Goal: Task Accomplishment & Management: Manage account settings

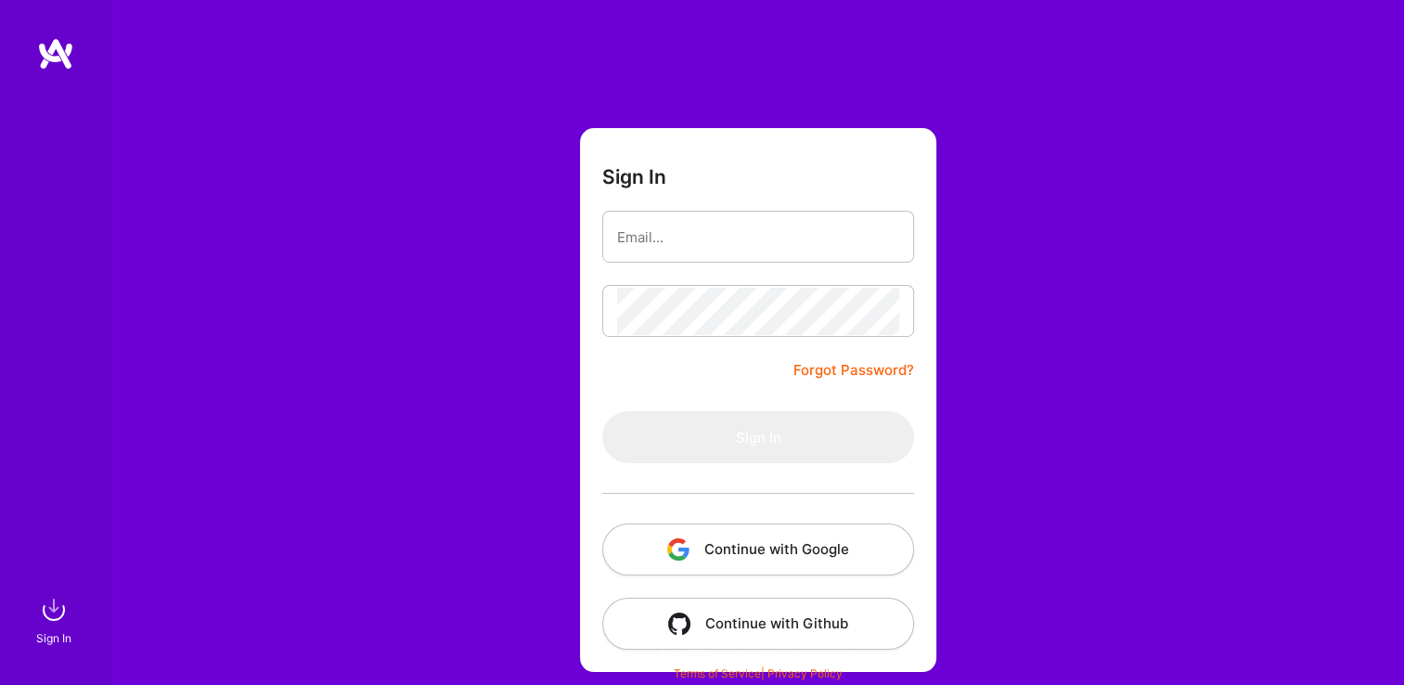
scroll to position [11, 0]
type input "[EMAIL_ADDRESS][DOMAIN_NAME]"
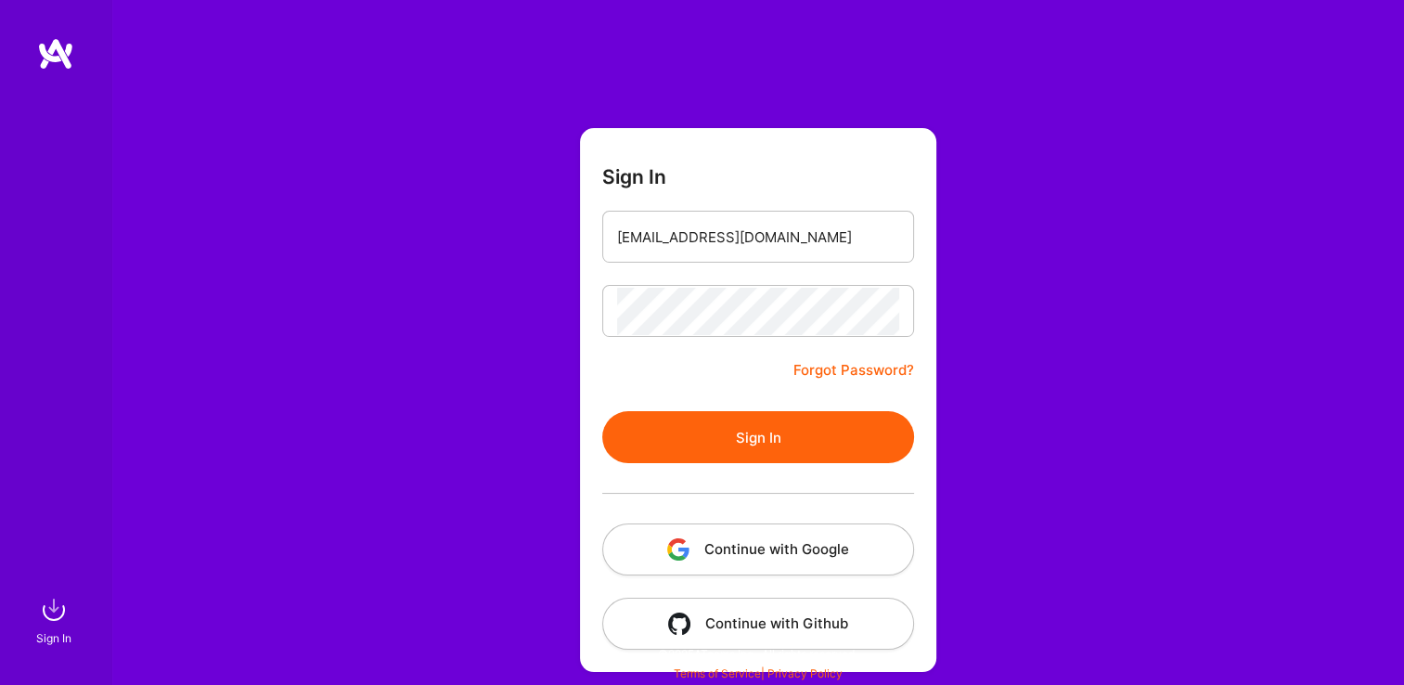
click at [720, 562] on button "Continue with Google" at bounding box center [758, 549] width 312 height 52
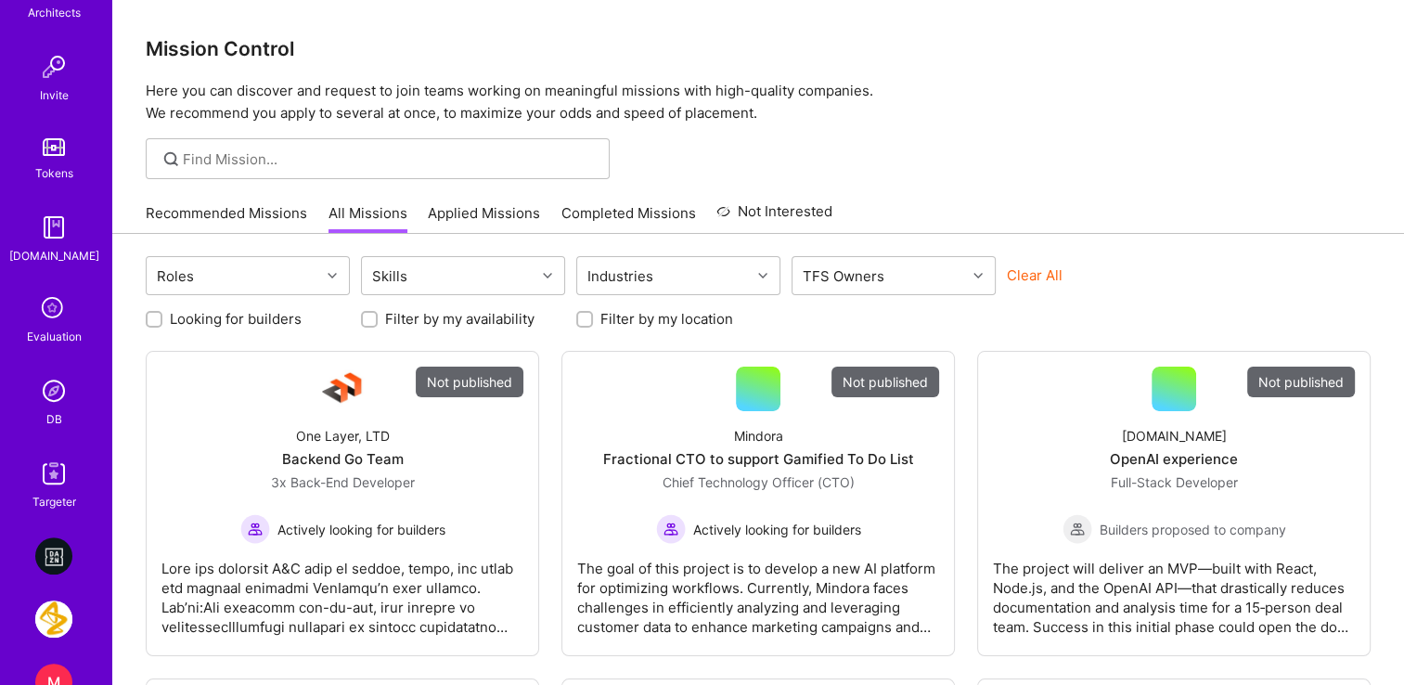
scroll to position [743, 0]
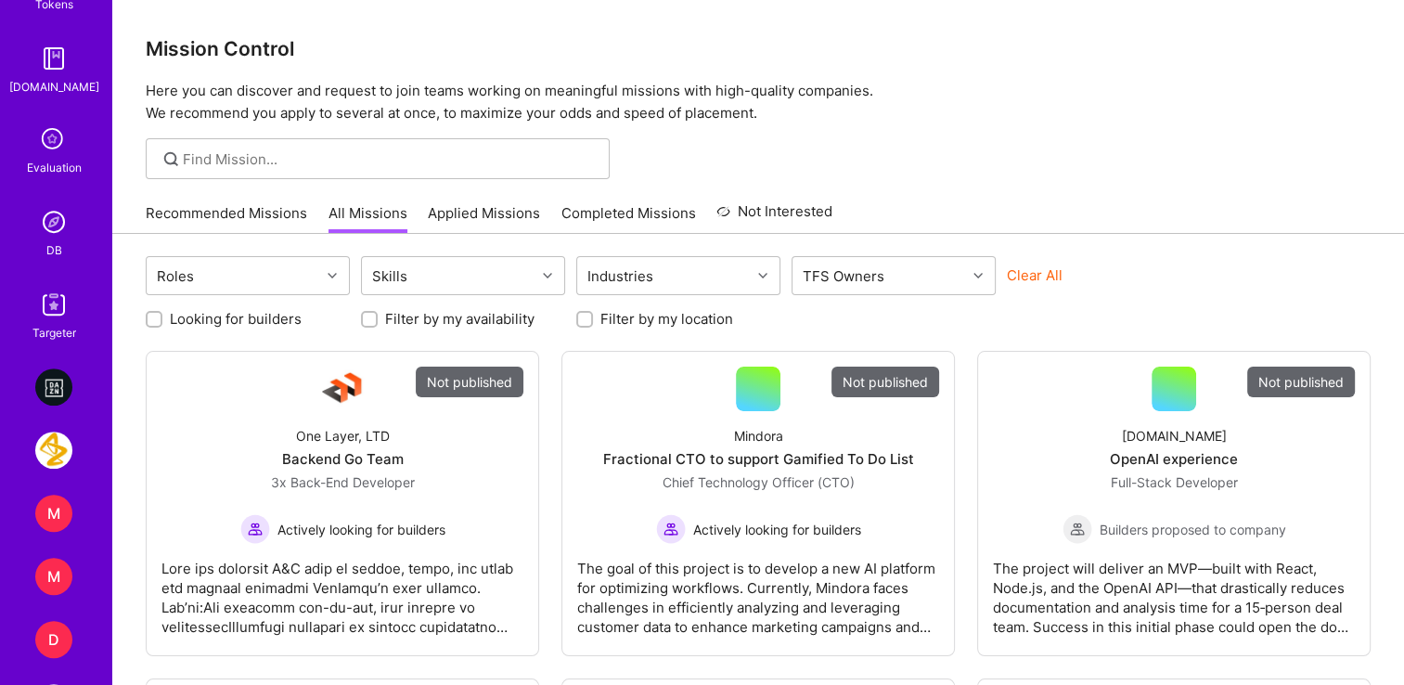
click at [50, 233] on img at bounding box center [53, 221] width 37 height 37
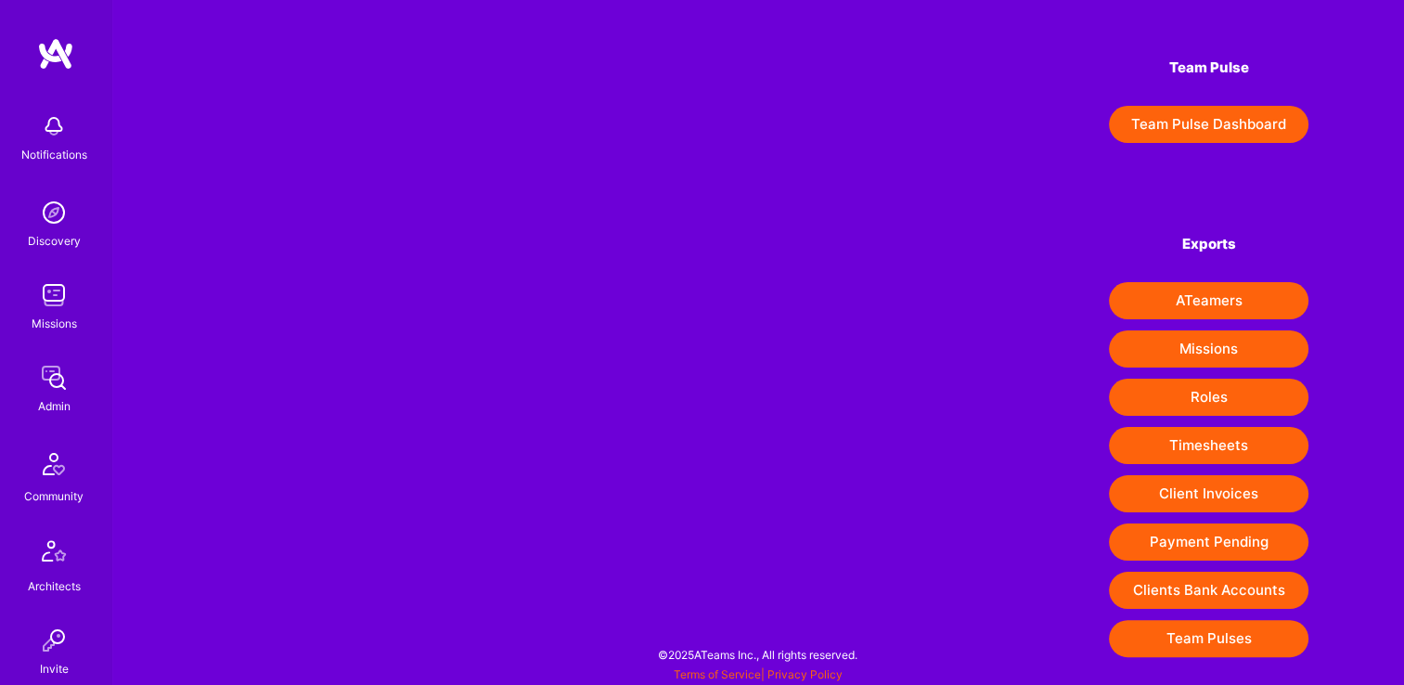
scroll to position [263, 0]
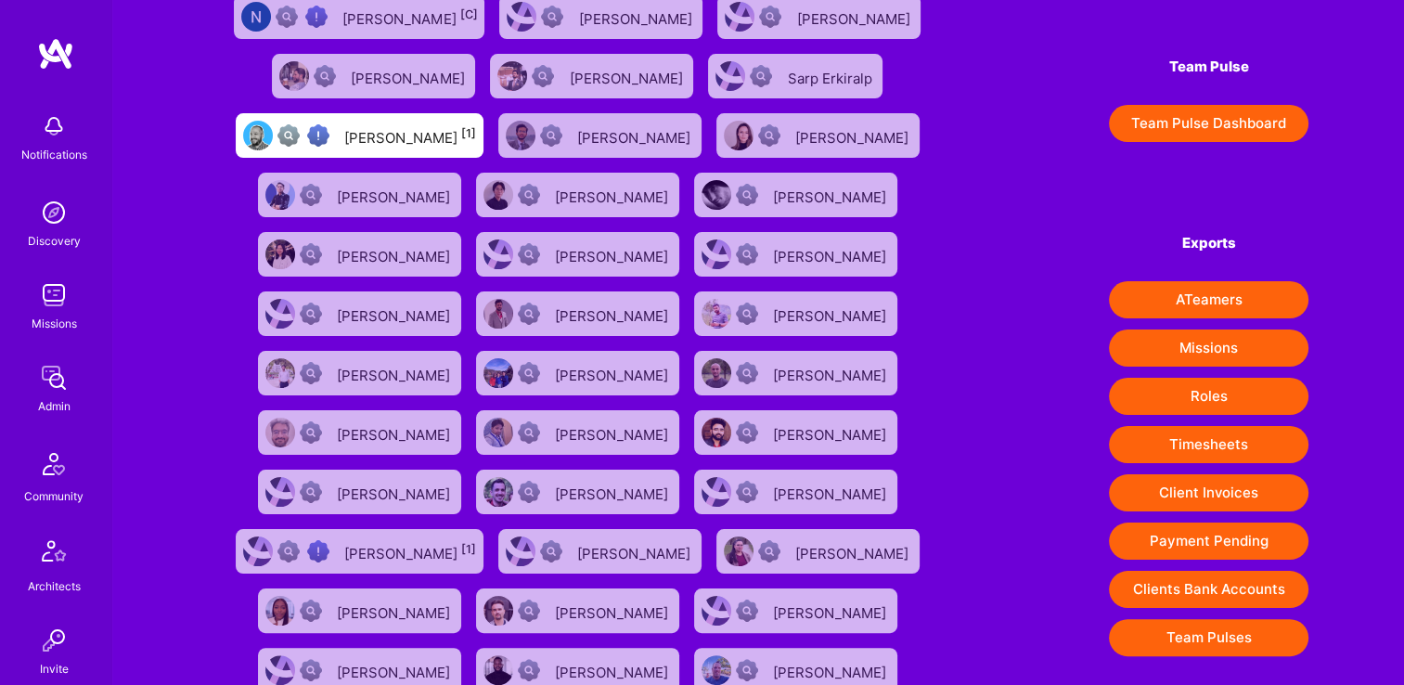
click at [1200, 544] on button "Payment Pending" at bounding box center [1209, 541] width 200 height 37
click at [82, 377] on link "Admin" at bounding box center [53, 387] width 115 height 57
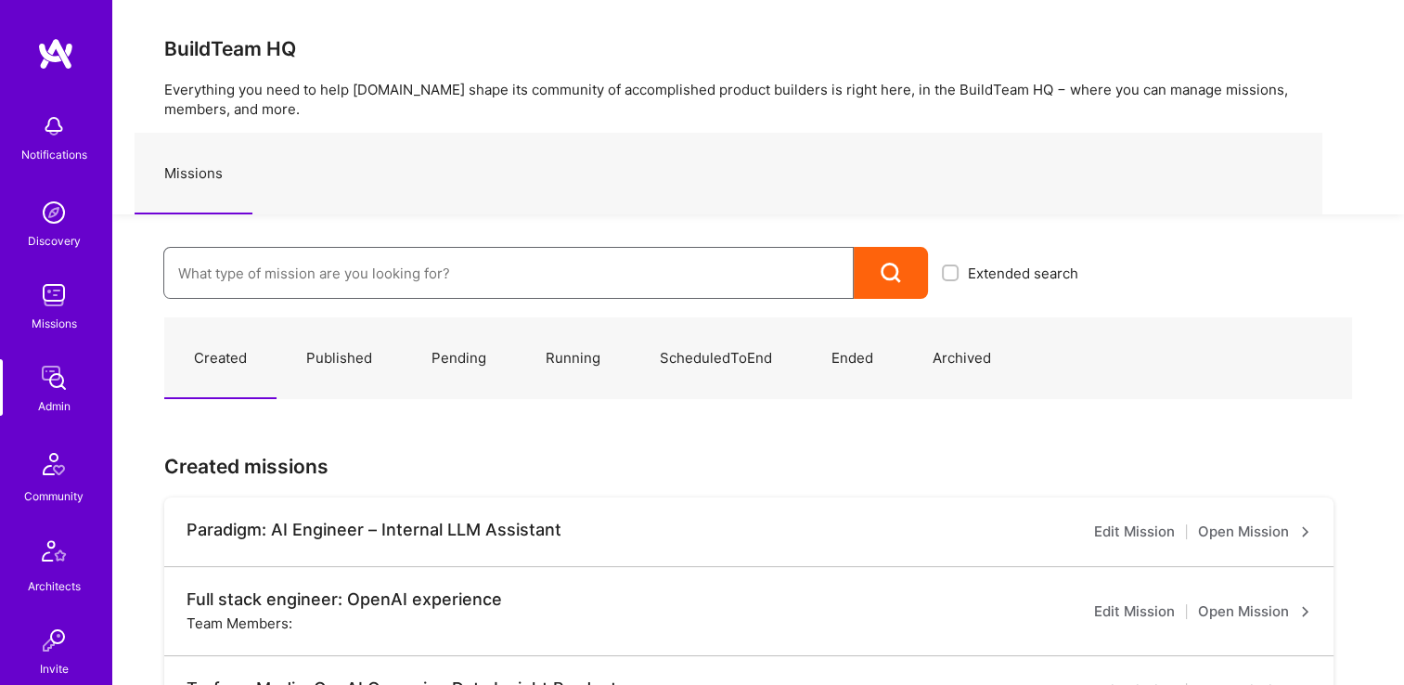
click at [327, 266] on input at bounding box center [508, 273] width 661 height 47
paste input "PepsiCo - Elixir Dev - Retail Technology"
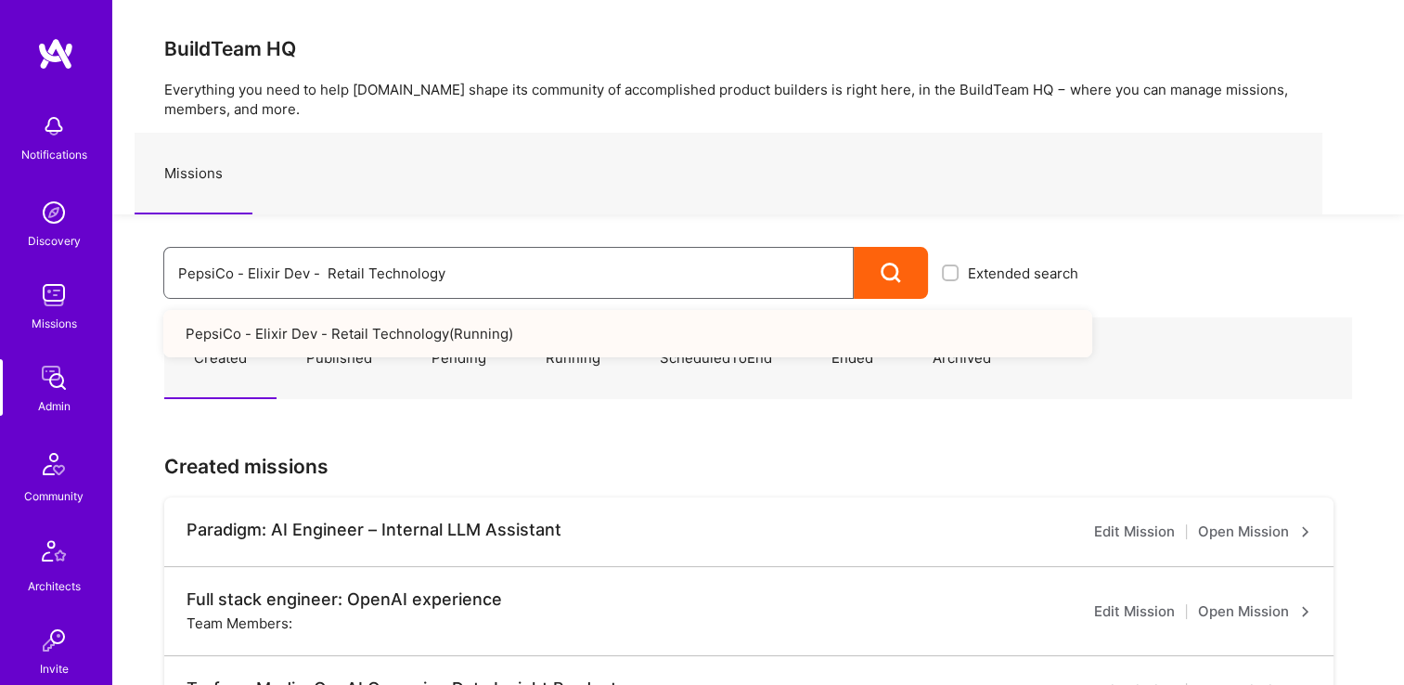
drag, startPoint x: 172, startPoint y: 265, endPoint x: 195, endPoint y: 251, distance: 27.1
click at [134, 265] on div "PepsiCo - Elixir Dev - Retail Technology Extended search PepsiCo - Elixir Dev -…" at bounding box center [602, 256] width 980 height 84
paste input ": SodaStream Intl. 2024 AOP"
drag, startPoint x: 596, startPoint y: 250, endPoint x: 189, endPoint y: 261, distance: 406.7
click at [189, 262] on input "PepsiCo: SodaStream Intl. 2024 AOP" at bounding box center [508, 273] width 661 height 47
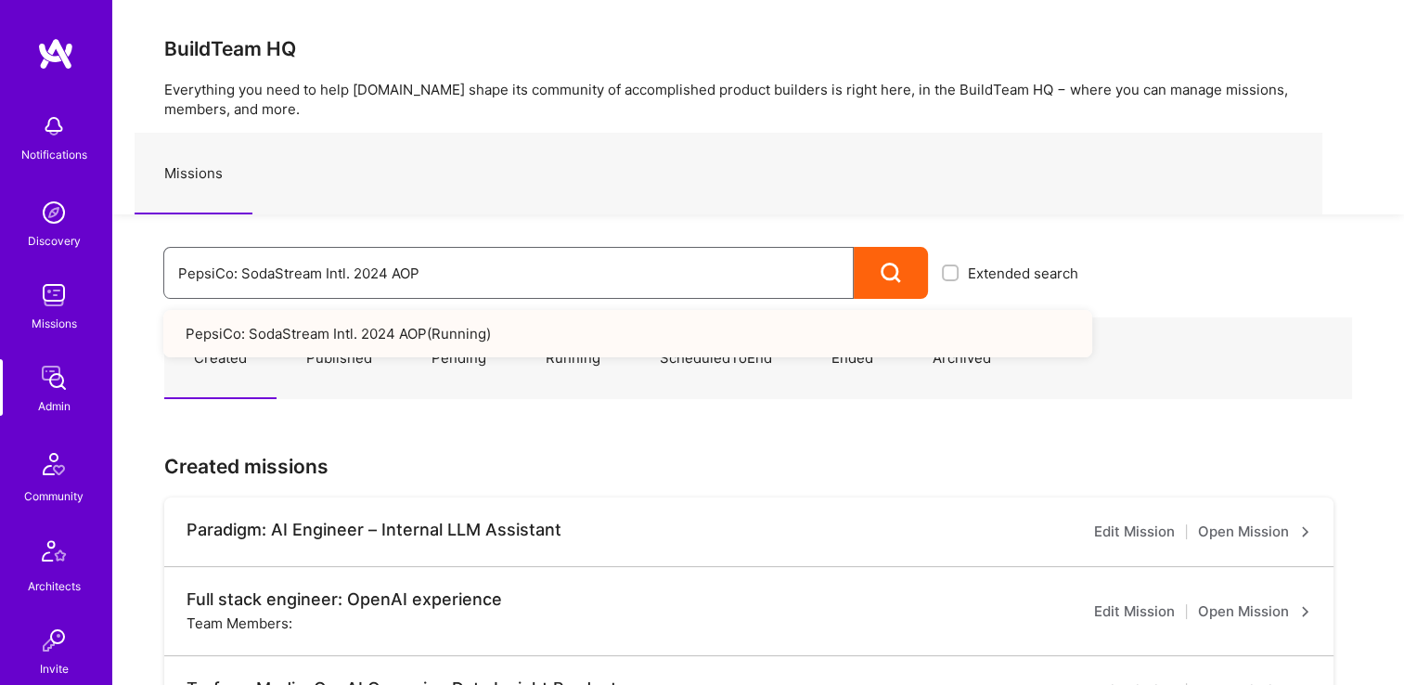
paste input "Simpson Strong-Tie: Product Manager TY"
click at [190, 256] on input "PSimpson Strong-Tie: Product Manager TY" at bounding box center [508, 273] width 661 height 47
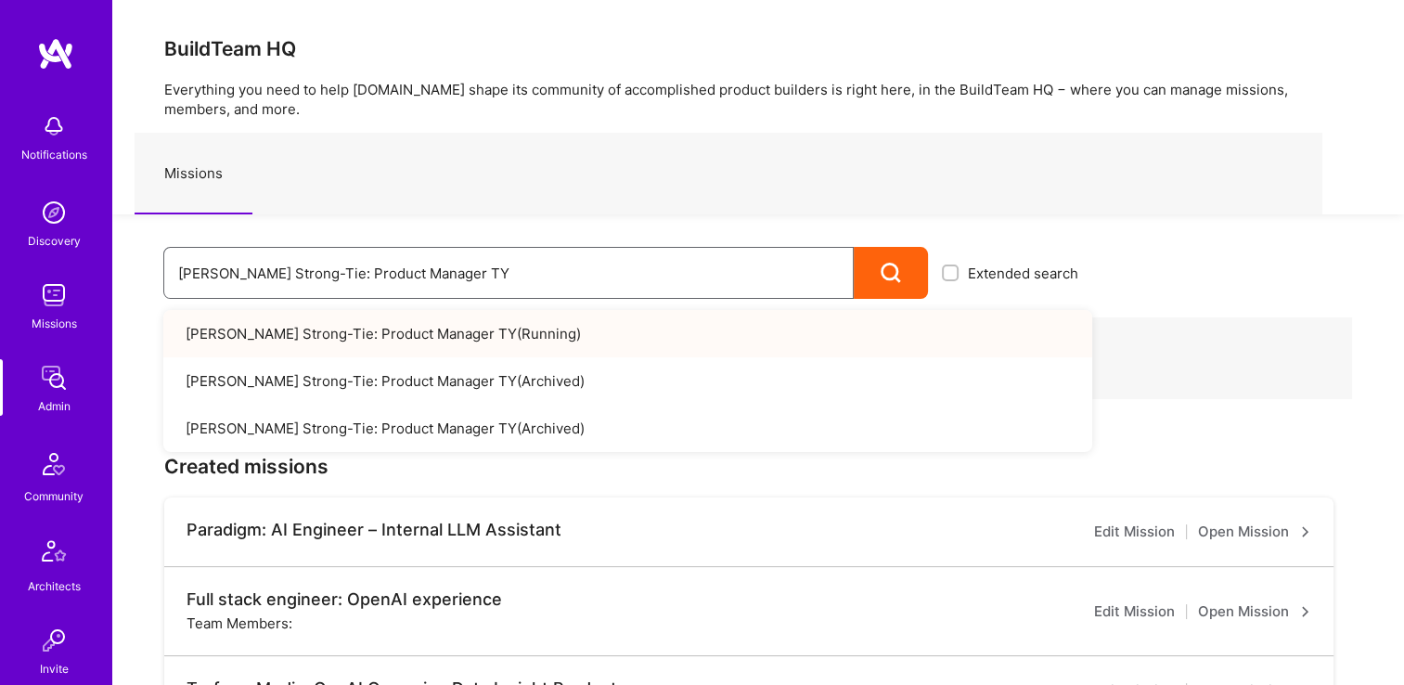
drag, startPoint x: 12, startPoint y: 230, endPoint x: 319, endPoint y: 234, distance: 307.2
click at [0, 225] on html "Notifications Discovery Missions Admin Community Architects Invite Tokens A.Gui…" at bounding box center [702, 664] width 1404 height 1329
paste input "AD"
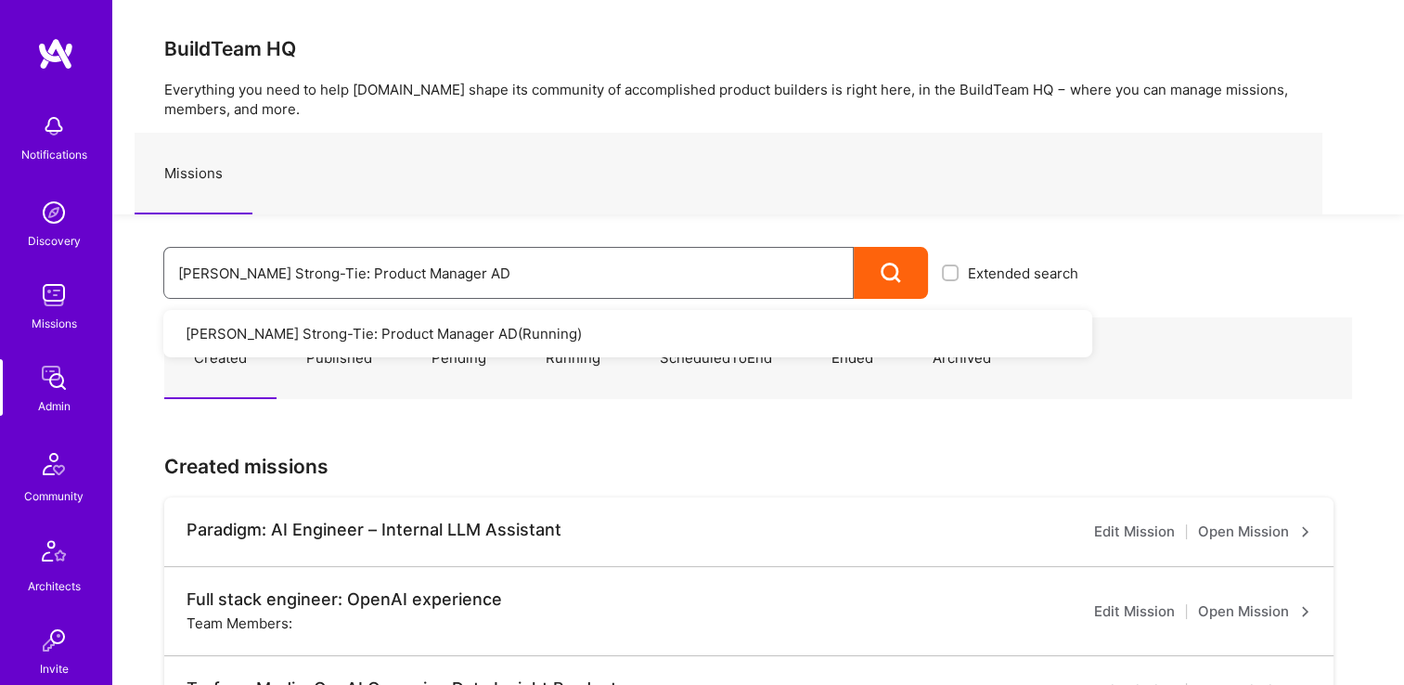
drag, startPoint x: 286, startPoint y: 275, endPoint x: 297, endPoint y: 272, distance: 11.5
click at [95, 259] on div "Notifications Discovery Missions Admin Community Architects Invite Tokens A.Gui…" at bounding box center [702, 664] width 1404 height 1329
paste input
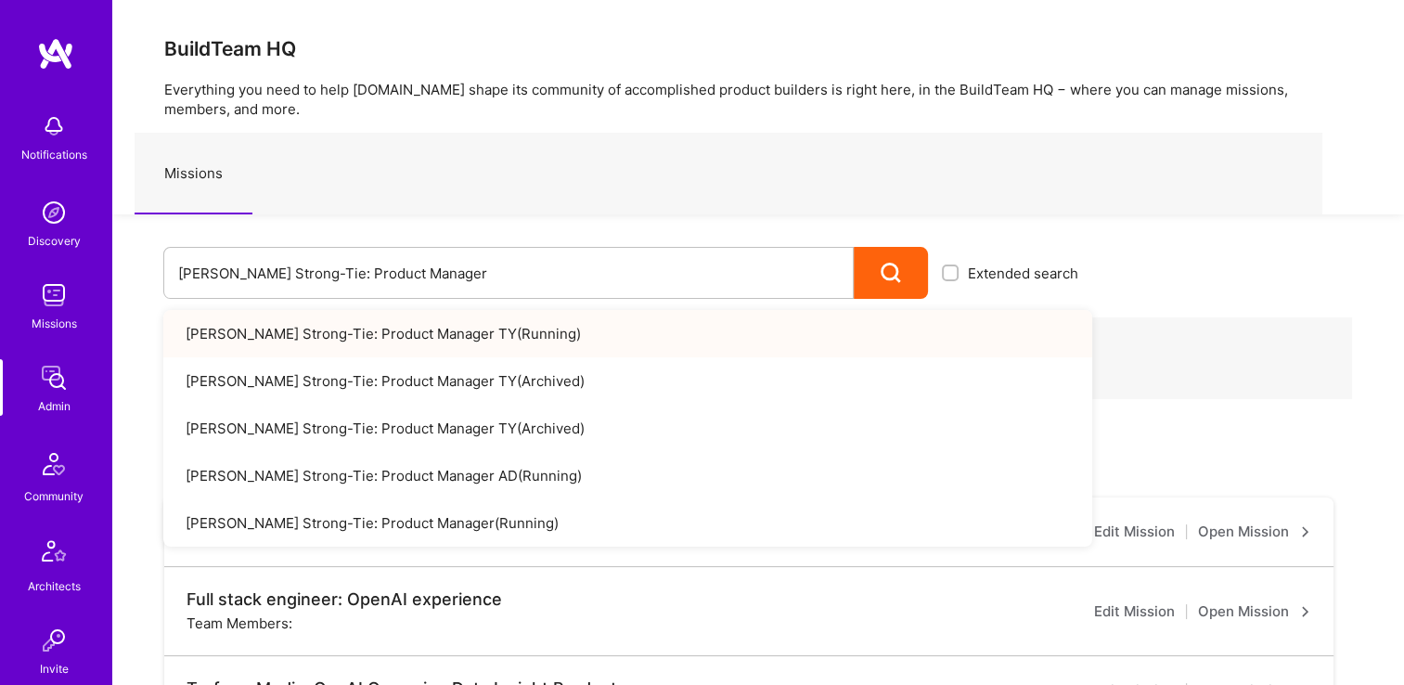
drag, startPoint x: 385, startPoint y: 342, endPoint x: 538, endPoint y: 236, distance: 186.7
click at [545, 187] on div "Missions" at bounding box center [729, 174] width 1188 height 82
click at [479, 281] on input "Simpson Strong-Tie: Product Manager" at bounding box center [508, 273] width 661 height 47
drag, startPoint x: 461, startPoint y: 269, endPoint x: -4, endPoint y: 277, distance: 465.1
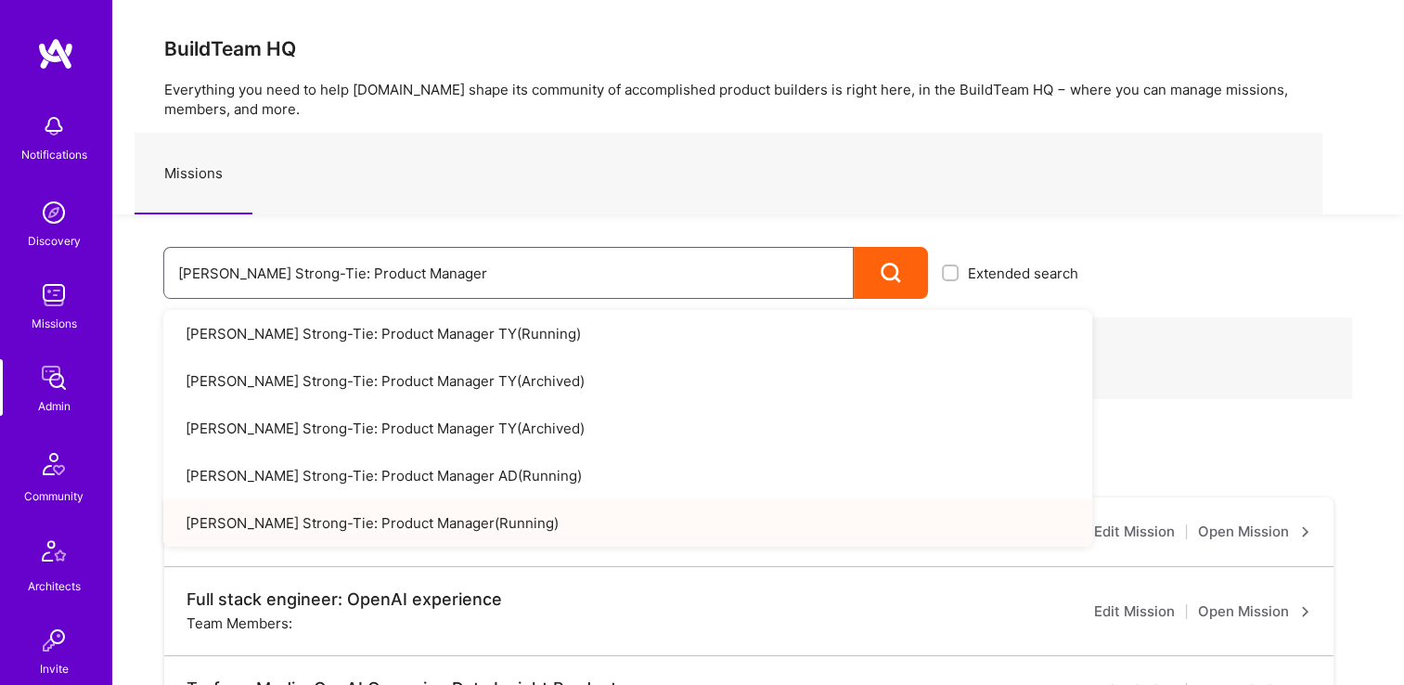
click at [0, 277] on html "Notifications Discovery Missions Admin Community Architects Invite Tokens A.Gui…" at bounding box center [702, 664] width 1404 height 1329
paste input "General Design"
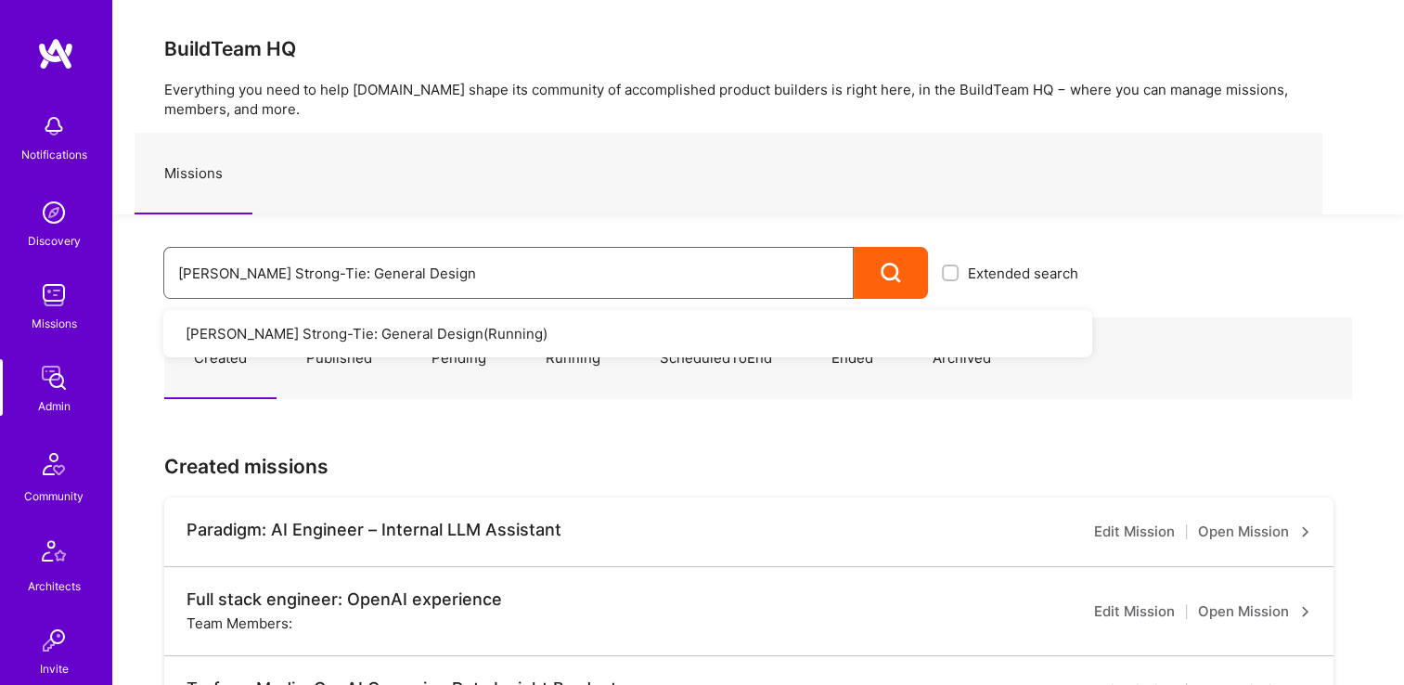
drag, startPoint x: 433, startPoint y: 277, endPoint x: 6, endPoint y: 272, distance: 427.9
click at [6, 272] on div "Notifications Discovery Missions Admin Community Architects Invite Tokens A.Gui…" at bounding box center [702, 664] width 1404 height 1329
paste input "Product Management for Platform"
drag, startPoint x: 548, startPoint y: 275, endPoint x: 123, endPoint y: 269, distance: 425.1
click at [123, 269] on div "Simpson Strong-Tie: Product Management for Platform Extended search Simpson Str…" at bounding box center [602, 256] width 980 height 84
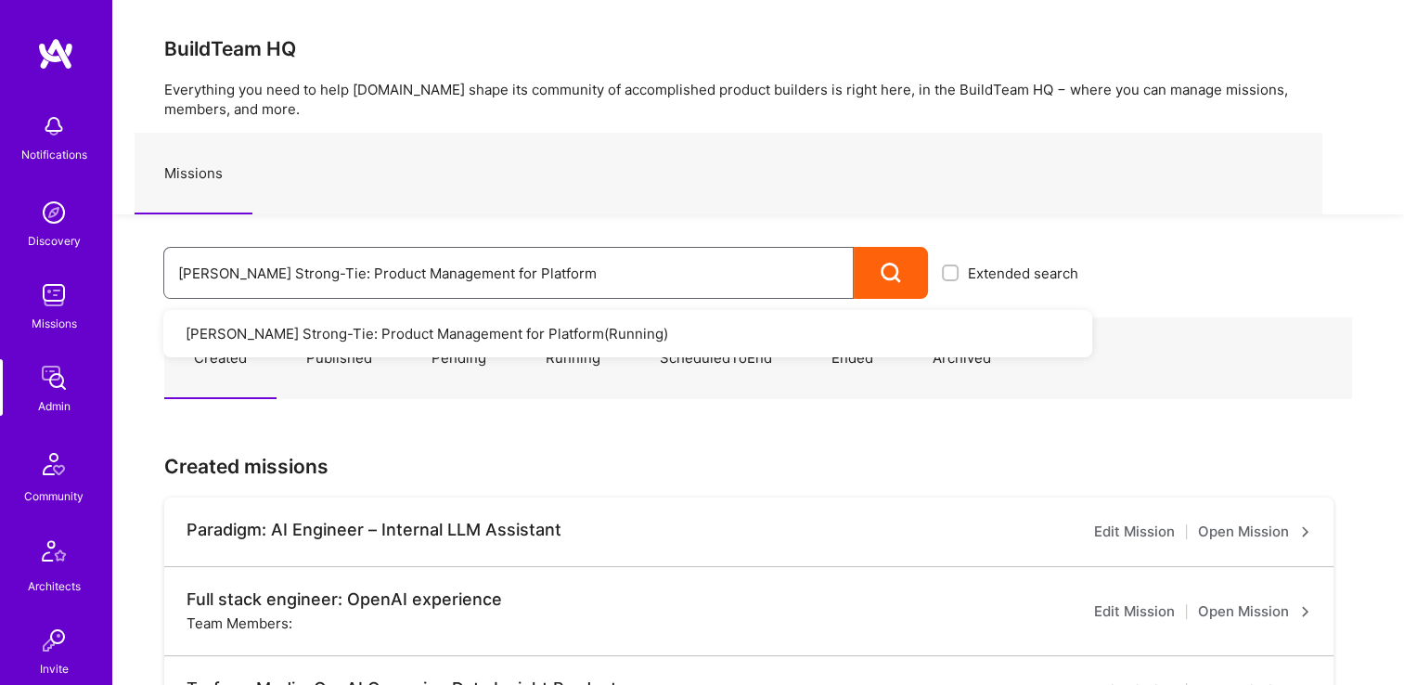
paste input "DevOps"
drag, startPoint x: 385, startPoint y: 275, endPoint x: 54, endPoint y: 265, distance: 331.5
click at [43, 265] on div "Notifications Discovery Missions Admin Community Architects Invite Tokens A.Gui…" at bounding box center [702, 664] width 1404 height 1329
paste input "Parq: Product Manager to build out product strategy and deliver solutions that …"
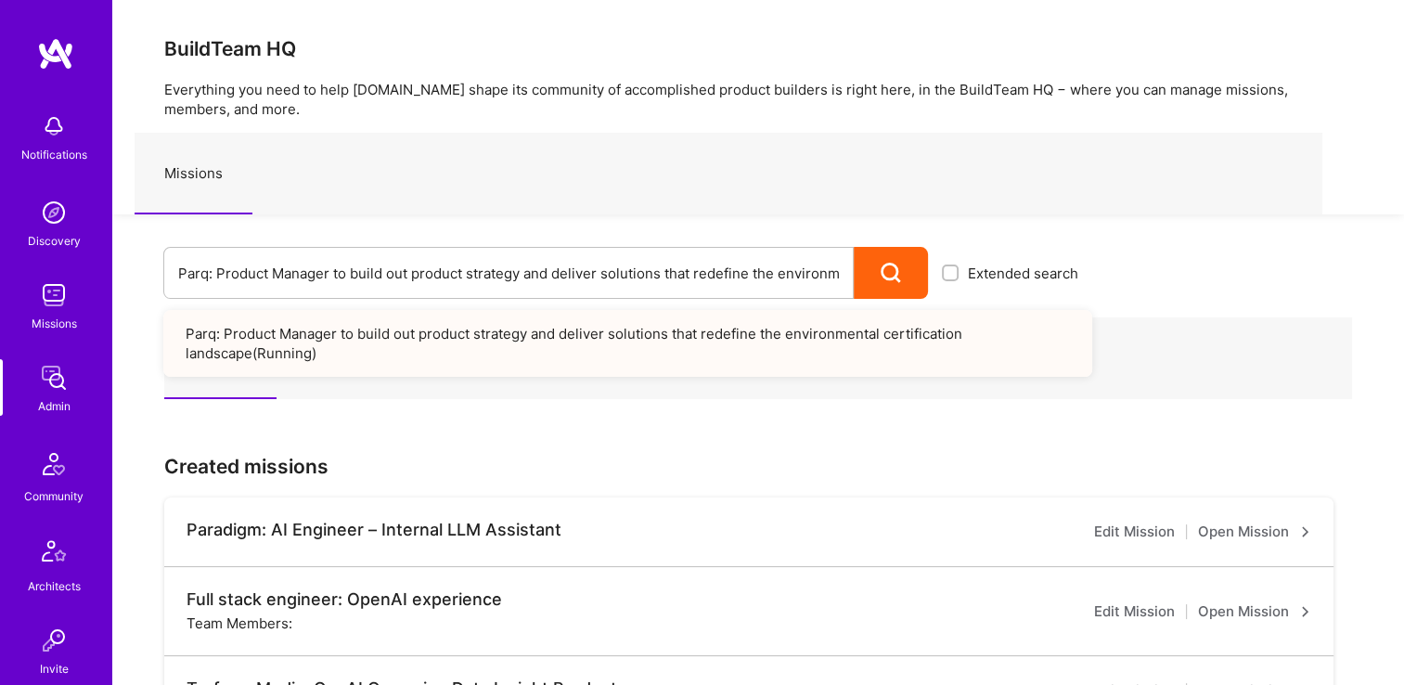
click at [505, 212] on div "Missions" at bounding box center [729, 174] width 1188 height 82
drag, startPoint x: 178, startPoint y: 267, endPoint x: 1036, endPoint y: 262, distance: 857.7
click at [1058, 262] on form "Parq: Product Manager to build out product strategy and deliver solutions that …" at bounding box center [627, 273] width 929 height 52
paste input "Morgan & Morgan: Medical Chronology Acceleration"
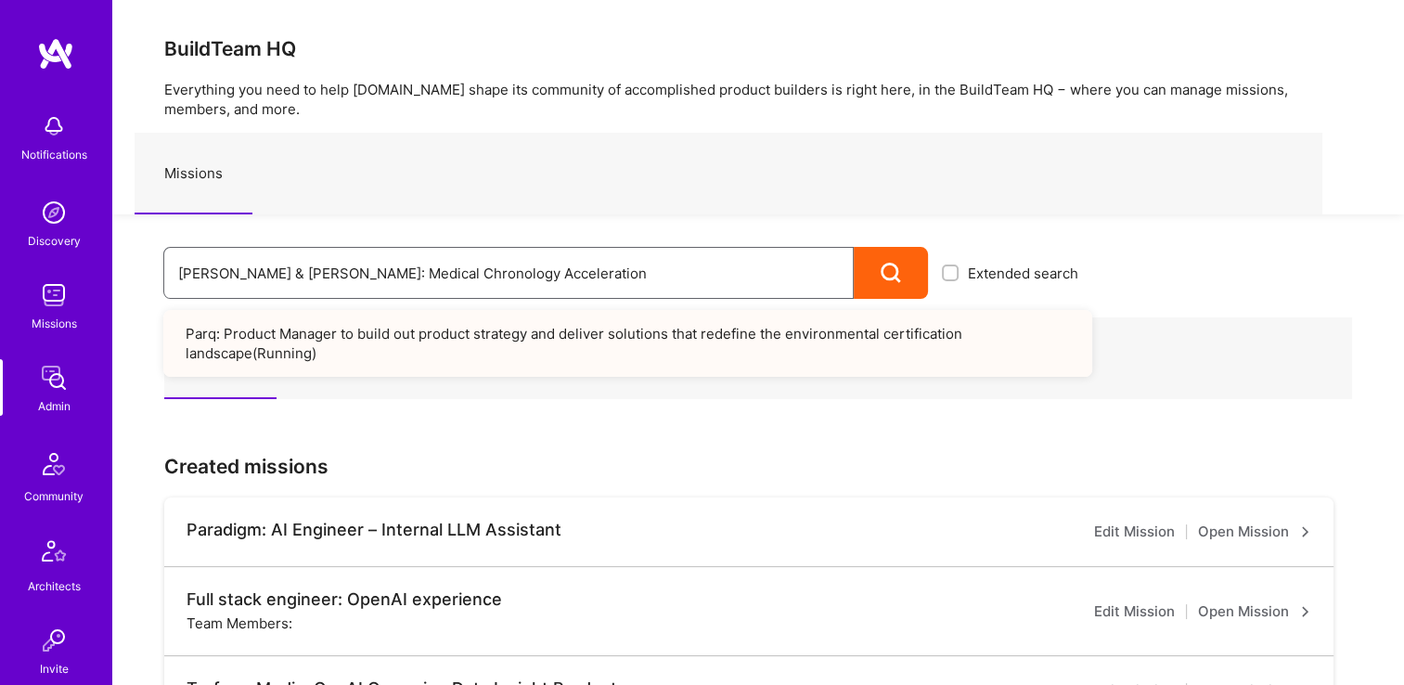
scroll to position [0, 0]
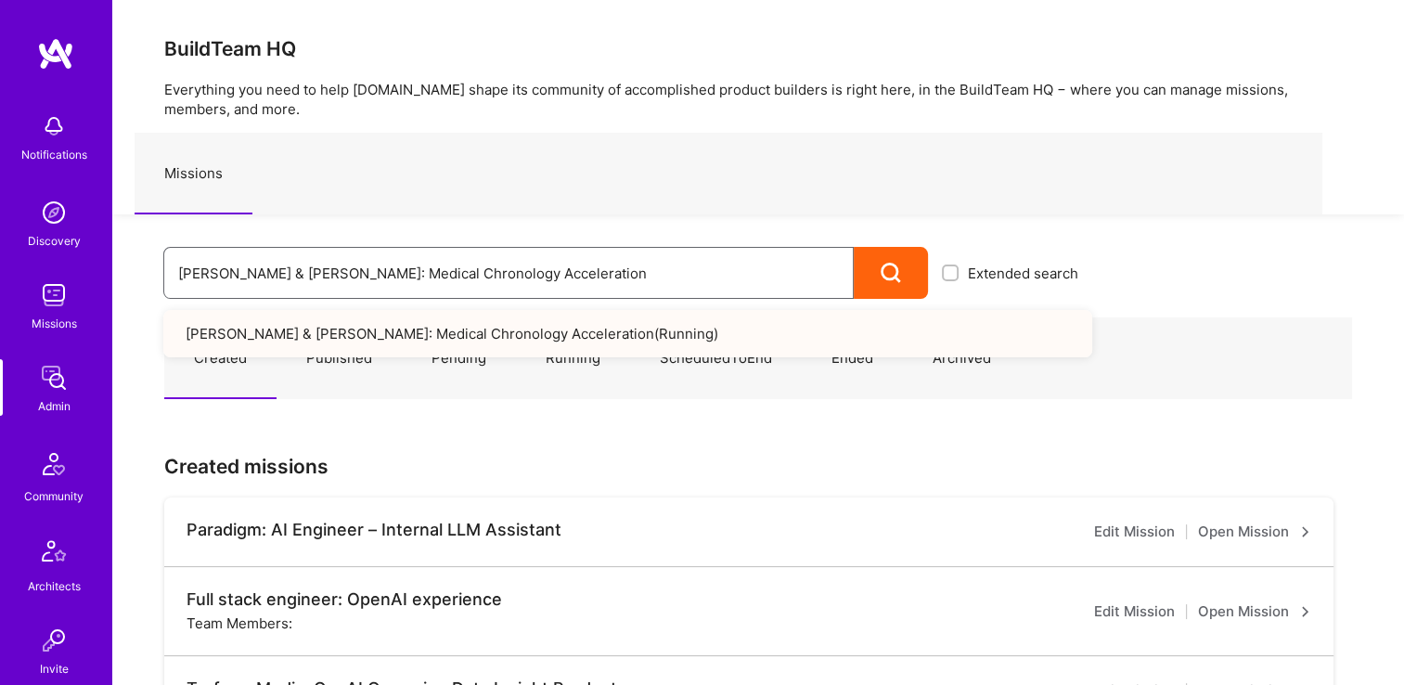
drag, startPoint x: 572, startPoint y: 278, endPoint x: -4, endPoint y: 275, distance: 575.5
click at [0, 275] on html "Notifications Discovery Missions Admin Community Architects Invite Tokens A.Gui…" at bounding box center [702, 664] width 1404 height 1329
drag, startPoint x: 428, startPoint y: 242, endPoint x: 333, endPoint y: 169, distance: 119.7
click at [333, 169] on div "Missions" at bounding box center [729, 174] width 1188 height 82
drag, startPoint x: 528, startPoint y: 278, endPoint x: 355, endPoint y: 282, distance: 172.7
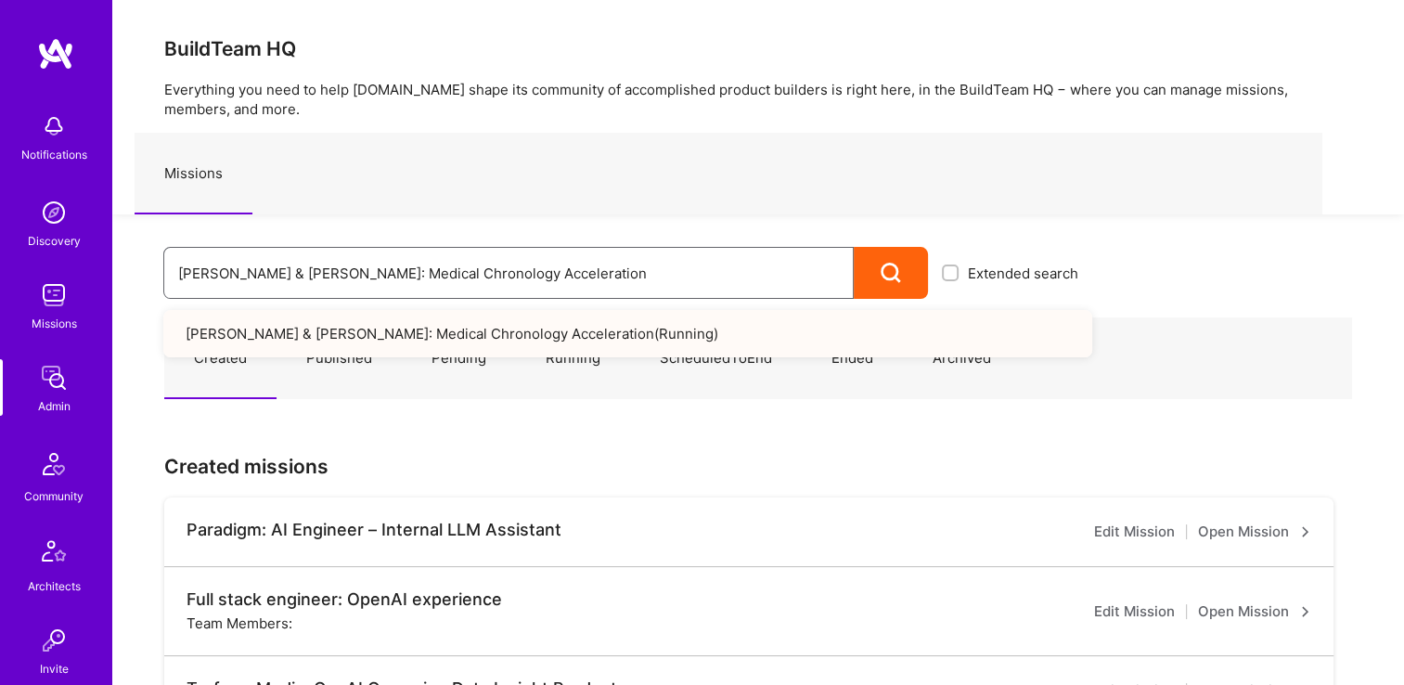
click at [0, 291] on html "Notifications Discovery Missions Admin Community Architects Invite Tokens A.Gui…" at bounding box center [702, 664] width 1404 height 1329
paste input "Client Portal Tech Lead"
drag, startPoint x: 472, startPoint y: 278, endPoint x: 71, endPoint y: 257, distance: 401.5
click at [71, 257] on div "Notifications Discovery Missions Admin Community Architects Invite Tokens A.Gui…" at bounding box center [702, 664] width 1404 height 1329
paste input "Case Value Prediction Tool"
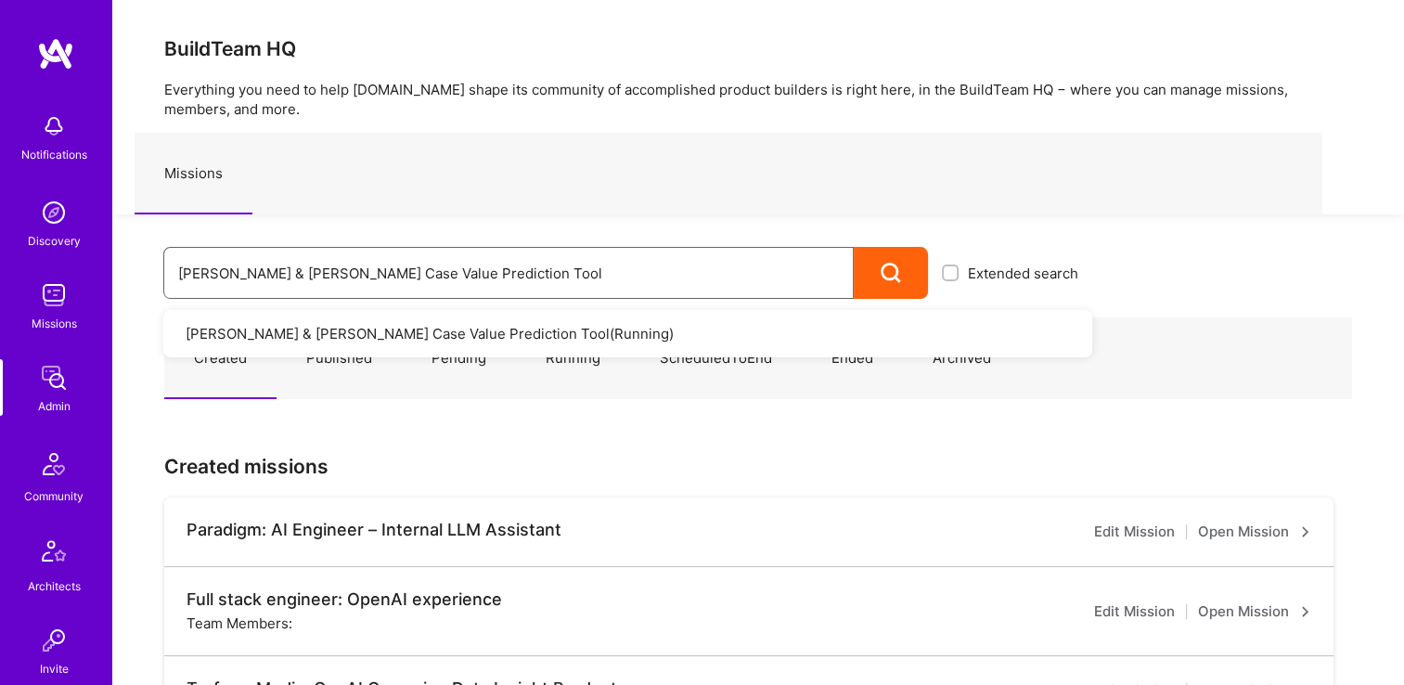
drag, startPoint x: 493, startPoint y: 268, endPoint x: 167, endPoint y: 242, distance: 326.8
click at [0, 239] on html "Notifications Discovery Missions Admin Community Architects Invite Tokens A.Gui…" at bounding box center [702, 664] width 1404 height 1329
paste input ": Building an internal portal for healthcare providers"
drag, startPoint x: 679, startPoint y: 269, endPoint x: 222, endPoint y: 262, distance: 457.7
click at [93, 239] on div "Notifications Discovery Missions Admin Community Architects Invite Tokens A.Gui…" at bounding box center [702, 664] width 1404 height 1329
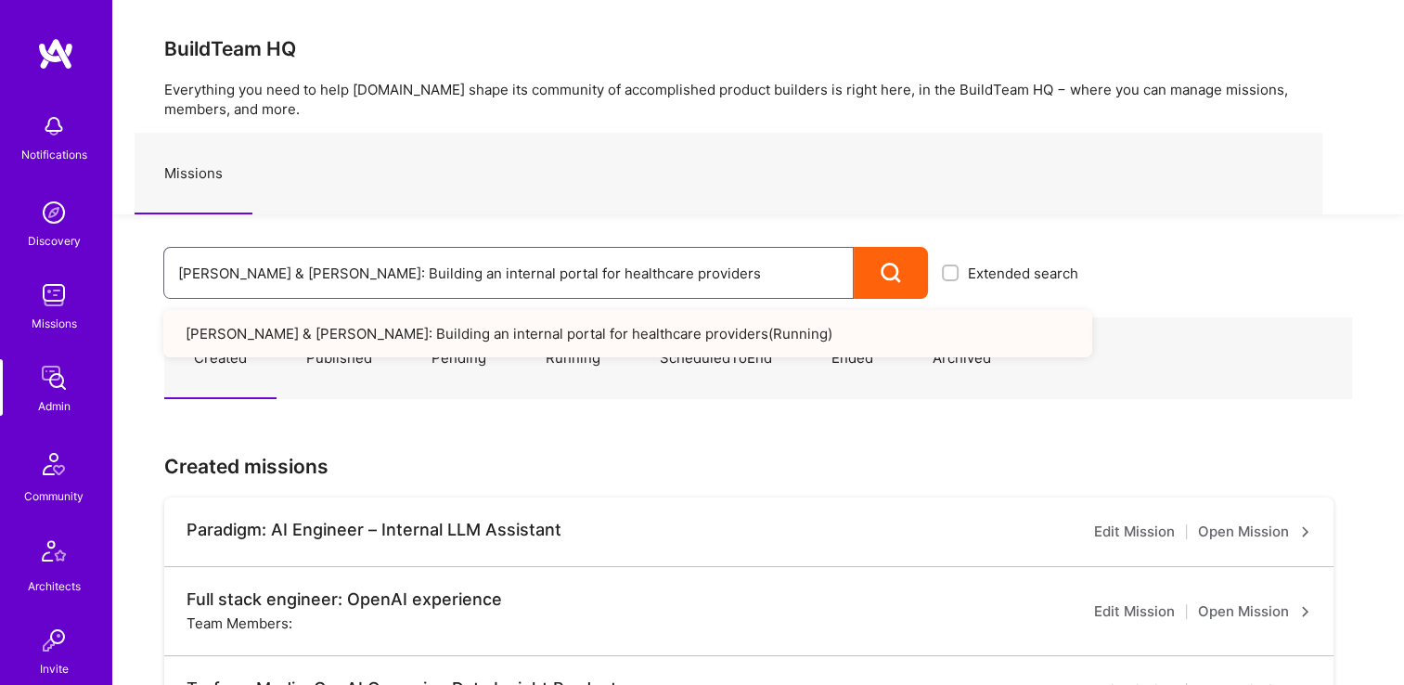
paste input "Evinced: GenAI Accessibility Capabilitie"
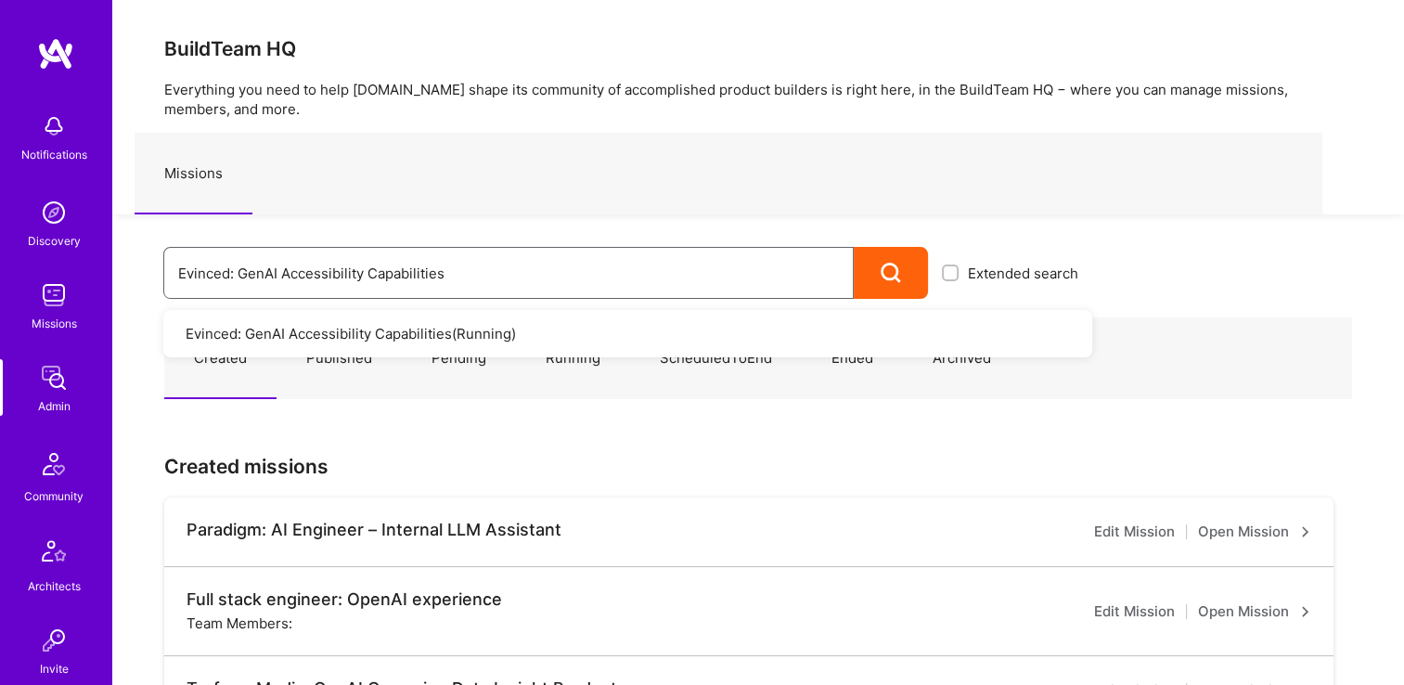
click at [452, 272] on input "Evinced: GenAI Accessibility Capabilities" at bounding box center [508, 273] width 661 height 47
drag, startPoint x: 452, startPoint y: 272, endPoint x: 115, endPoint y: 269, distance: 336.9
click at [115, 269] on div "Evinced: GenAI Accessibility Capabilities Extended search Evinced: GenAI Access…" at bounding box center [602, 256] width 980 height 84
paste input "Learning portal and AI content generation"
drag, startPoint x: 117, startPoint y: 253, endPoint x: 94, endPoint y: 252, distance: 23.2
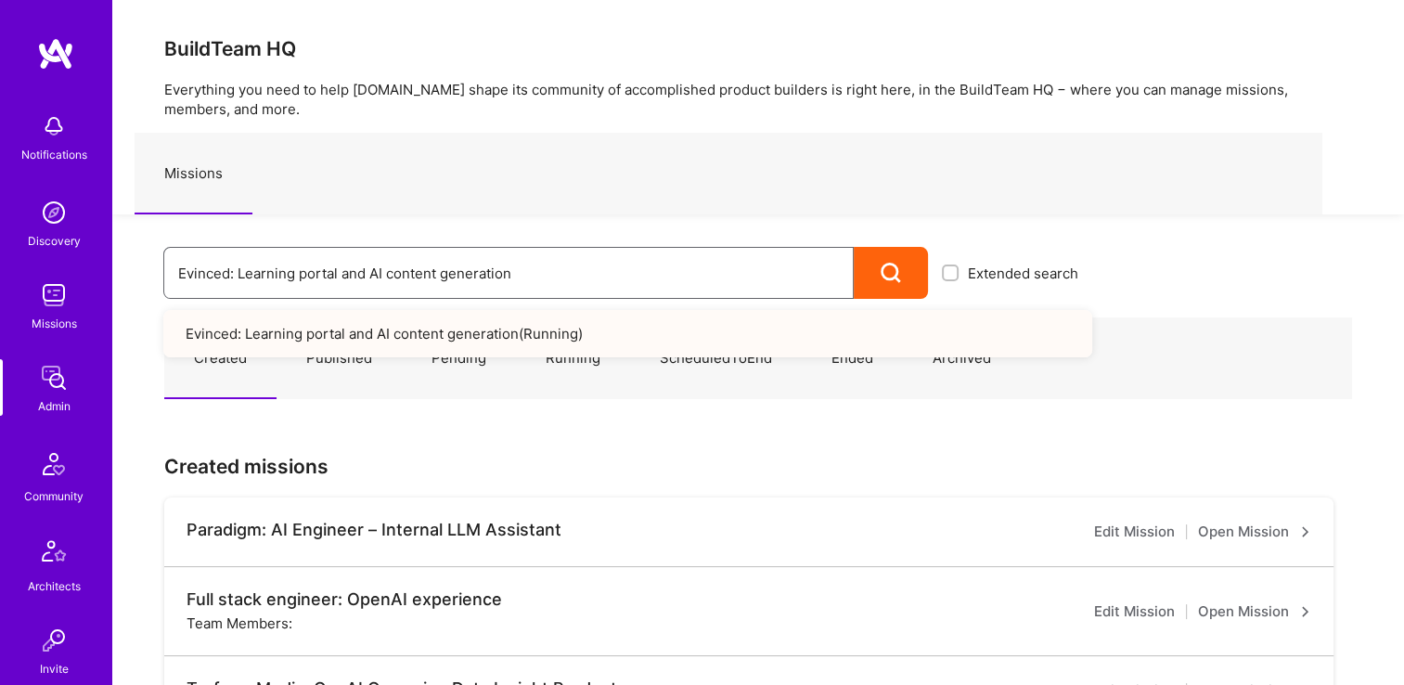
click at [95, 252] on div "Notifications Discovery Missions Admin Community Architects Invite Tokens A.Gui…" at bounding box center [702, 664] width 1404 height 1329
paste input "AI-Agents Accessibility Solu"
type input "Evinced: AI-Agents Accessibility Solution"
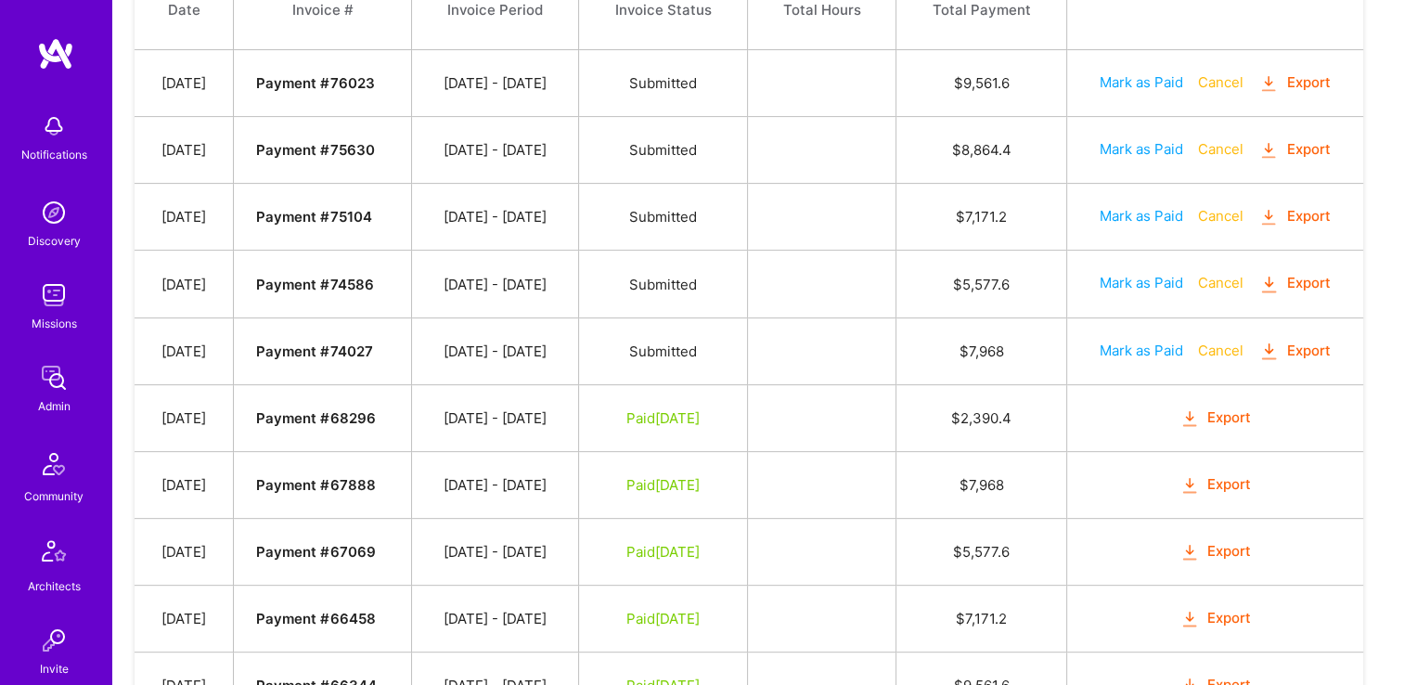
scroll to position [557, 0]
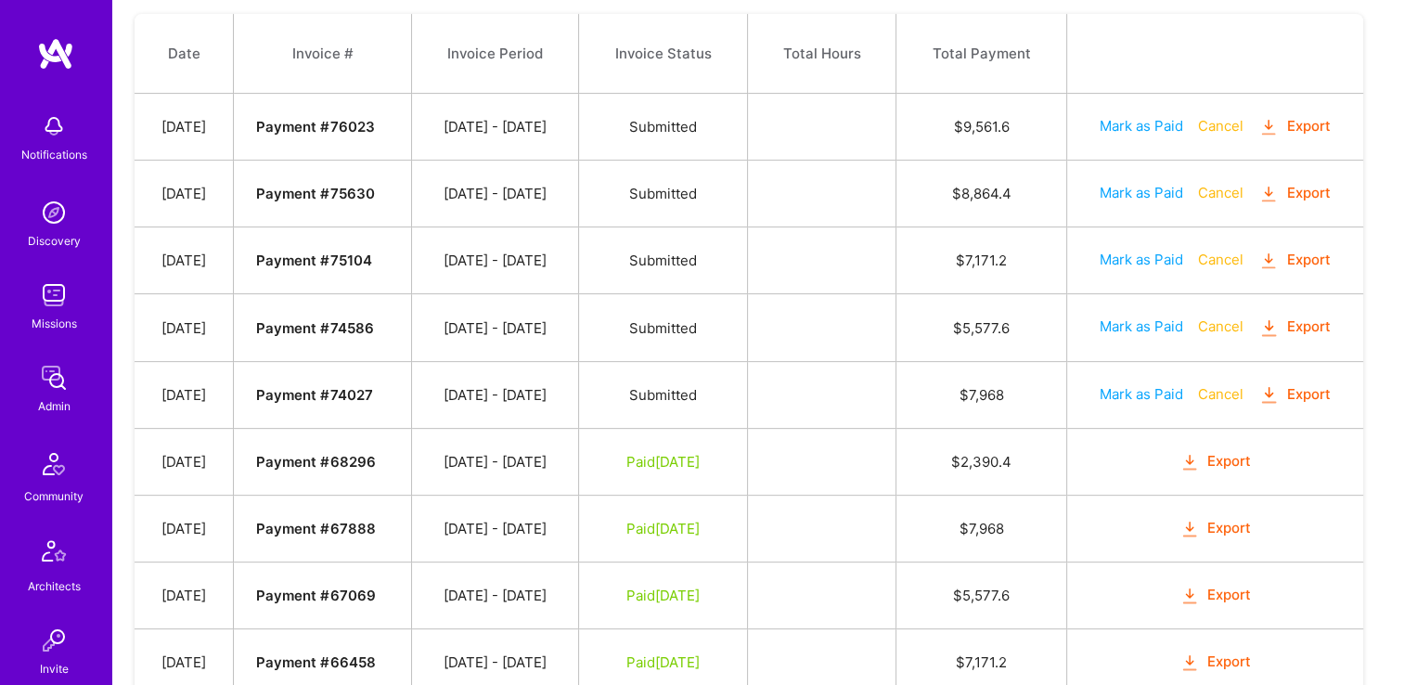
click at [1166, 390] on button "Mark as Paid" at bounding box center [1142, 393] width 84 height 19
select select "7"
select select "11"
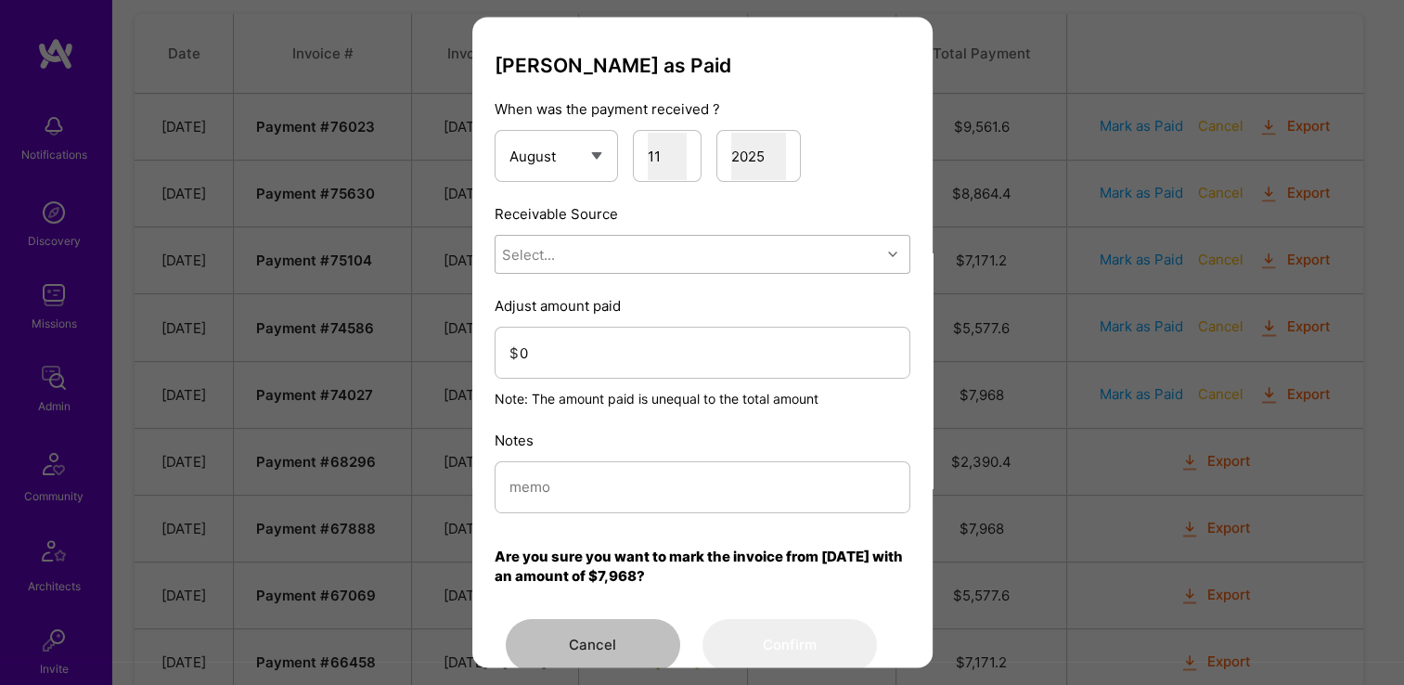
click at [574, 271] on div "Select..." at bounding box center [688, 255] width 385 height 37
click at [611, 370] on div "Stripe" at bounding box center [703, 372] width 416 height 34
click at [611, 334] on input "0" at bounding box center [708, 353] width 376 height 47
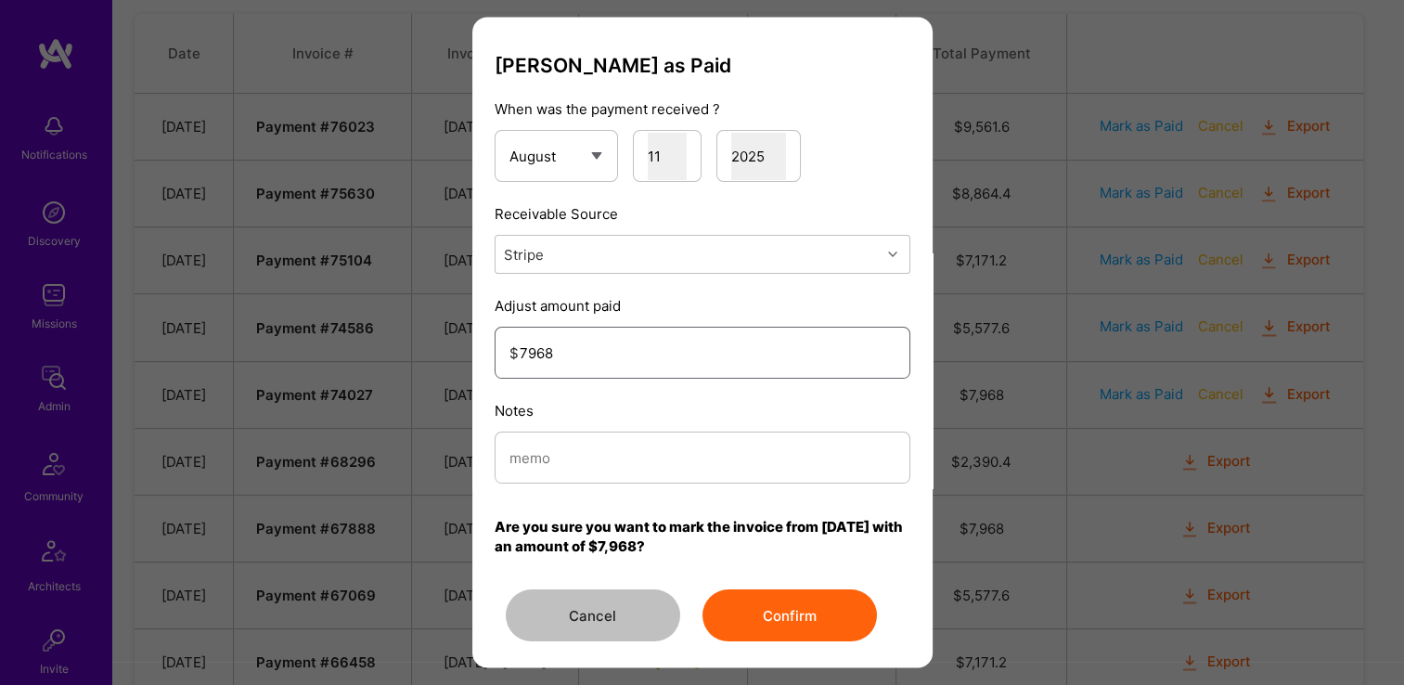
type input "7968"
click at [596, 478] on input "modal" at bounding box center [703, 457] width 386 height 47
type input "Reconciled from Stripe"
click at [735, 612] on button "Confirm" at bounding box center [790, 616] width 174 height 52
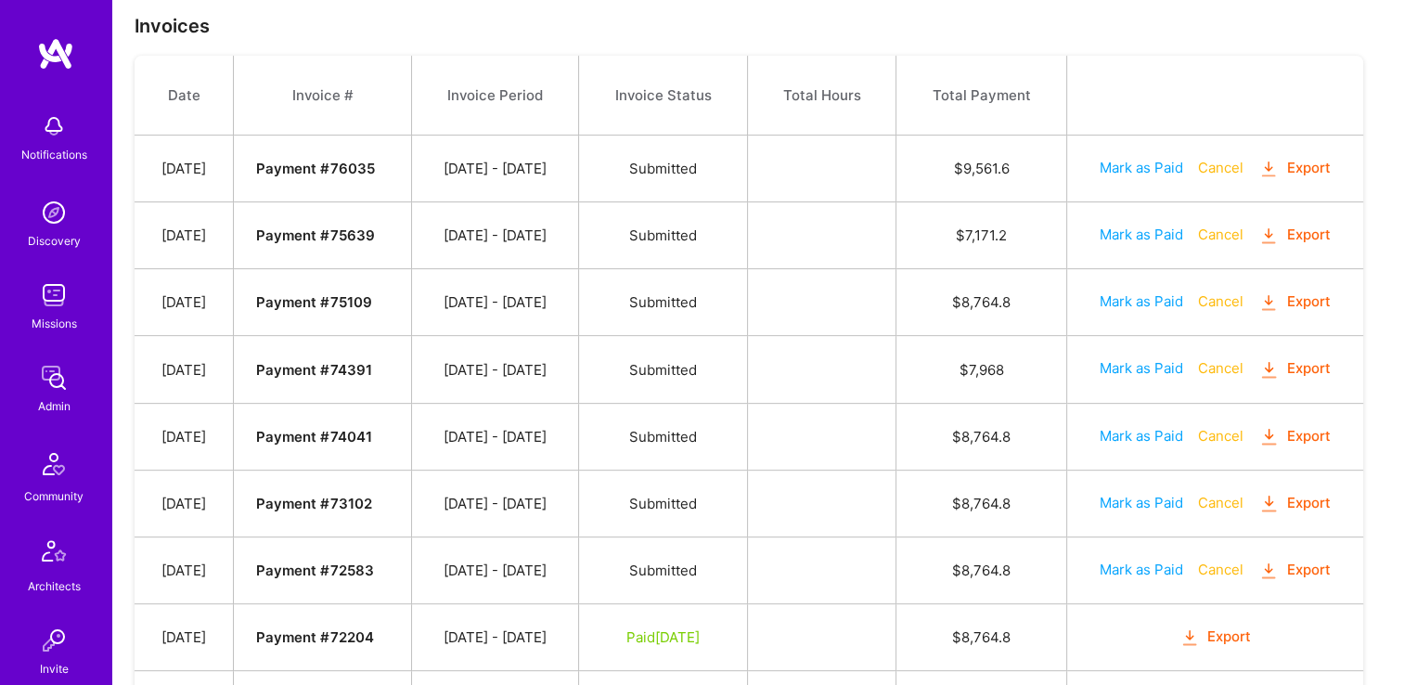
scroll to position [769, 0]
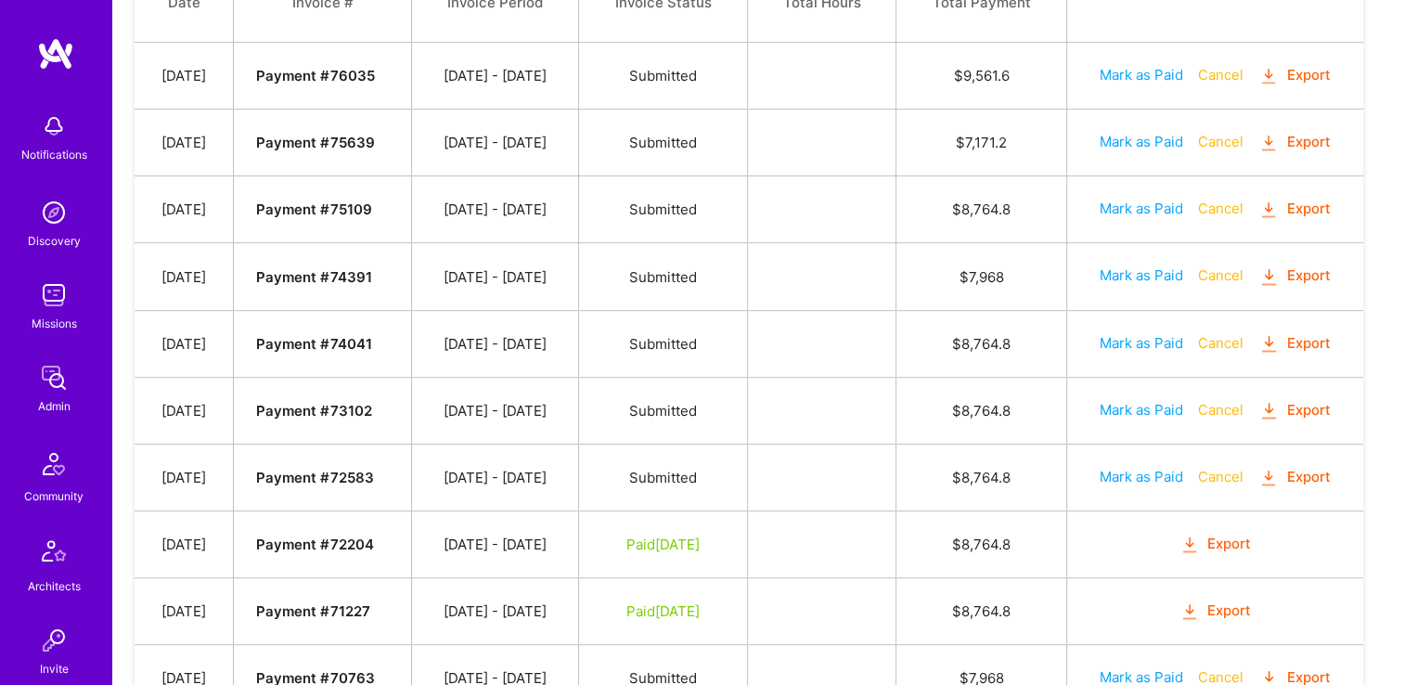
click at [1169, 333] on button "Mark as Paid" at bounding box center [1142, 342] width 84 height 19
select select "7"
select select "11"
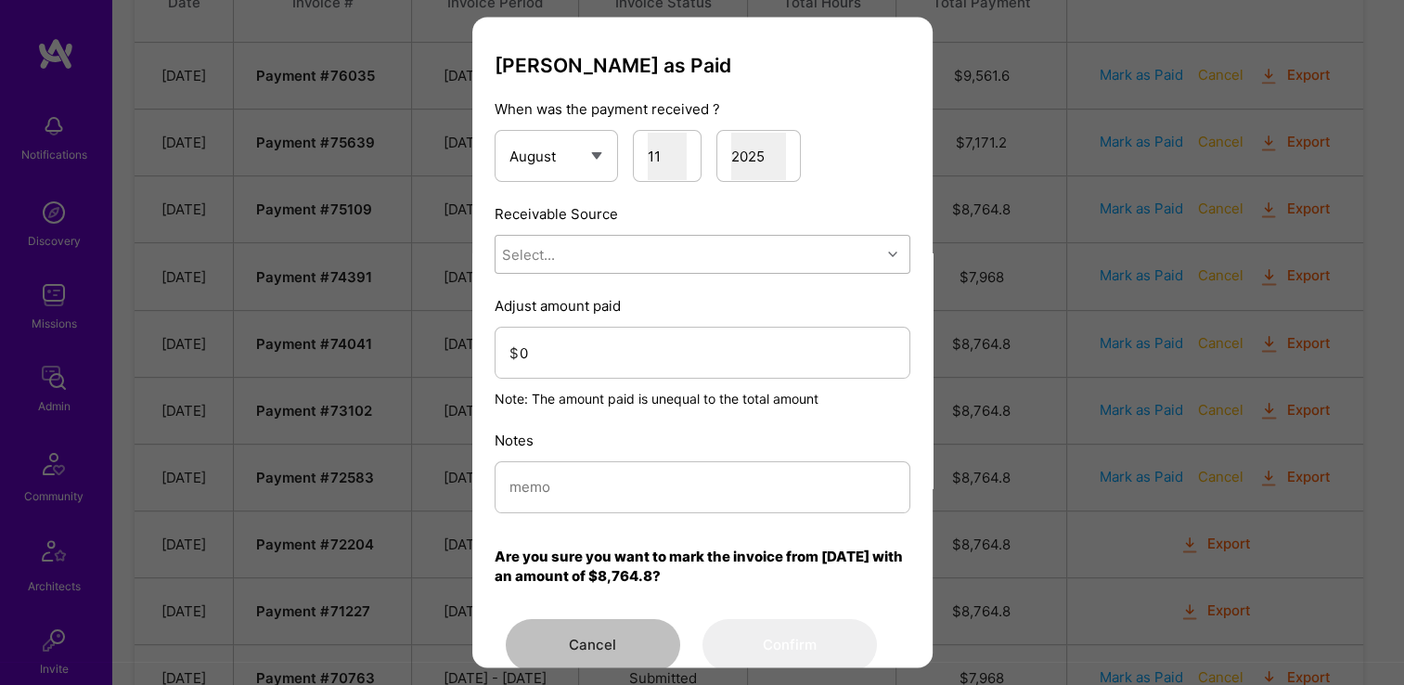
click at [689, 251] on div "Select..." at bounding box center [688, 255] width 385 height 37
drag, startPoint x: 650, startPoint y: 386, endPoint x: 650, endPoint y: 373, distance: 13.0
click at [653, 377] on div "Stripe" at bounding box center [703, 372] width 416 height 34
click at [645, 488] on input "modal" at bounding box center [703, 487] width 386 height 47
drag, startPoint x: 642, startPoint y: 488, endPoint x: 543, endPoint y: 351, distance: 169.5
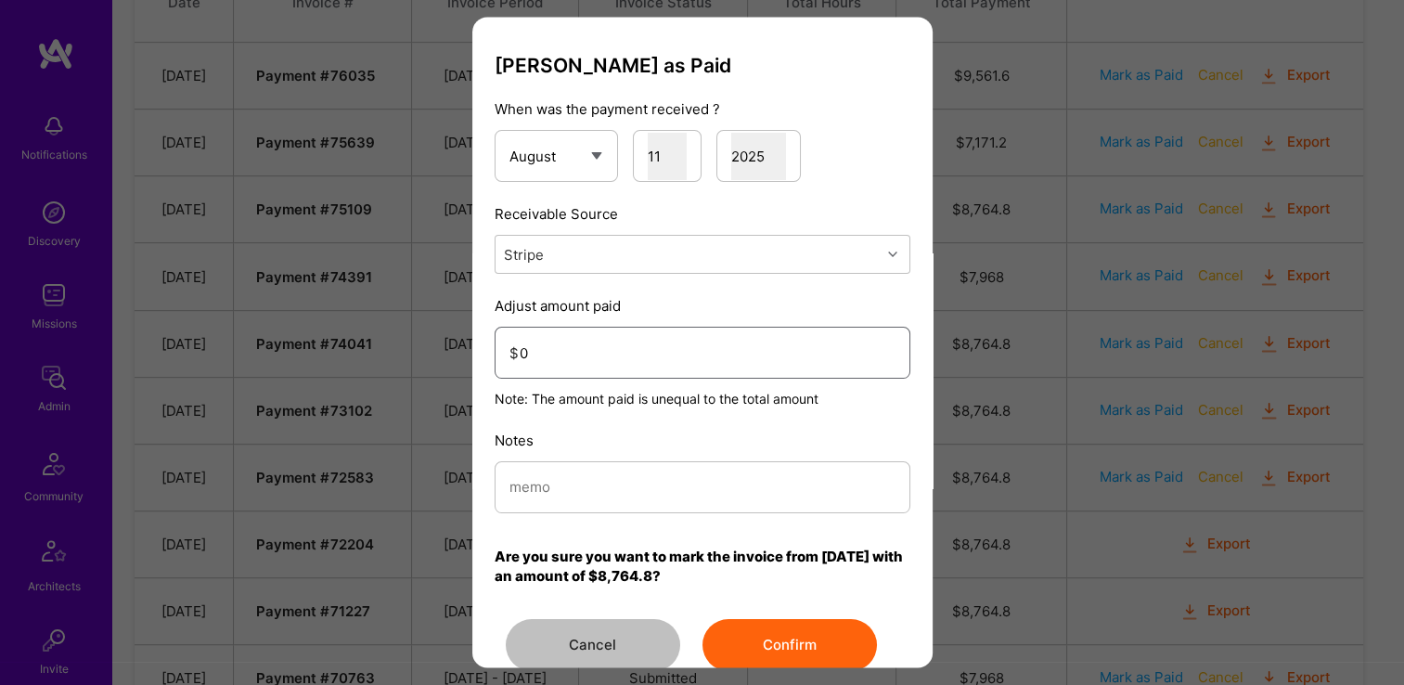
click at [539, 339] on input "0" at bounding box center [708, 353] width 376 height 47
click at [582, 479] on input "modal" at bounding box center [703, 487] width 386 height 47
type input "Reconciled from Stripe"
drag, startPoint x: 569, startPoint y: 364, endPoint x: 361, endPoint y: 376, distance: 208.3
click at [575, 368] on input "0" at bounding box center [708, 353] width 376 height 47
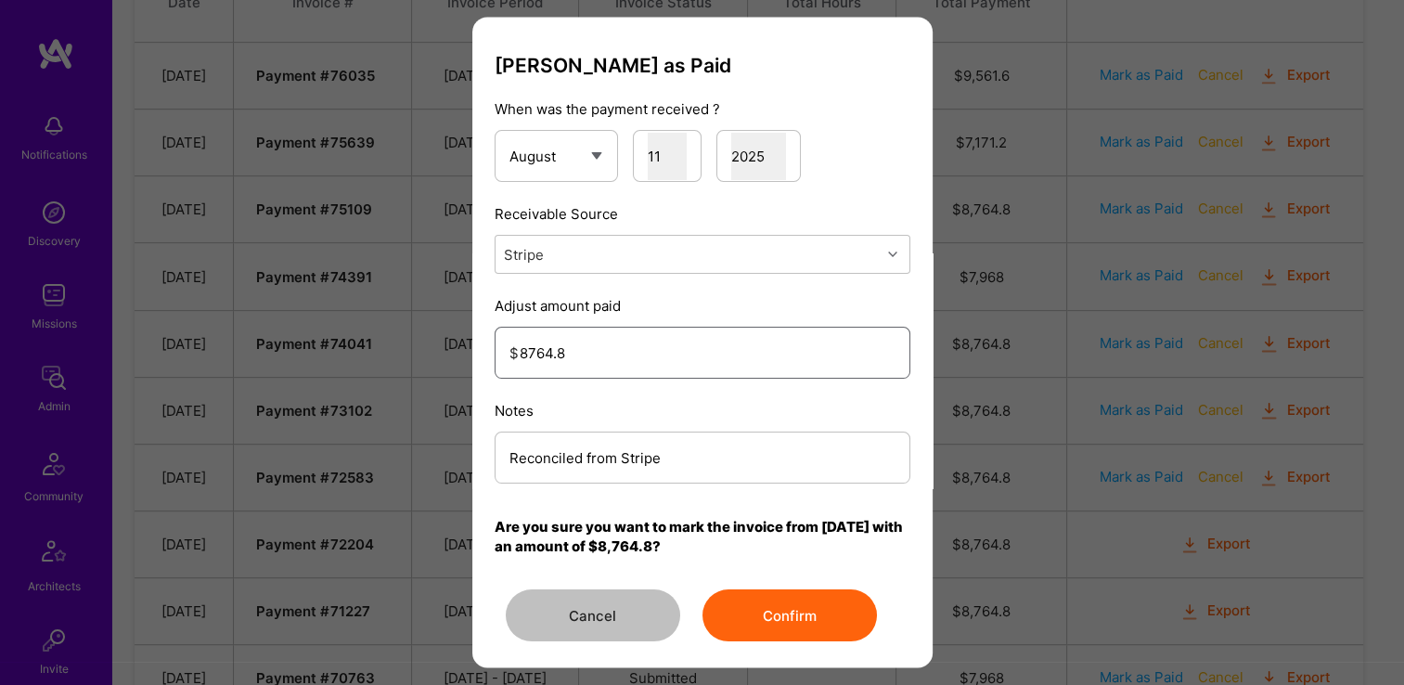
type input "8764.8"
drag, startPoint x: 816, startPoint y: 612, endPoint x: 893, endPoint y: 555, distance: 95.6
click at [815, 612] on button "Confirm" at bounding box center [790, 616] width 174 height 52
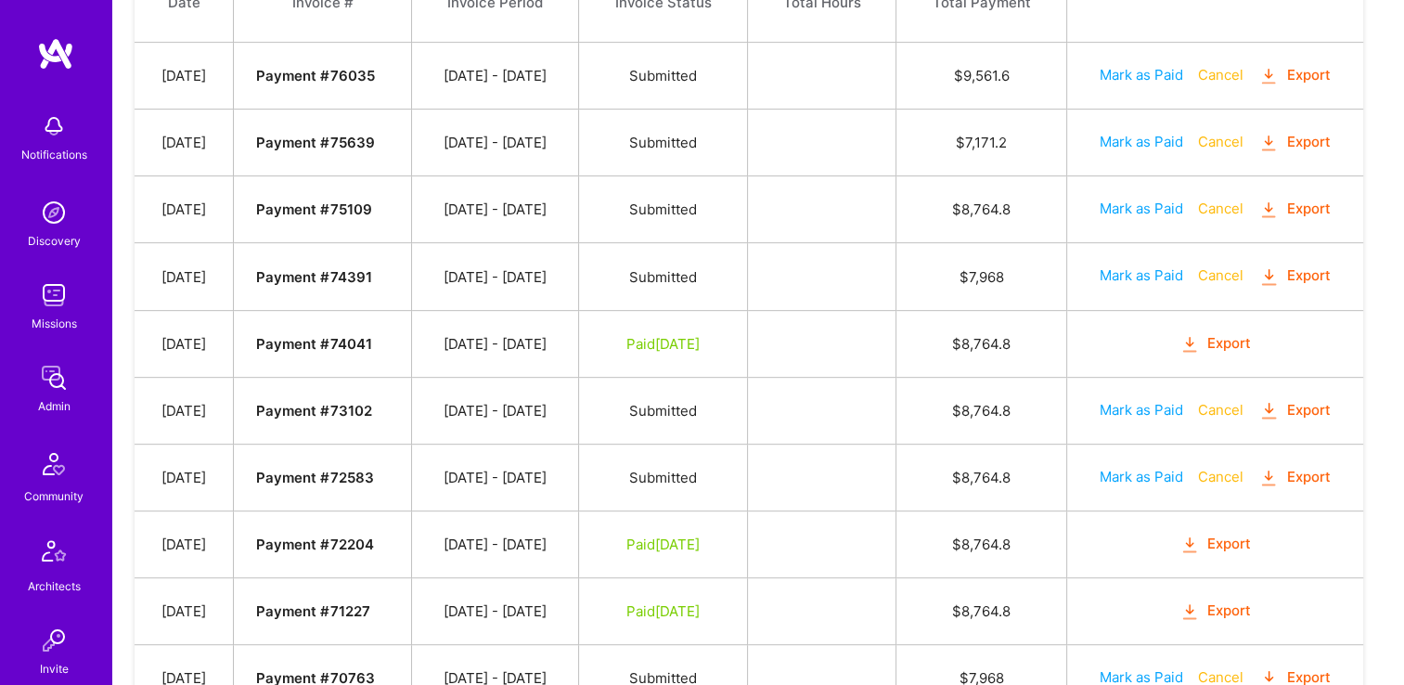
scroll to position [676, 0]
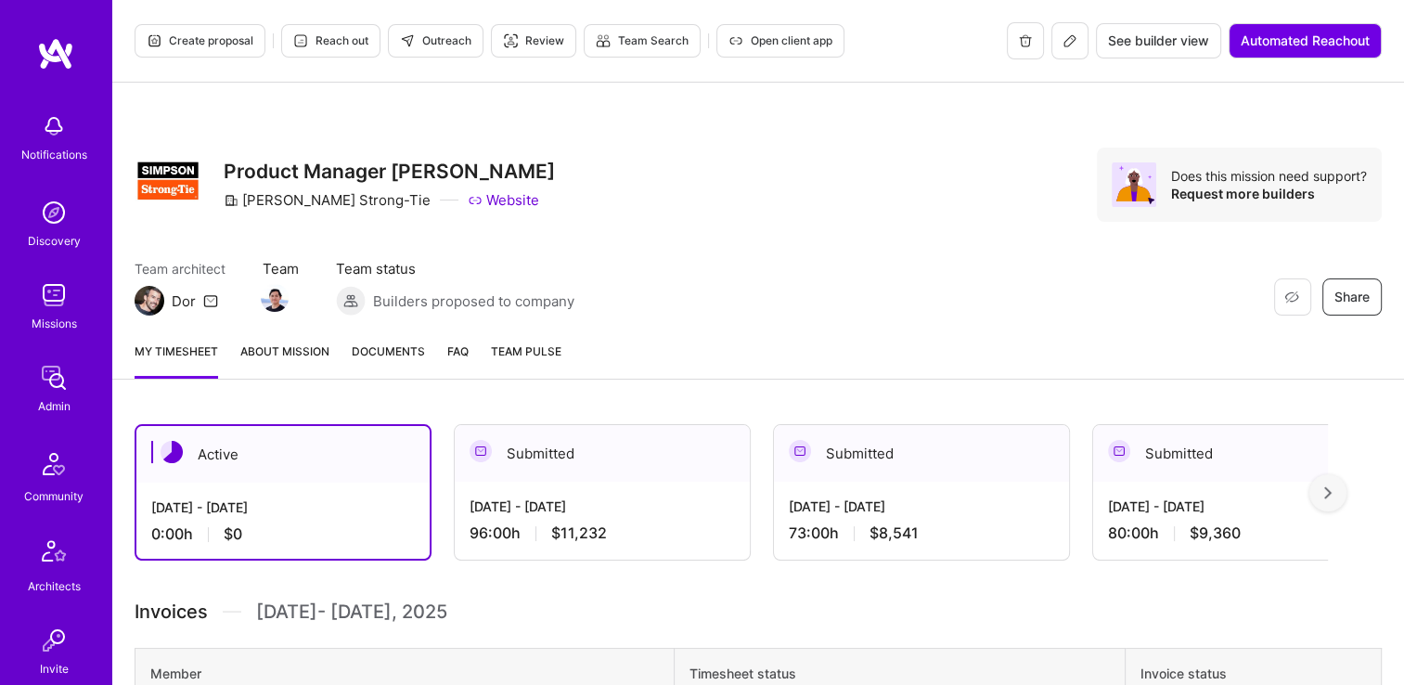
click at [388, 358] on span "Documents" at bounding box center [388, 351] width 73 height 19
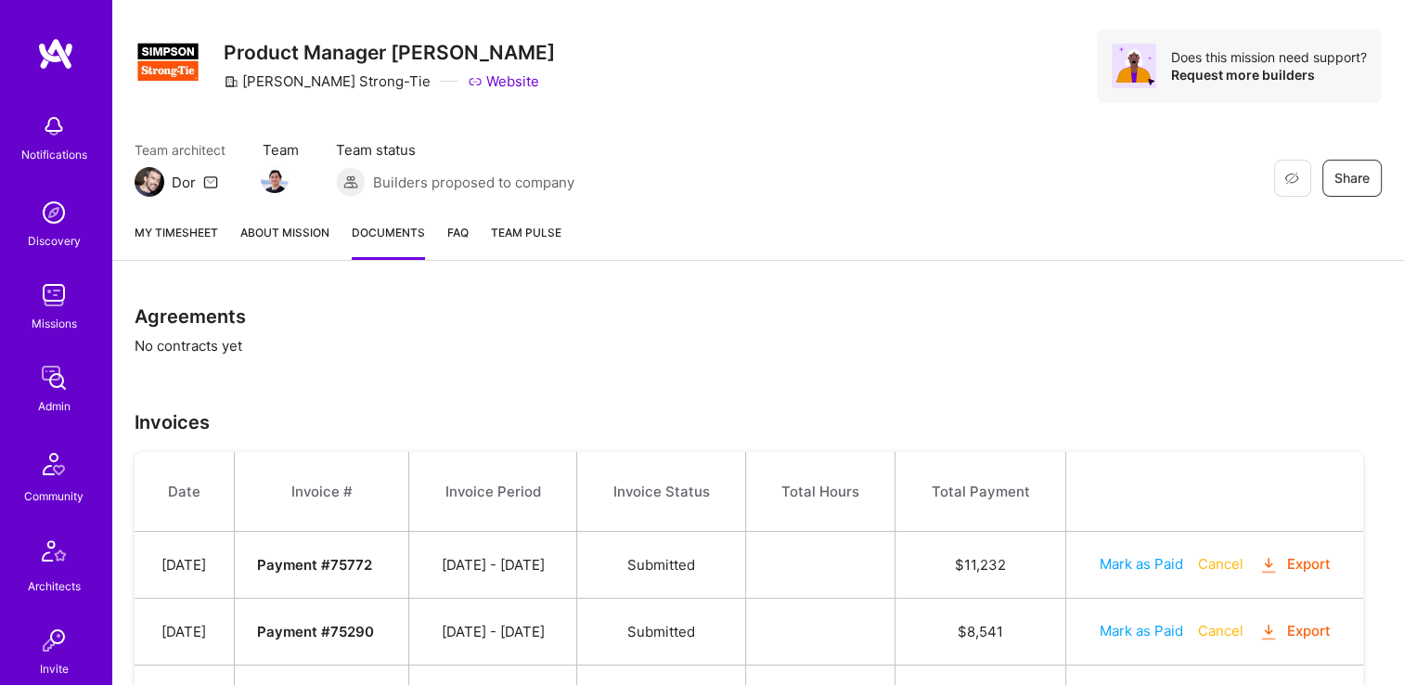
scroll to position [291, 0]
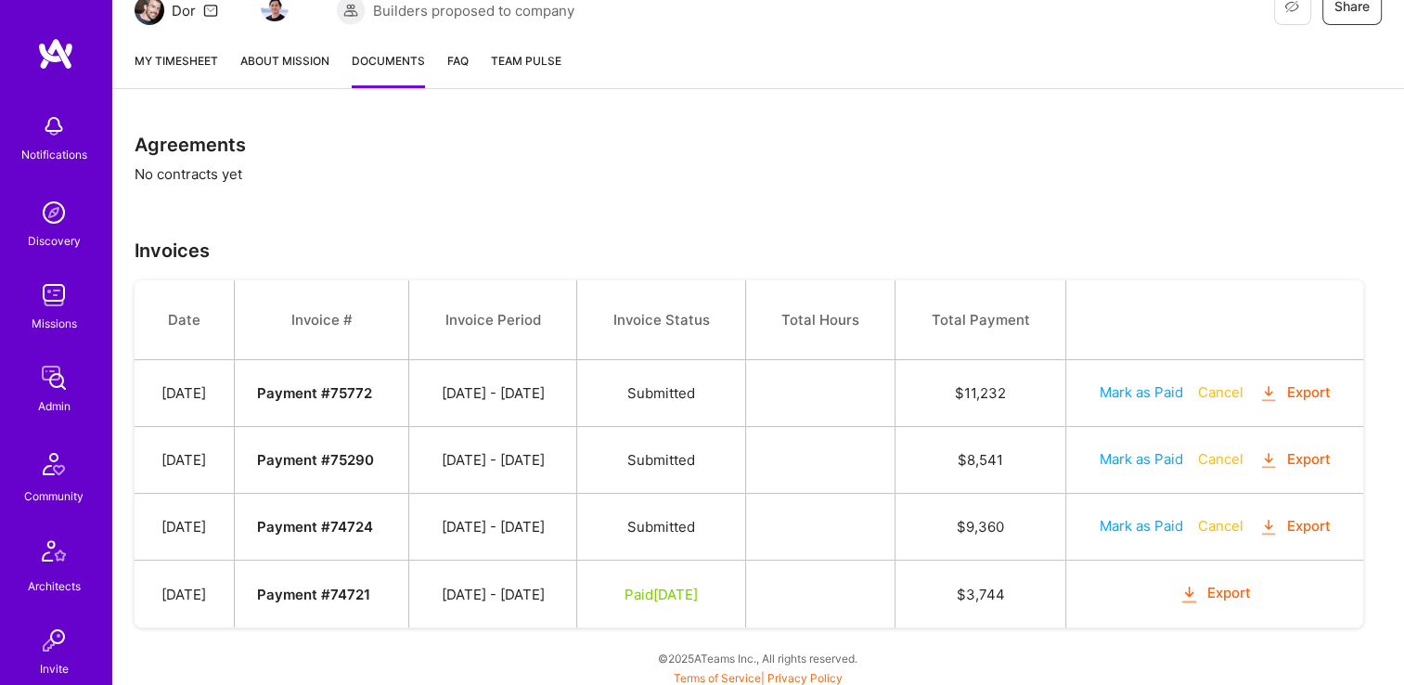
click at [1128, 525] on button "Mark as Paid" at bounding box center [1142, 525] width 84 height 19
select select "7"
select select "11"
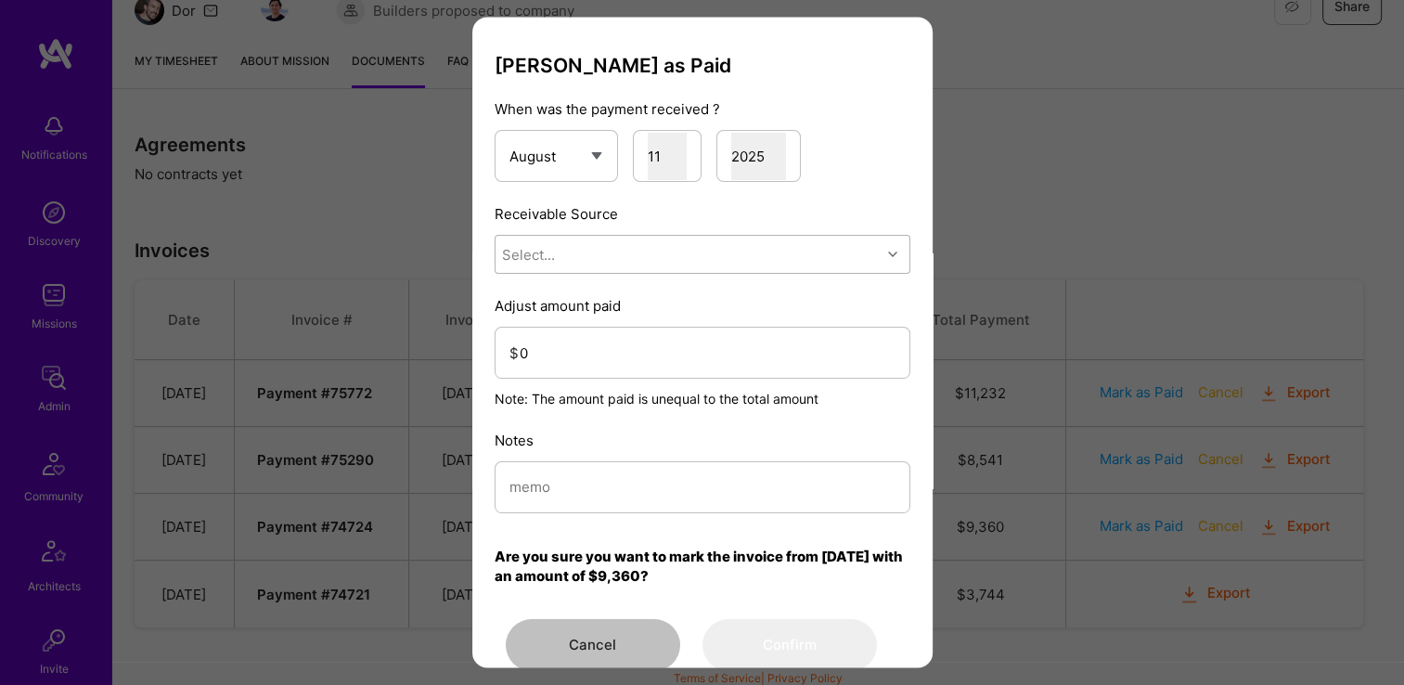
click at [642, 258] on div "Select..." at bounding box center [688, 255] width 385 height 37
drag, startPoint x: 331, startPoint y: 375, endPoint x: 453, endPoint y: 366, distance: 121.9
click at [334, 374] on div "Mark Invoice as Paid When was the payment received ? January February March Apr…" at bounding box center [702, 342] width 1404 height 685
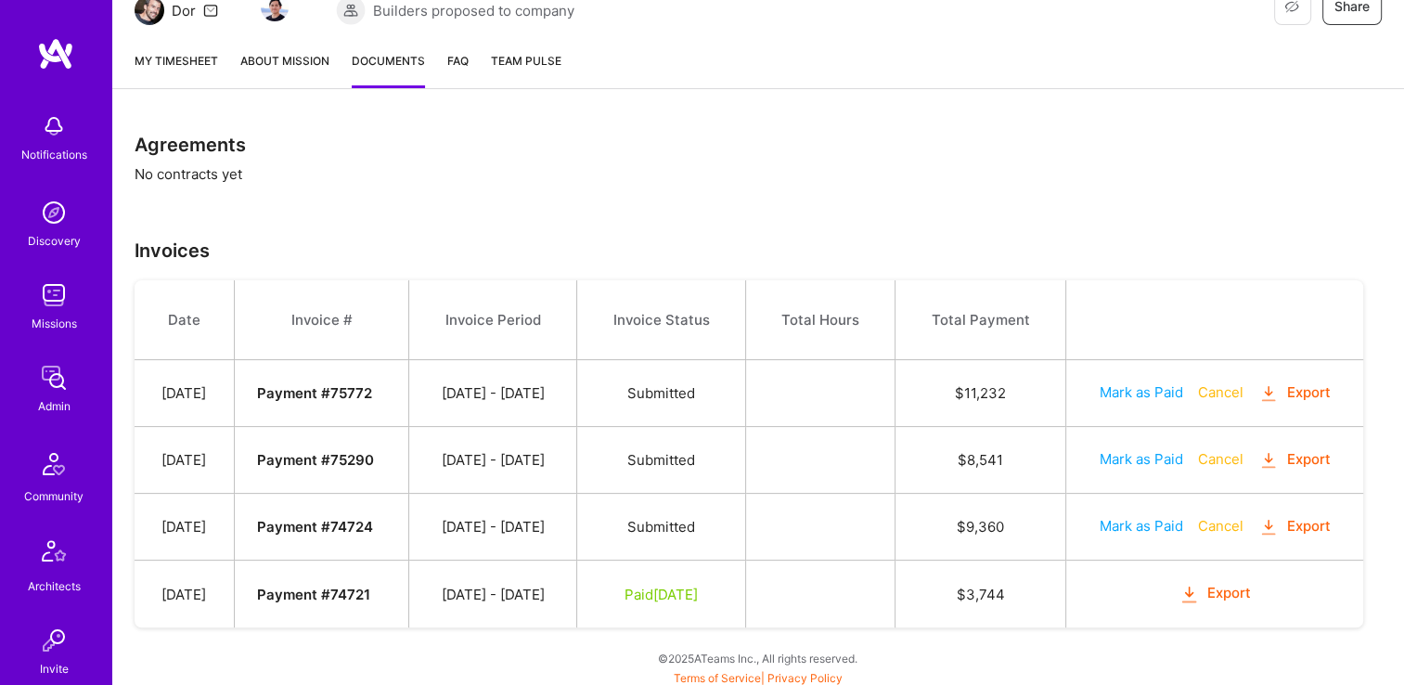
click at [1129, 517] on button "Mark as Paid" at bounding box center [1142, 525] width 84 height 19
select select "7"
select select "11"
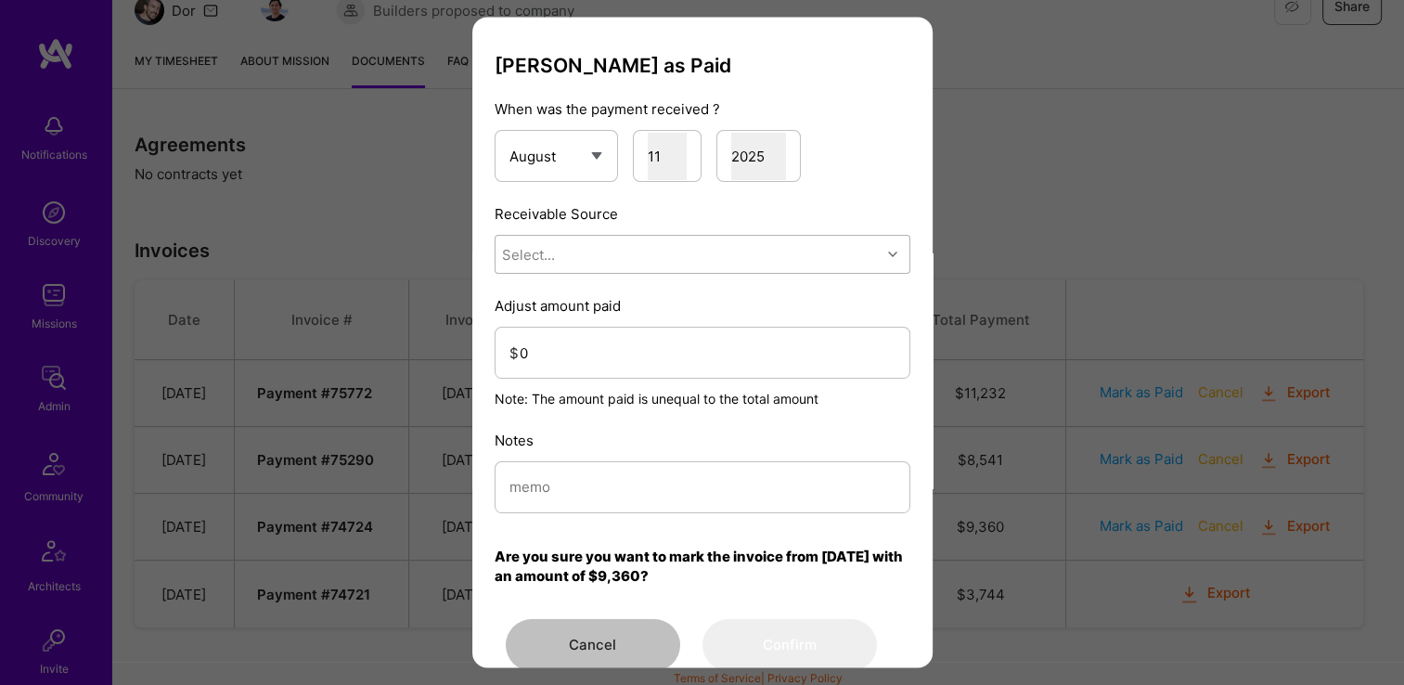
click at [592, 273] on div "Select..." at bounding box center [703, 255] width 416 height 39
click at [601, 381] on div "Stripe" at bounding box center [703, 372] width 416 height 34
click at [585, 481] on input "modal" at bounding box center [703, 487] width 386 height 47
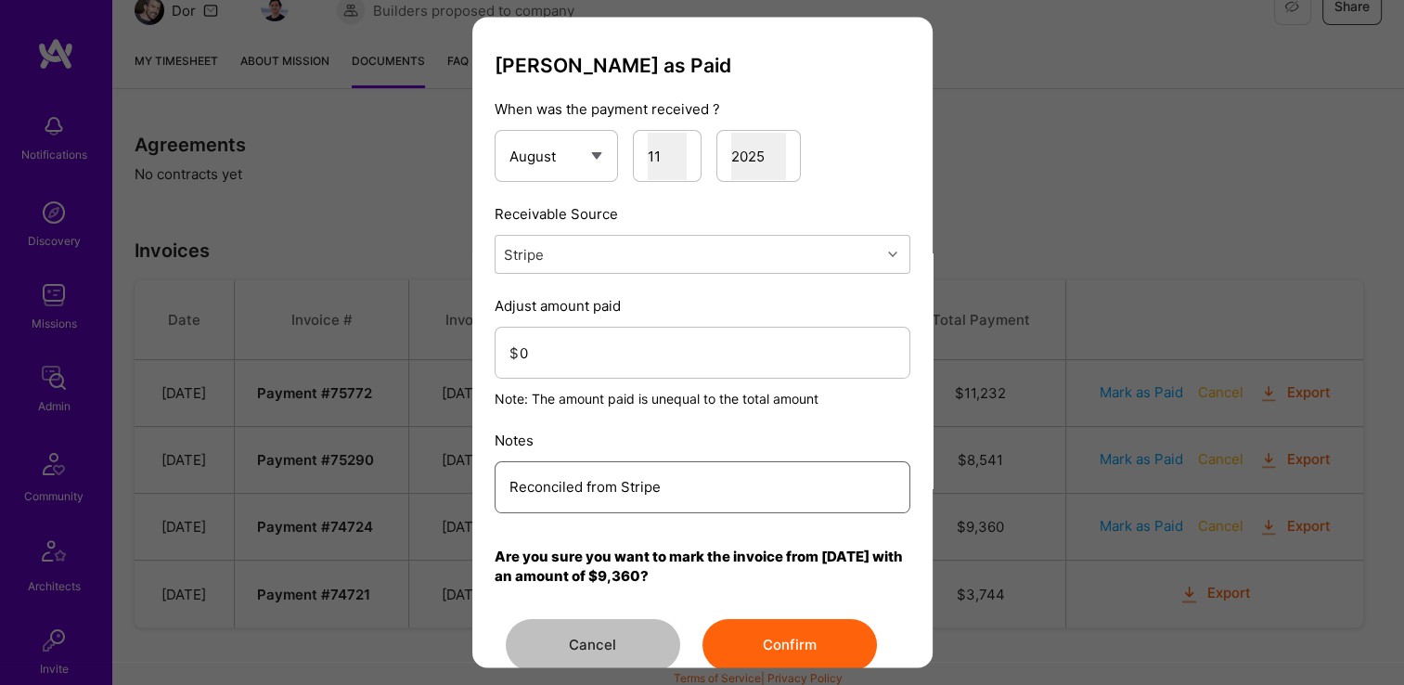
type input "Reconciled from Stripe"
click at [647, 332] on input "0" at bounding box center [708, 353] width 376 height 47
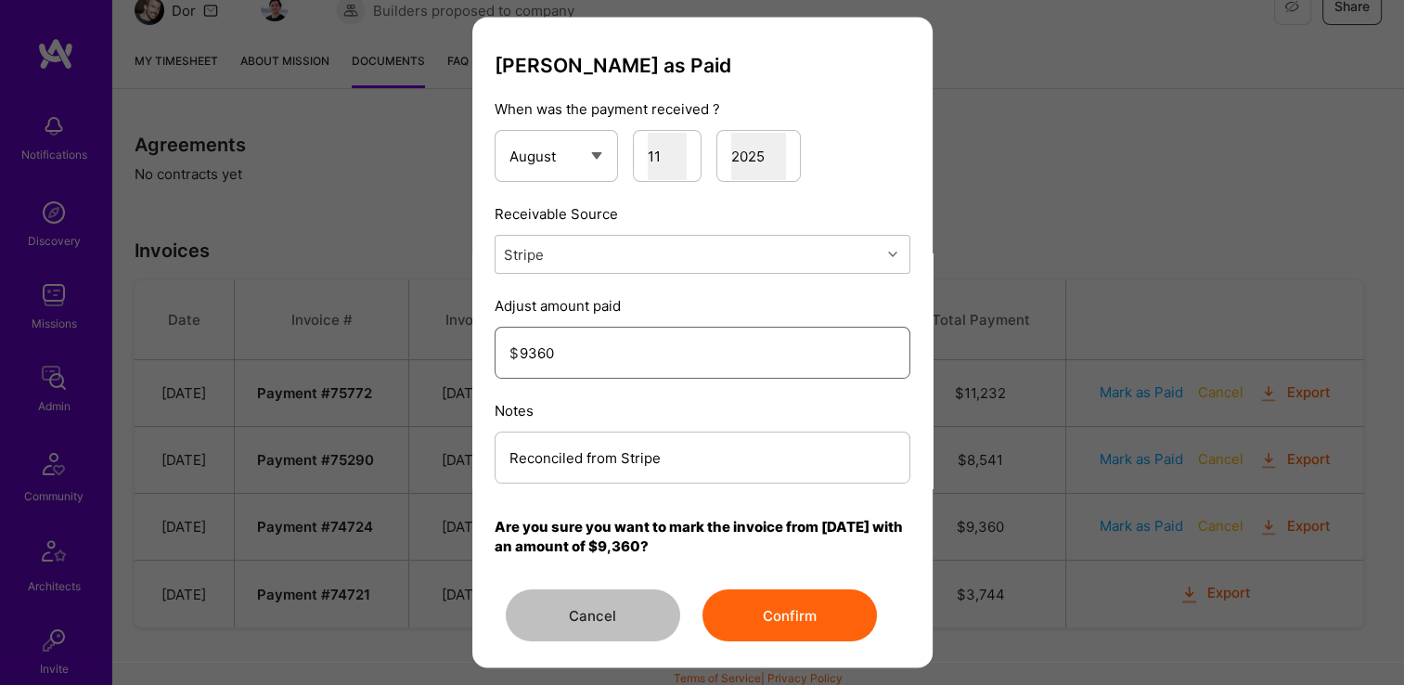
type input "9360"
click at [779, 621] on button "Confirm" at bounding box center [790, 616] width 174 height 52
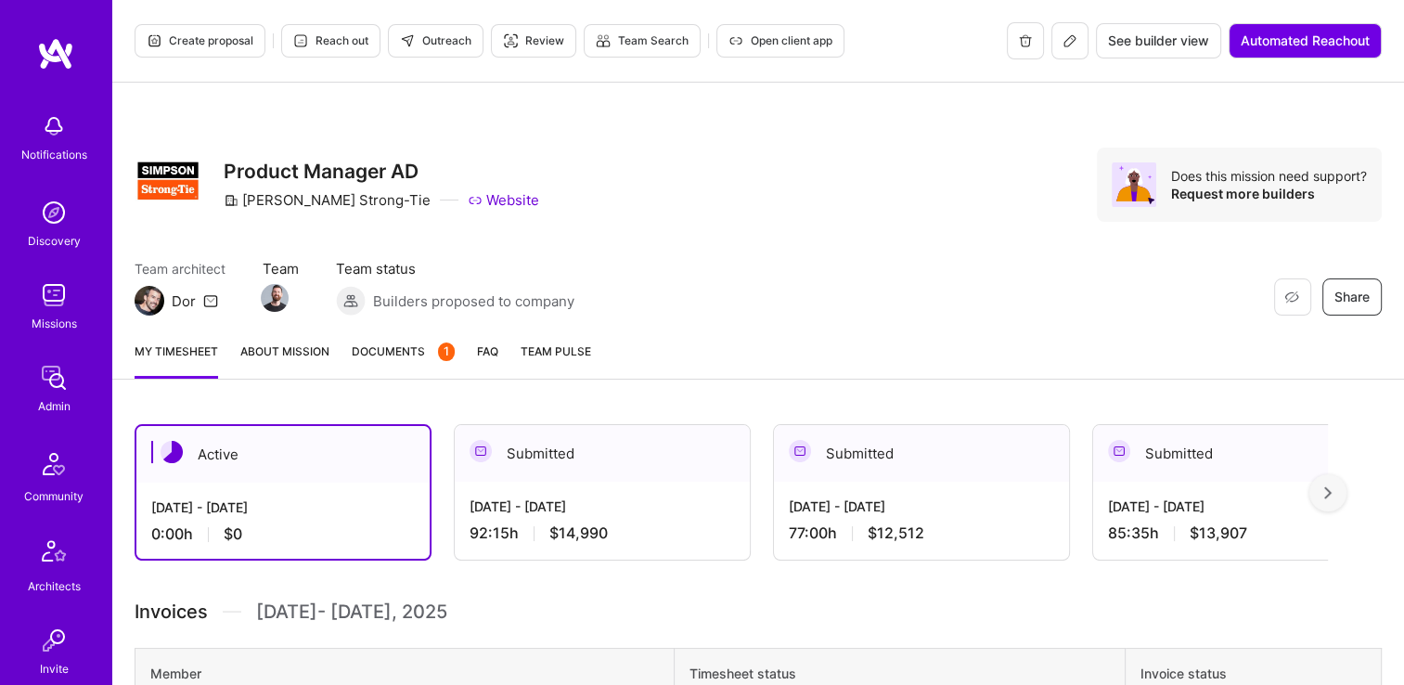
click at [412, 352] on span "Documents 1" at bounding box center [403, 351] width 103 height 19
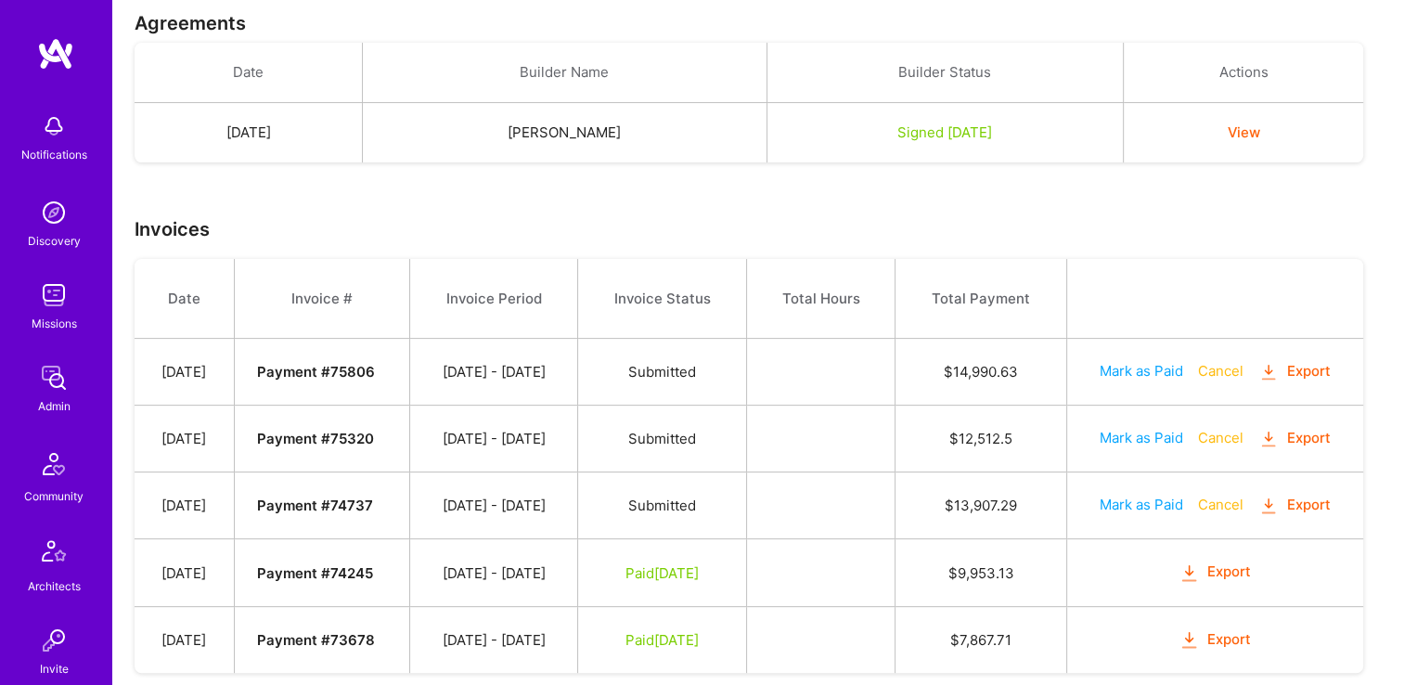
scroll to position [458, 0]
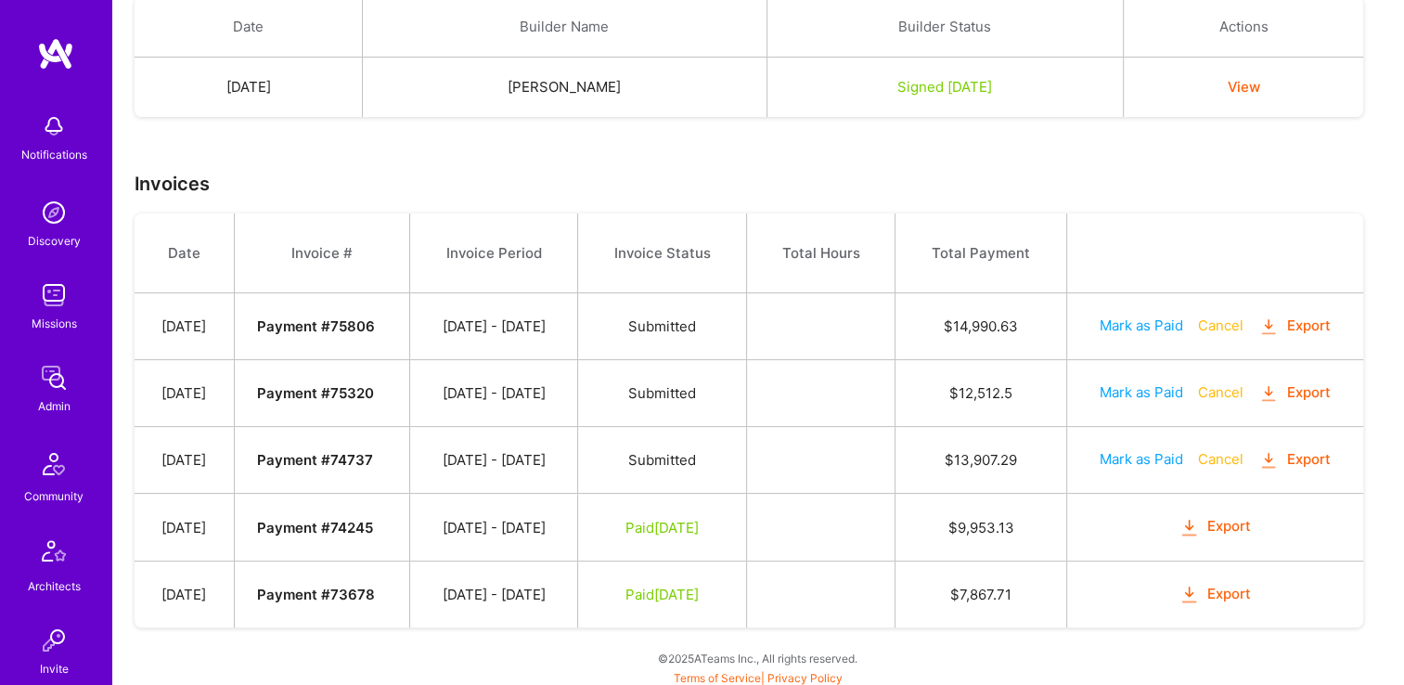
click at [1163, 459] on button "Mark as Paid" at bounding box center [1142, 458] width 84 height 19
select select "7"
select select "11"
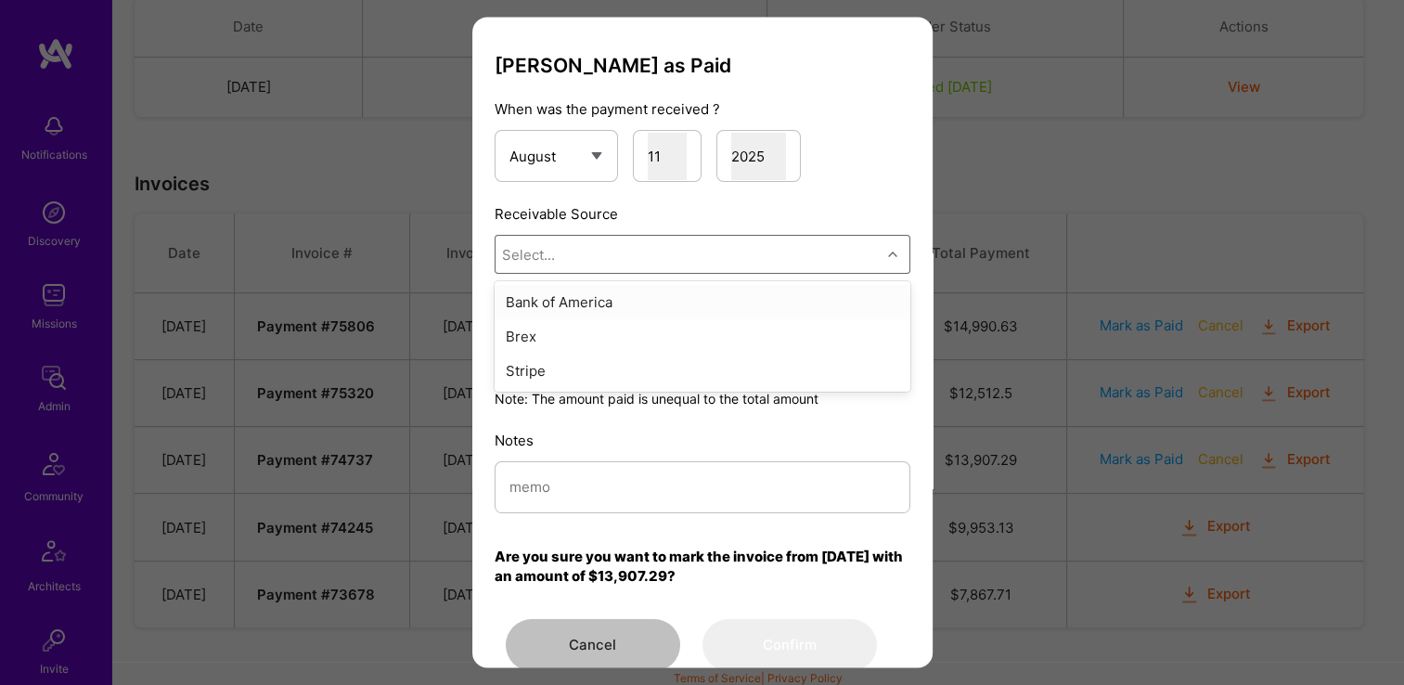
click at [626, 267] on div "Select..." at bounding box center [688, 255] width 385 height 37
click at [617, 373] on div "Stripe" at bounding box center [703, 372] width 416 height 34
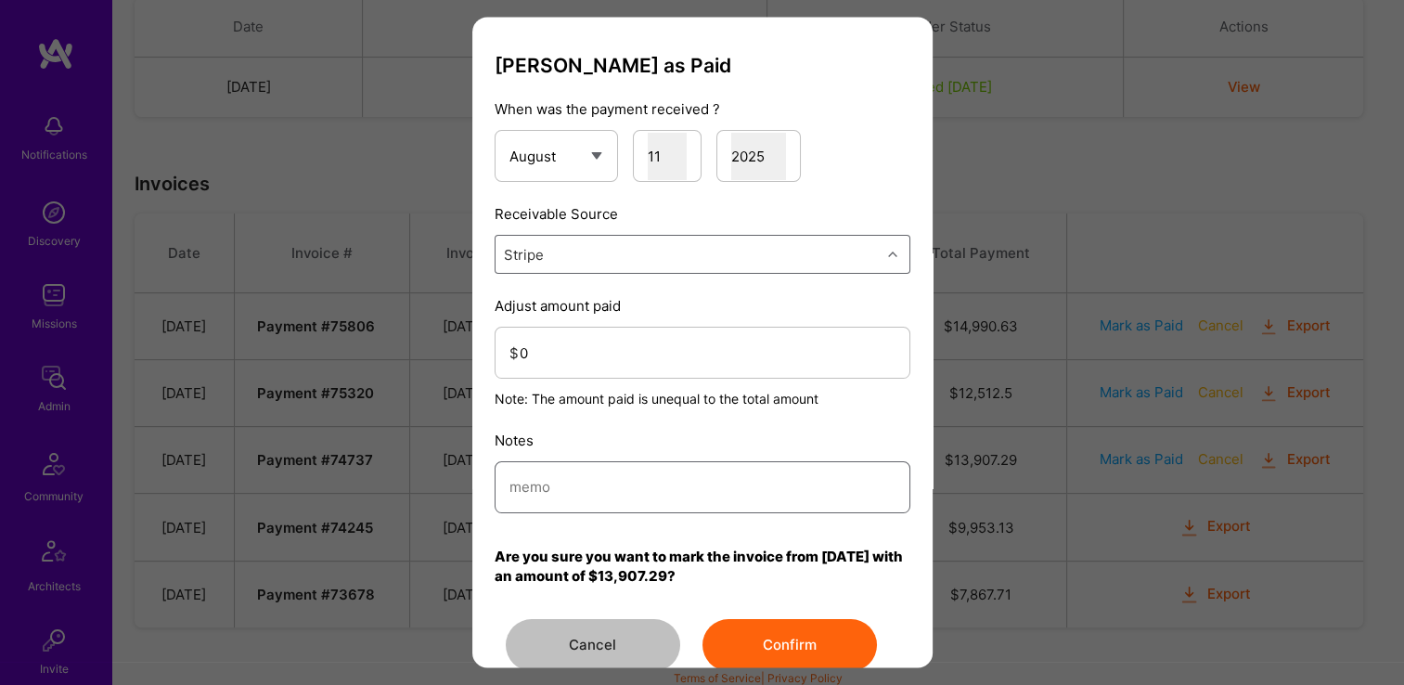
click at [601, 470] on input "modal" at bounding box center [703, 487] width 386 height 47
type input "Reconciled from Stripe"
click at [572, 349] on input "0" at bounding box center [708, 353] width 376 height 47
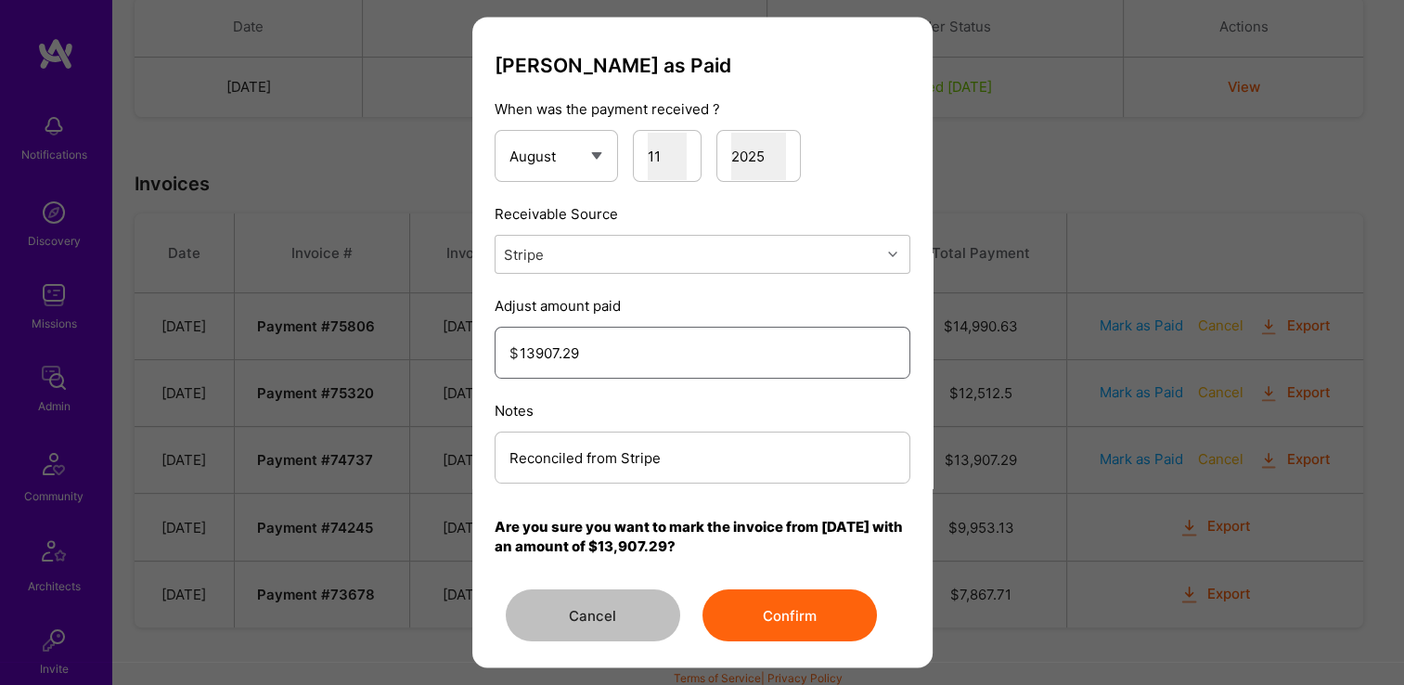
type input "13907.29"
click at [765, 620] on button "Confirm" at bounding box center [790, 616] width 174 height 52
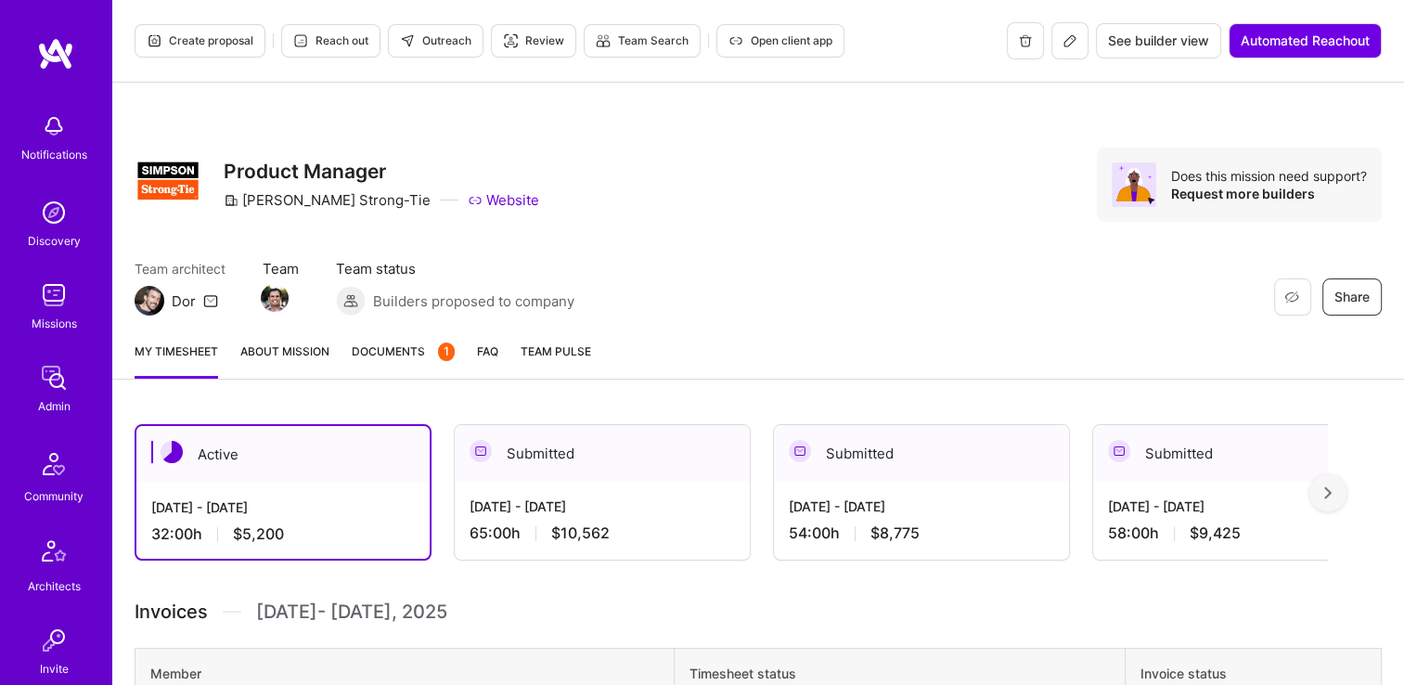
click at [385, 351] on span "Documents 1" at bounding box center [403, 351] width 103 height 19
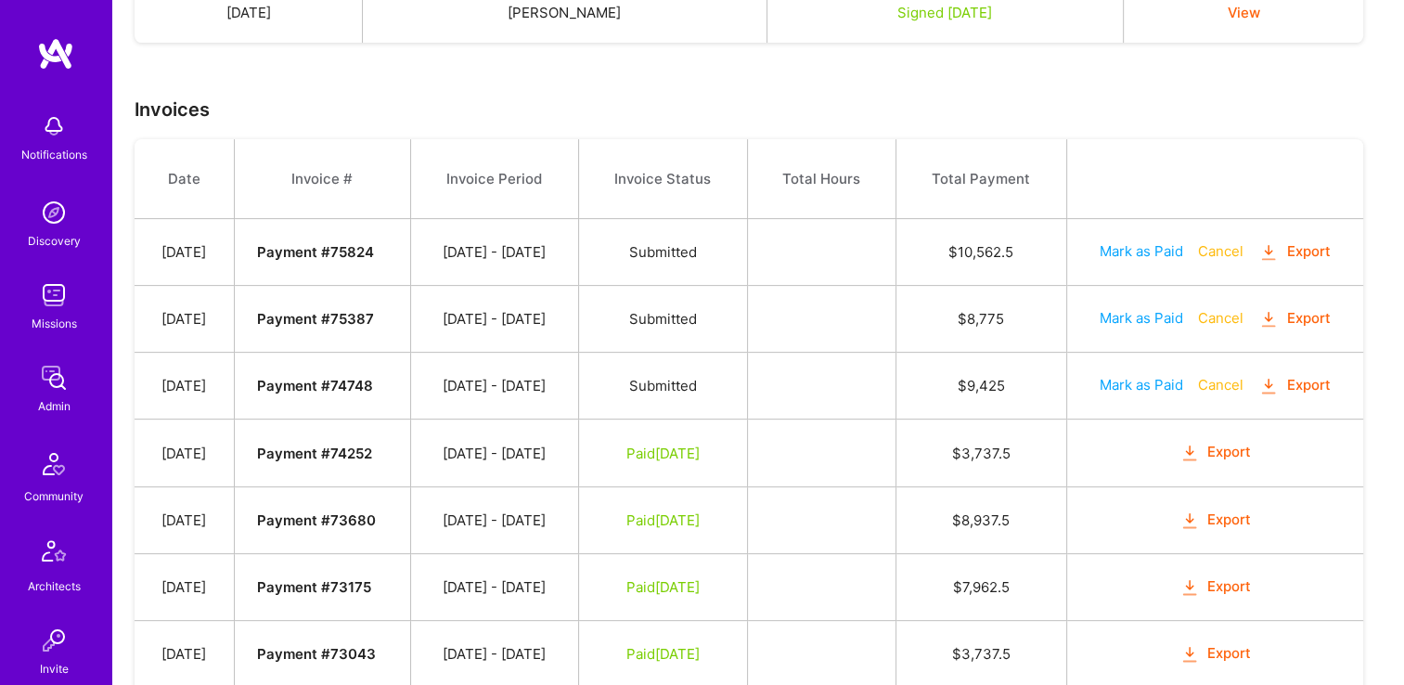
scroll to position [650, 0]
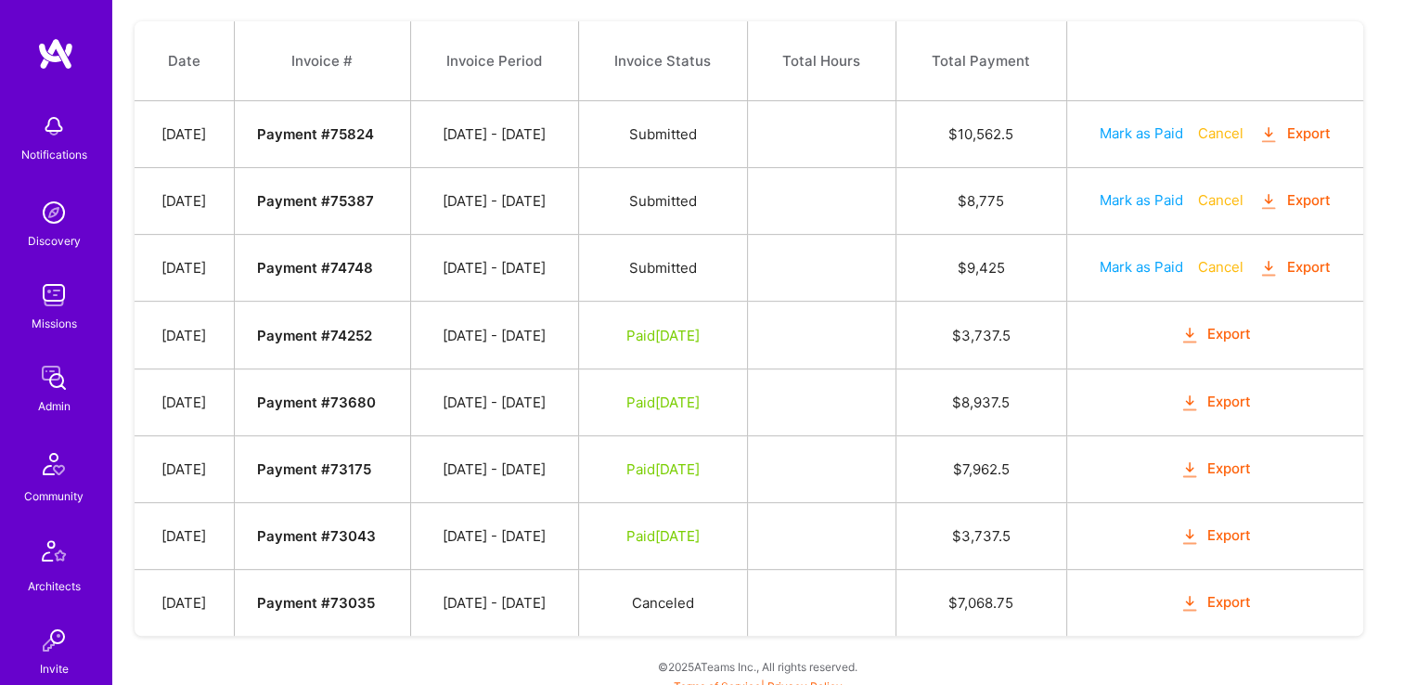
click at [1141, 265] on button "Mark as Paid" at bounding box center [1142, 266] width 84 height 19
select select "7"
select select "11"
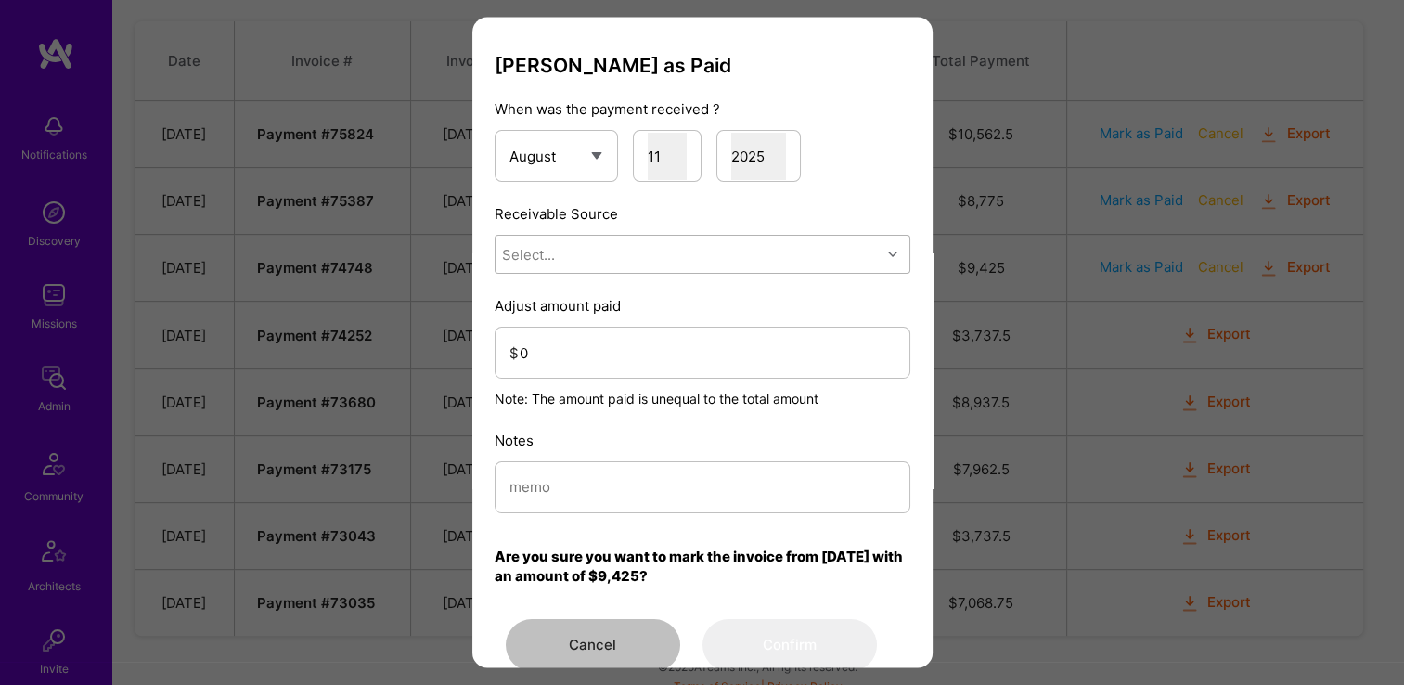
click at [742, 243] on div "Select..." at bounding box center [688, 255] width 385 height 37
click at [691, 361] on div "Stripe" at bounding box center [703, 372] width 416 height 34
click at [672, 347] on input "0" at bounding box center [708, 353] width 376 height 47
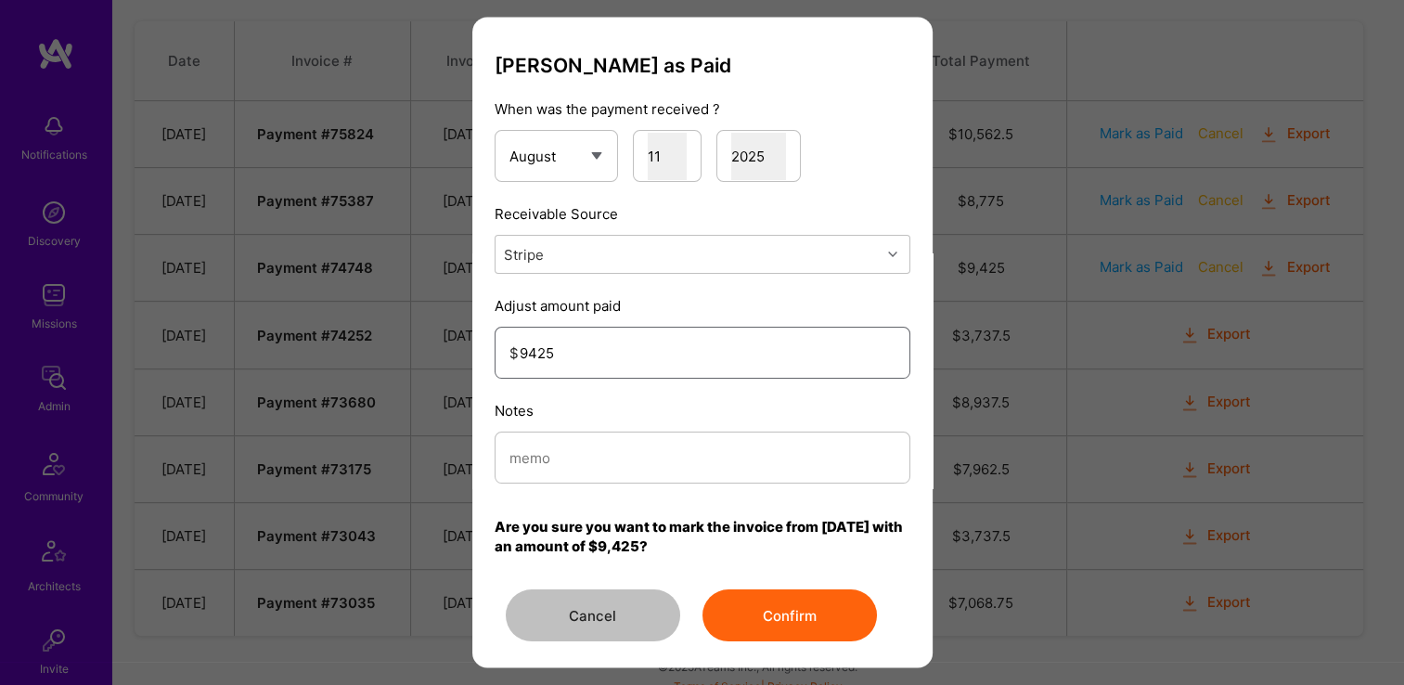
type input "9425"
click at [673, 495] on div "[PERSON_NAME] as Paid When was the payment received ? January February March Ap…" at bounding box center [703, 348] width 416 height 588
drag, startPoint x: 673, startPoint y: 495, endPoint x: 642, endPoint y: 459, distance: 46.7
click at [642, 458] on input "modal" at bounding box center [703, 457] width 386 height 47
drag, startPoint x: 371, startPoint y: 467, endPoint x: 518, endPoint y: 465, distance: 146.7
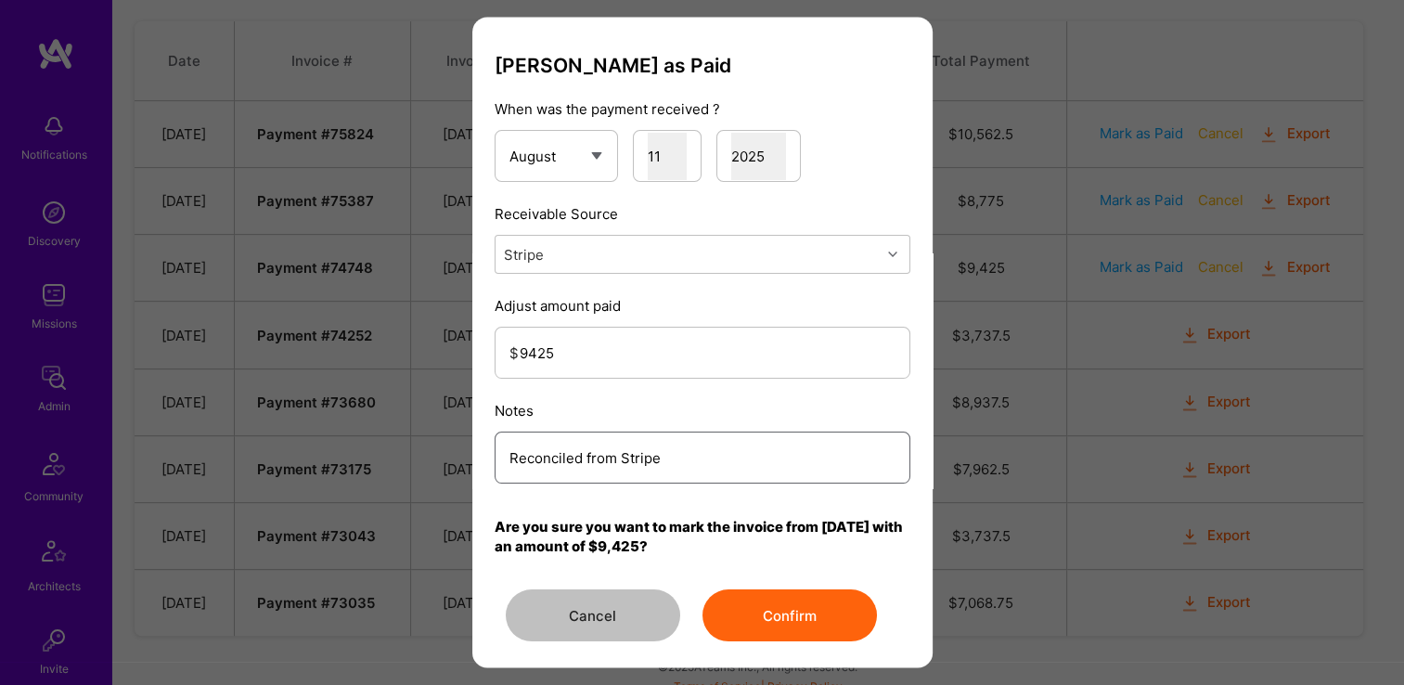
click at [360, 469] on div "[PERSON_NAME] as Paid When was the payment received ? January February March Ap…" at bounding box center [702, 342] width 1404 height 685
type input "Reconciled from Stripe"
click at [753, 621] on button "Confirm" at bounding box center [790, 616] width 174 height 52
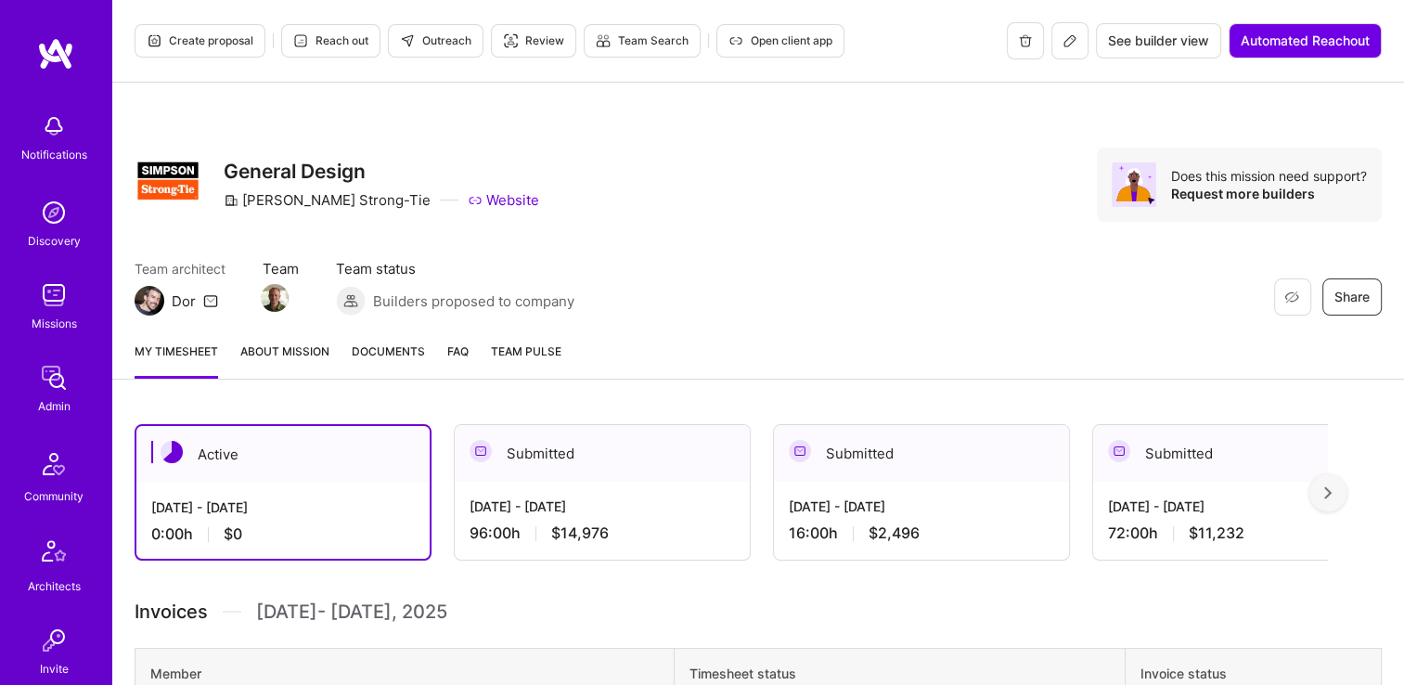
click at [382, 351] on span "Documents" at bounding box center [388, 351] width 73 height 19
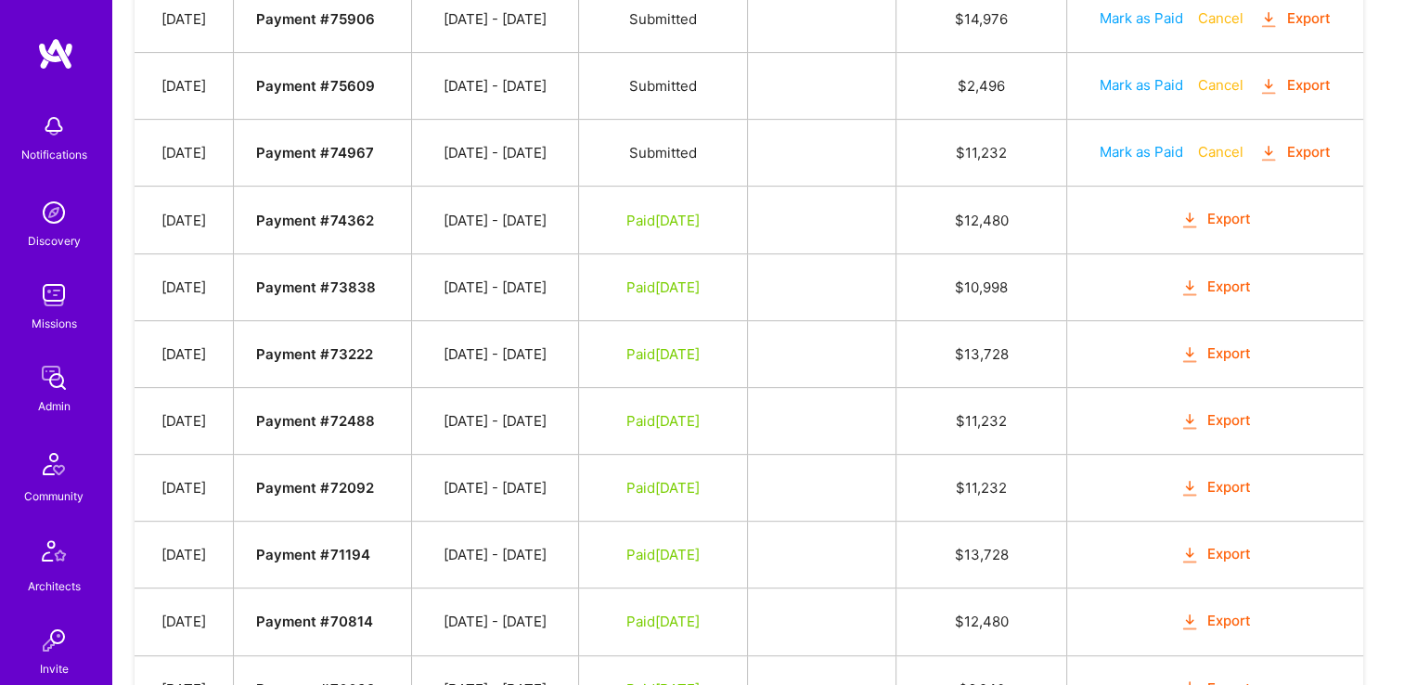
scroll to position [557, 0]
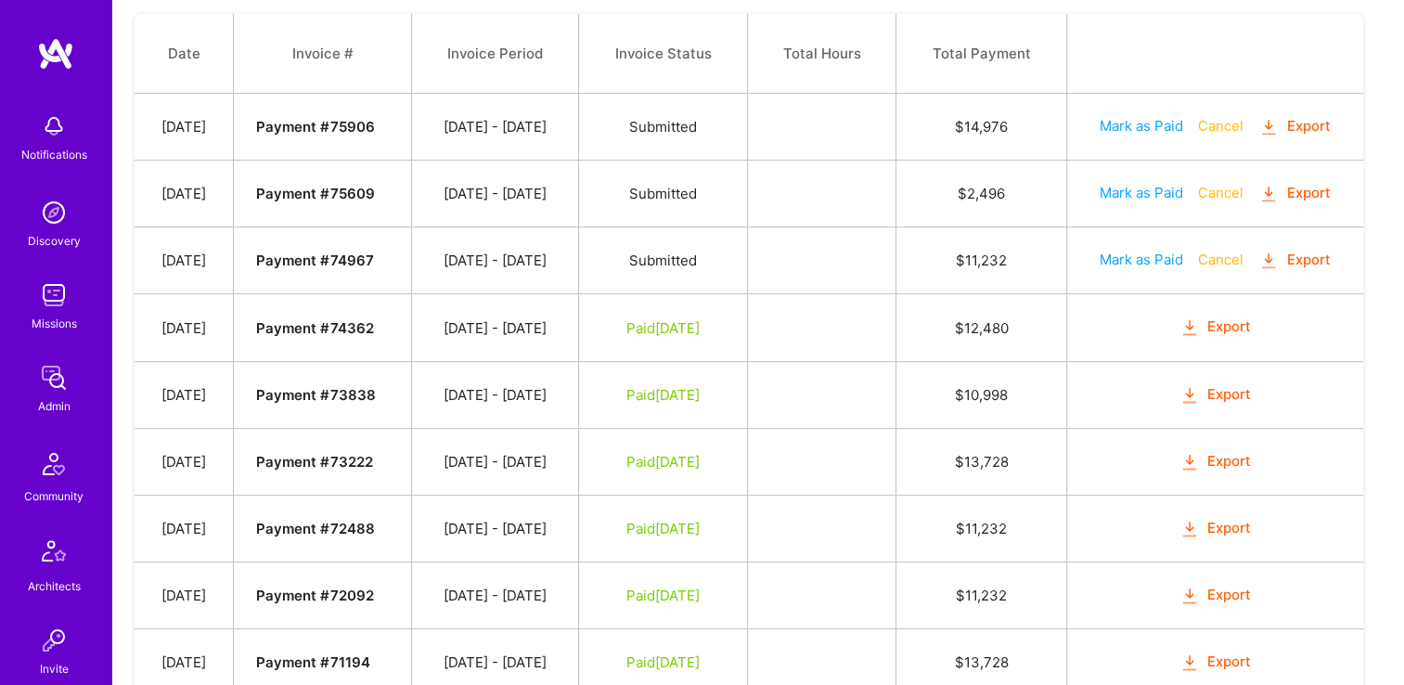
click at [1127, 258] on button "Mark as Paid" at bounding box center [1142, 259] width 84 height 19
select select "7"
select select "11"
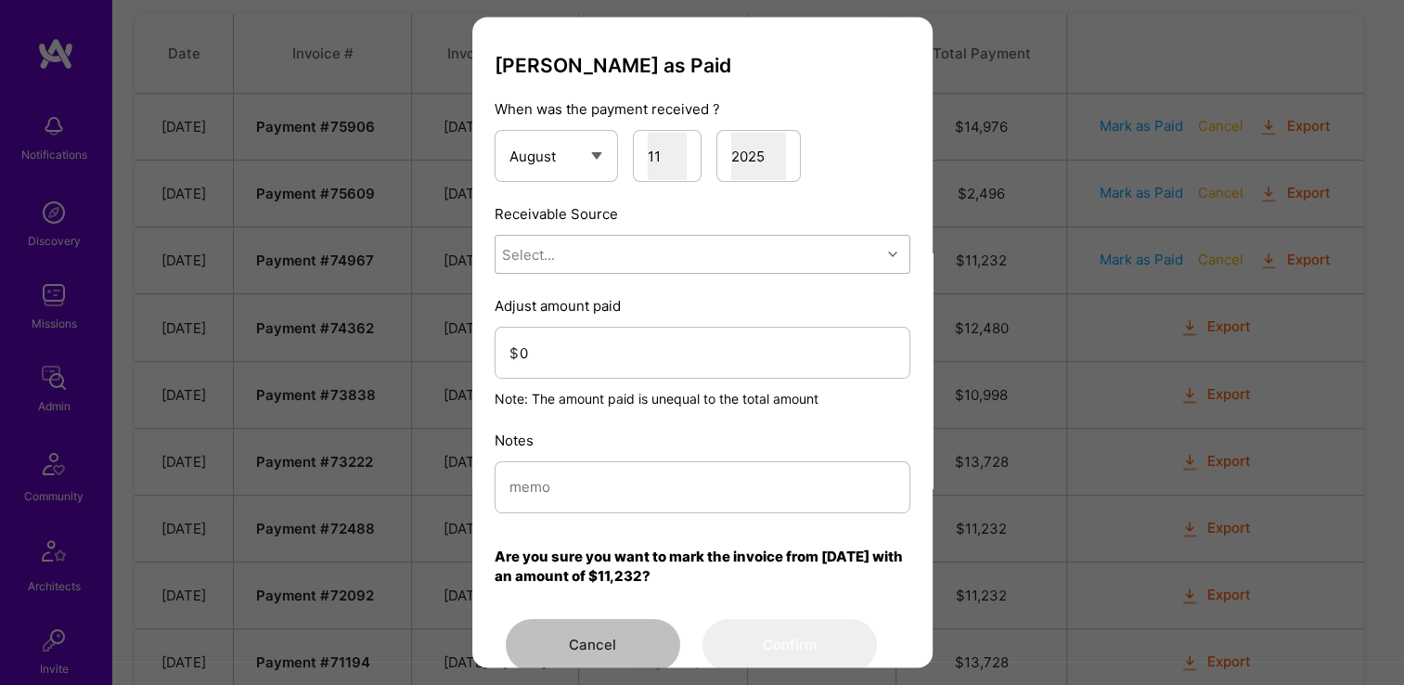
click at [545, 259] on div "Select..." at bounding box center [528, 254] width 53 height 19
click at [560, 378] on div "Stripe" at bounding box center [703, 372] width 416 height 34
click at [579, 473] on input "modal" at bounding box center [703, 487] width 386 height 47
paste input "Reconciled from Stripe"
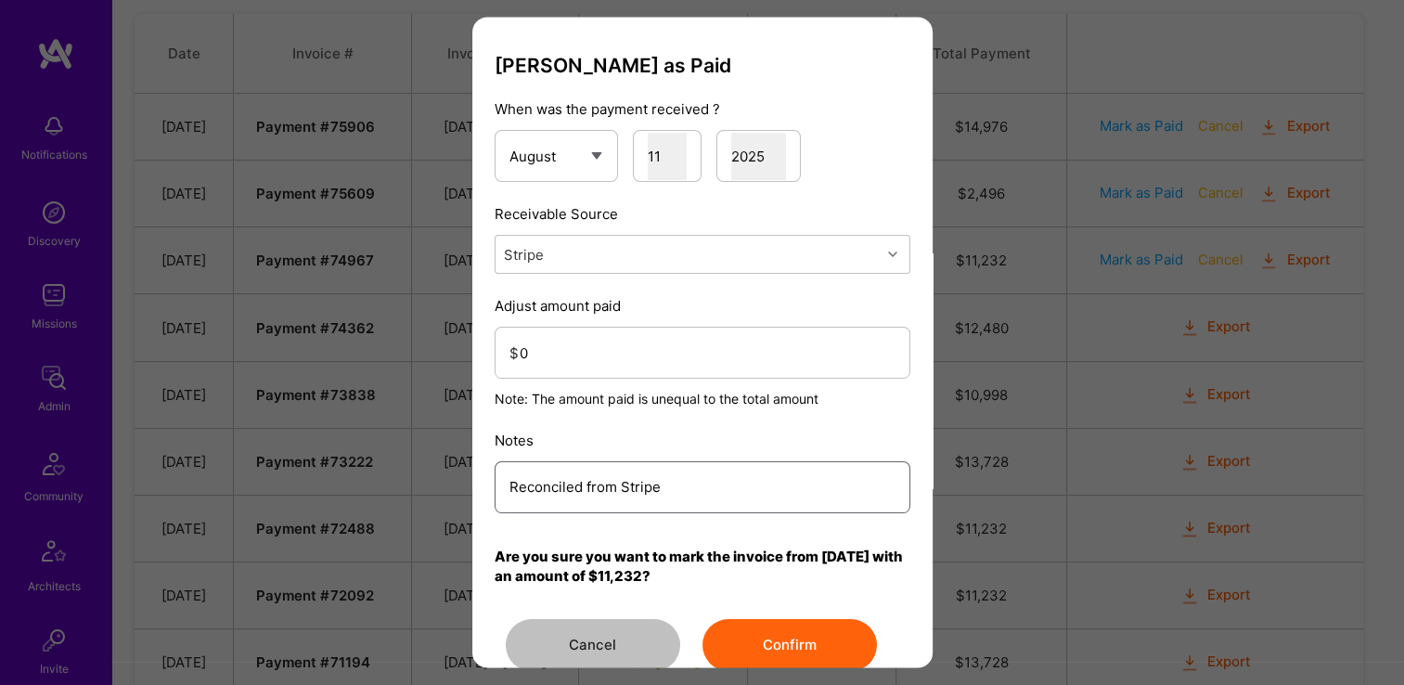
type input "Reconciled from Stripe"
click at [607, 343] on input "0" at bounding box center [708, 353] width 376 height 47
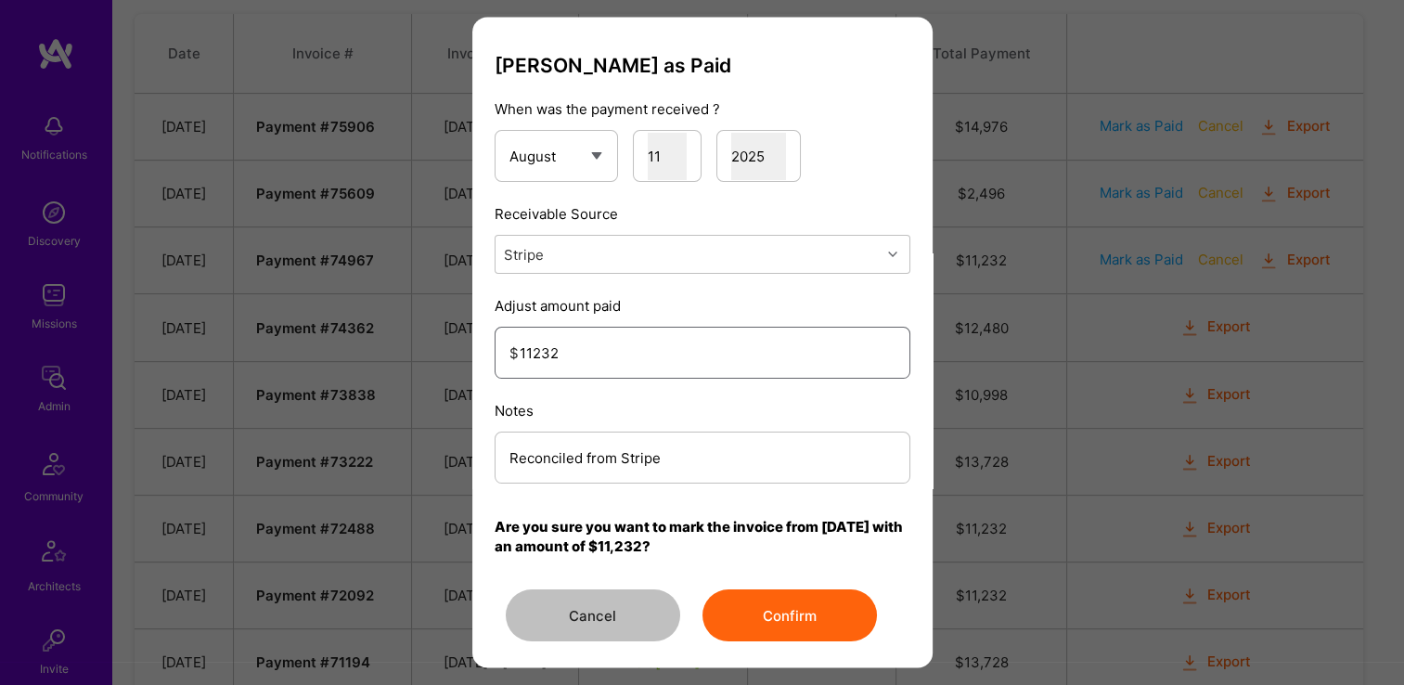
type input "11232"
click at [771, 585] on div "Mark Invoice as Paid When was the payment received ? January February March Apr…" at bounding box center [703, 348] width 416 height 588
click at [805, 626] on button "Confirm" at bounding box center [790, 616] width 174 height 52
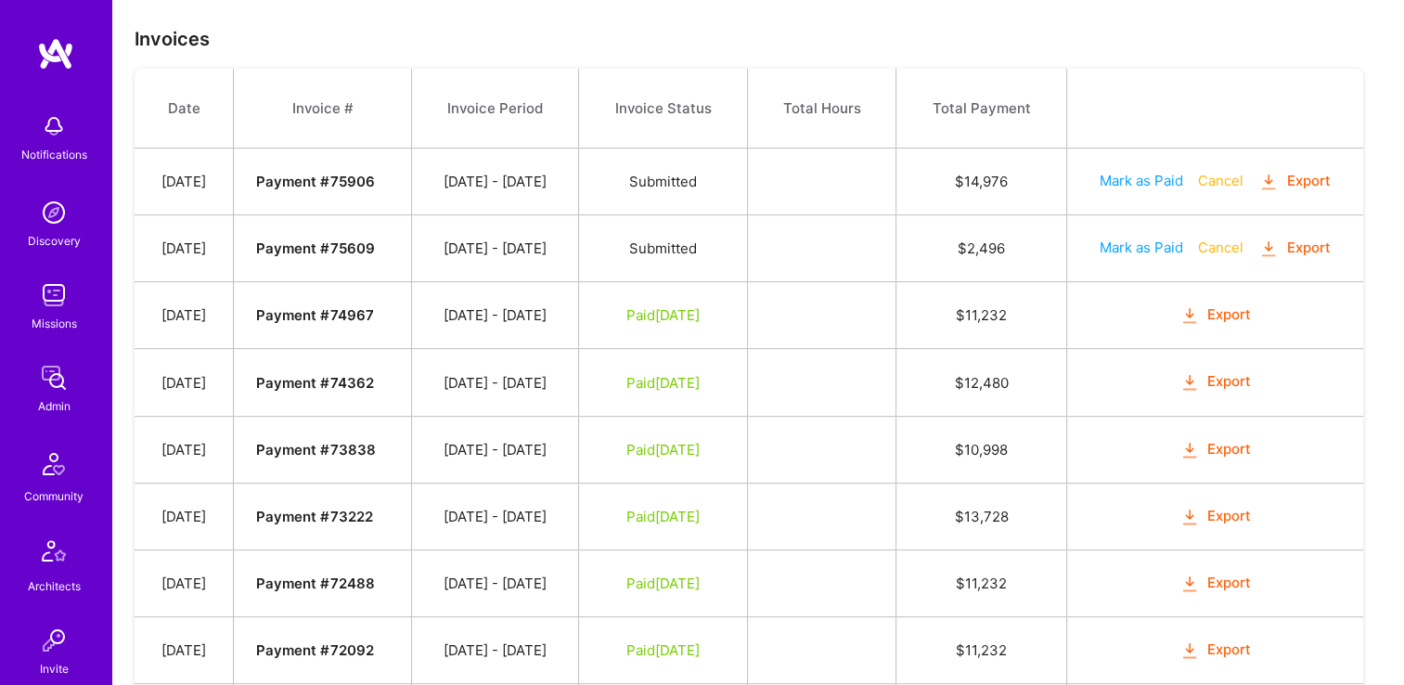
scroll to position [464, 0]
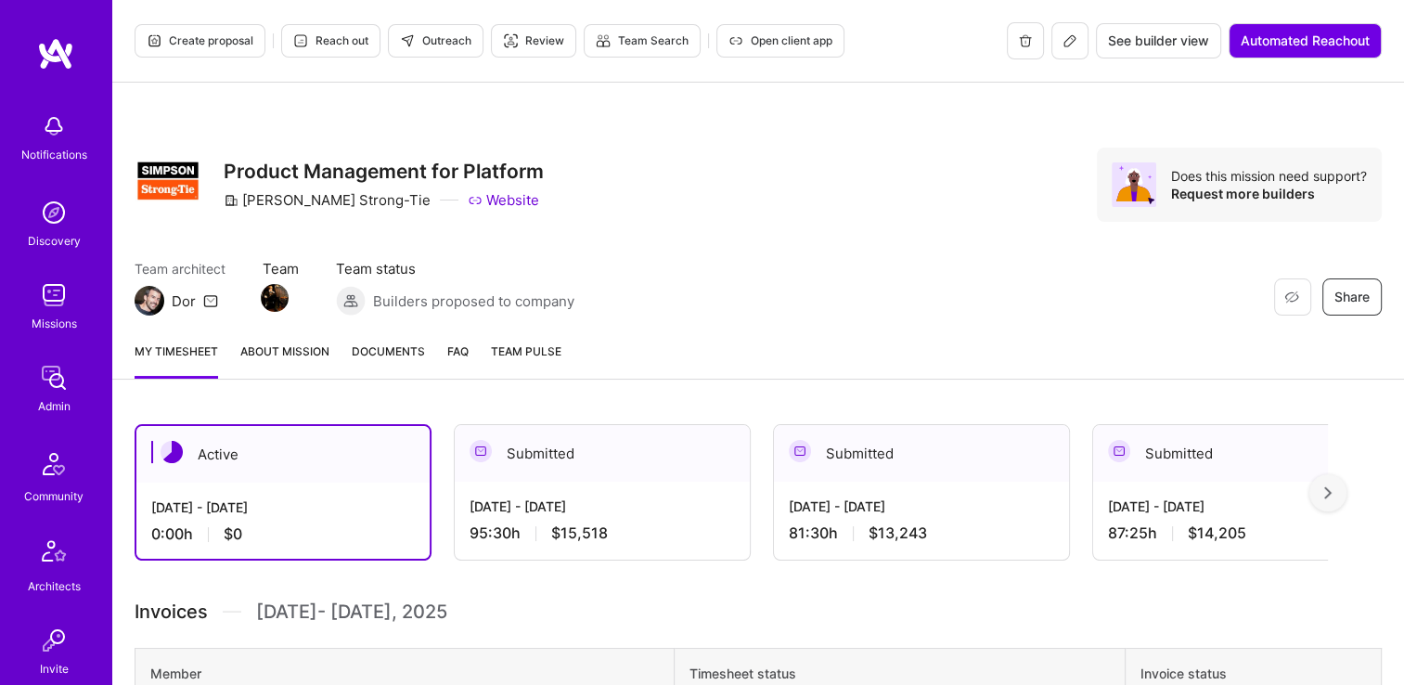
click at [372, 354] on span "Documents" at bounding box center [388, 351] width 73 height 19
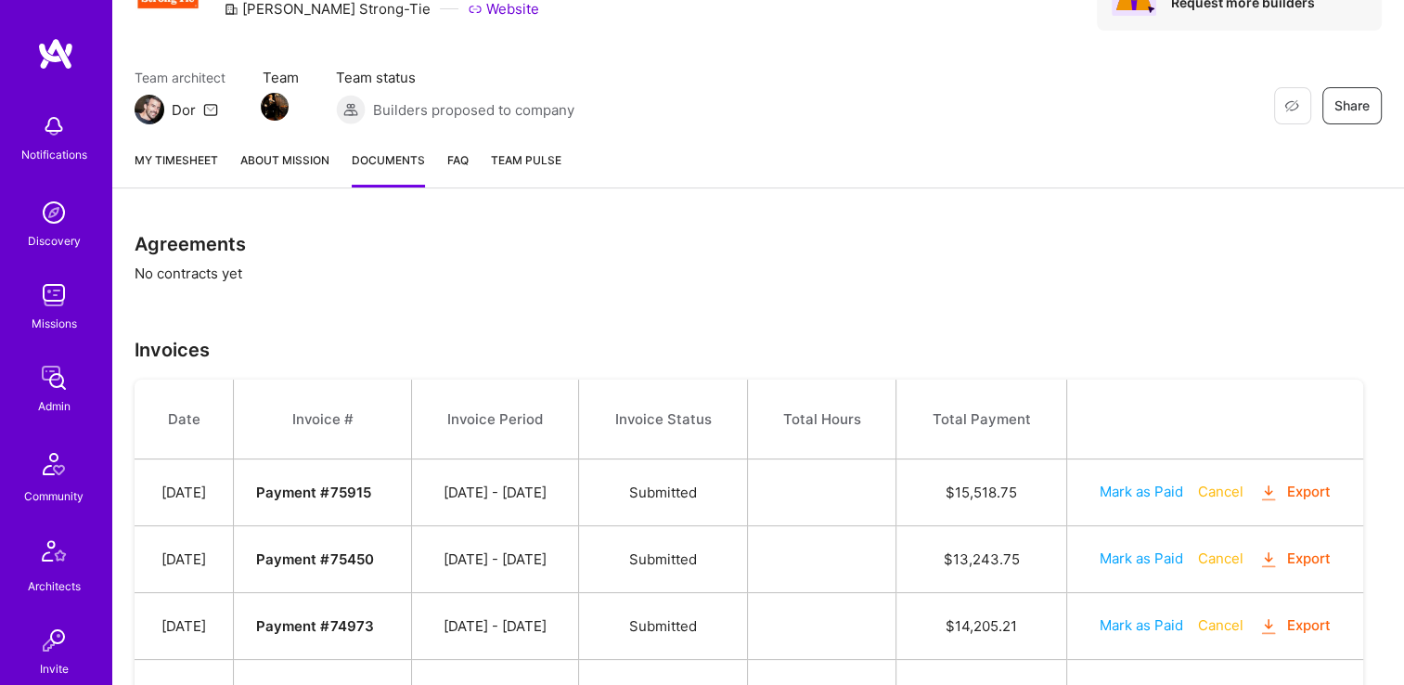
scroll to position [557, 0]
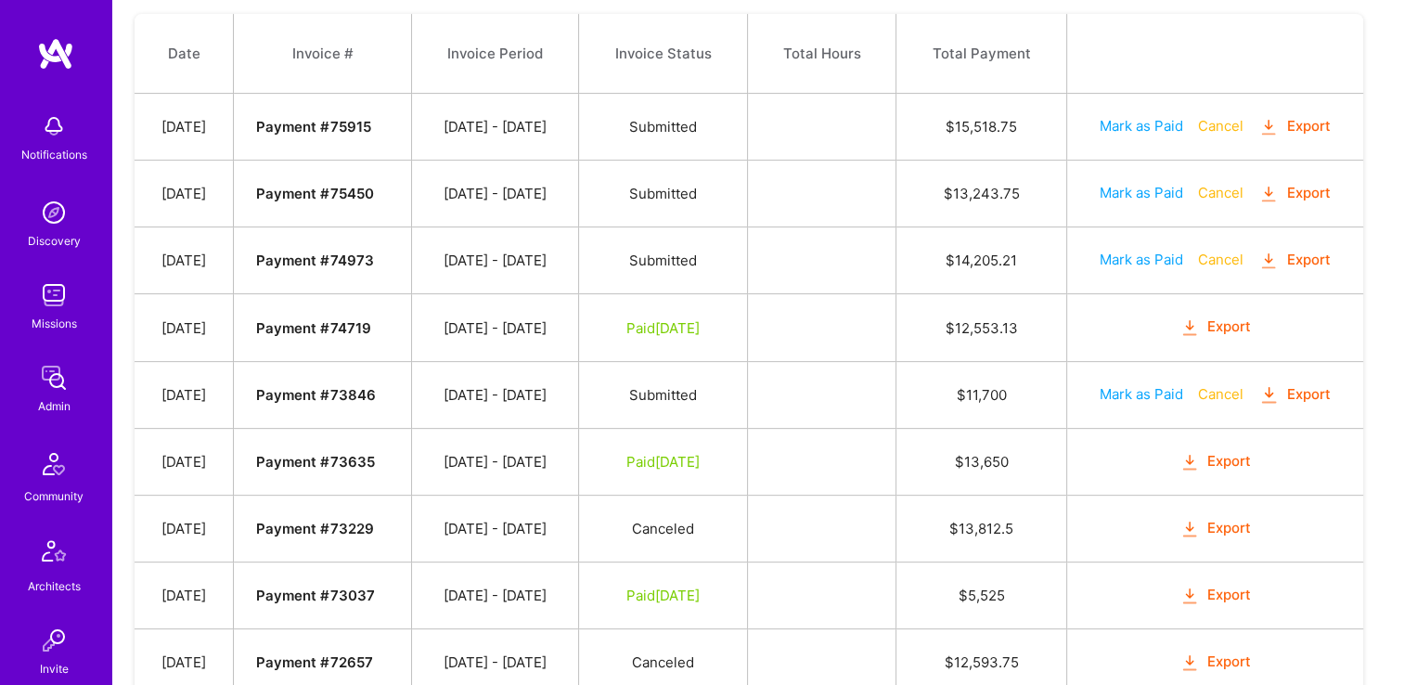
click at [1147, 260] on button "Mark as Paid" at bounding box center [1142, 259] width 84 height 19
select select "7"
select select "11"
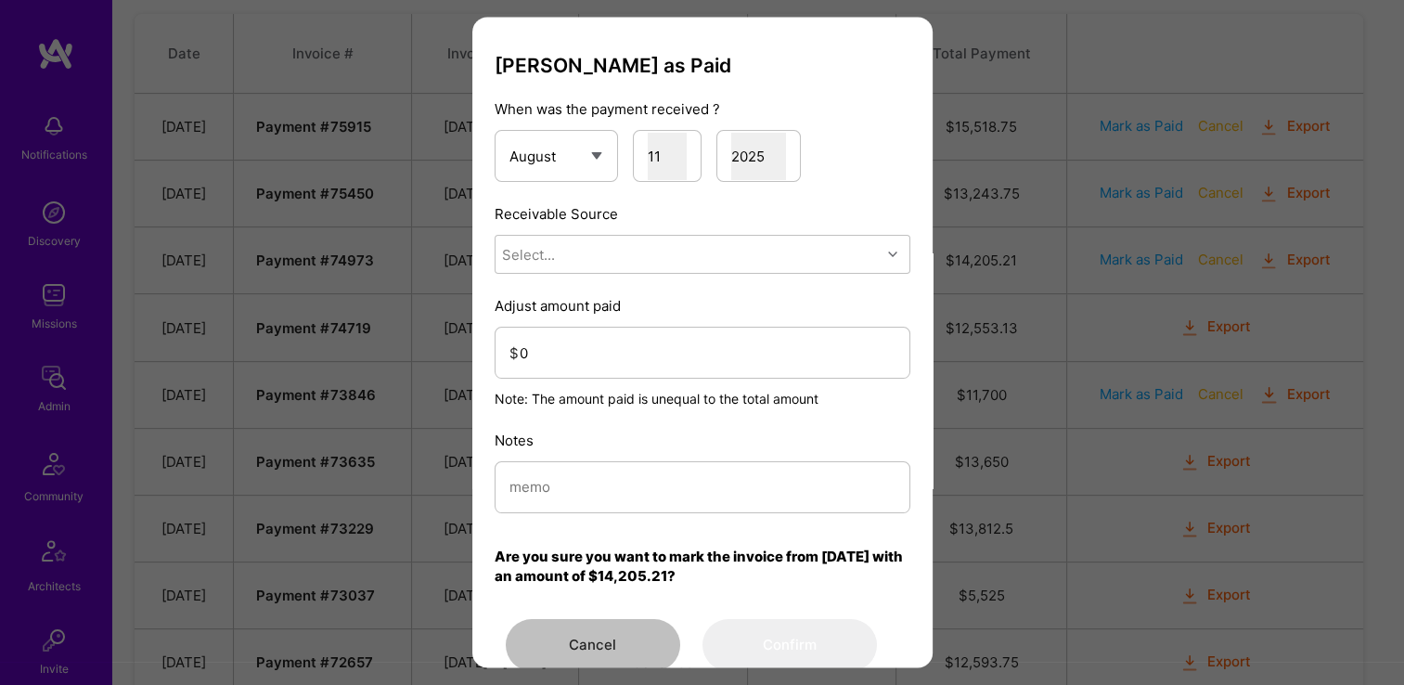
click at [615, 279] on div "[PERSON_NAME] as Paid When was the payment received ? January February March Ap…" at bounding box center [703, 362] width 416 height 617
click at [619, 257] on div "Select..." at bounding box center [688, 255] width 385 height 37
click at [603, 377] on div "Stripe" at bounding box center [703, 372] width 416 height 34
click at [605, 462] on div "modal" at bounding box center [703, 487] width 416 height 52
paste input "Reconciled from Stripe"
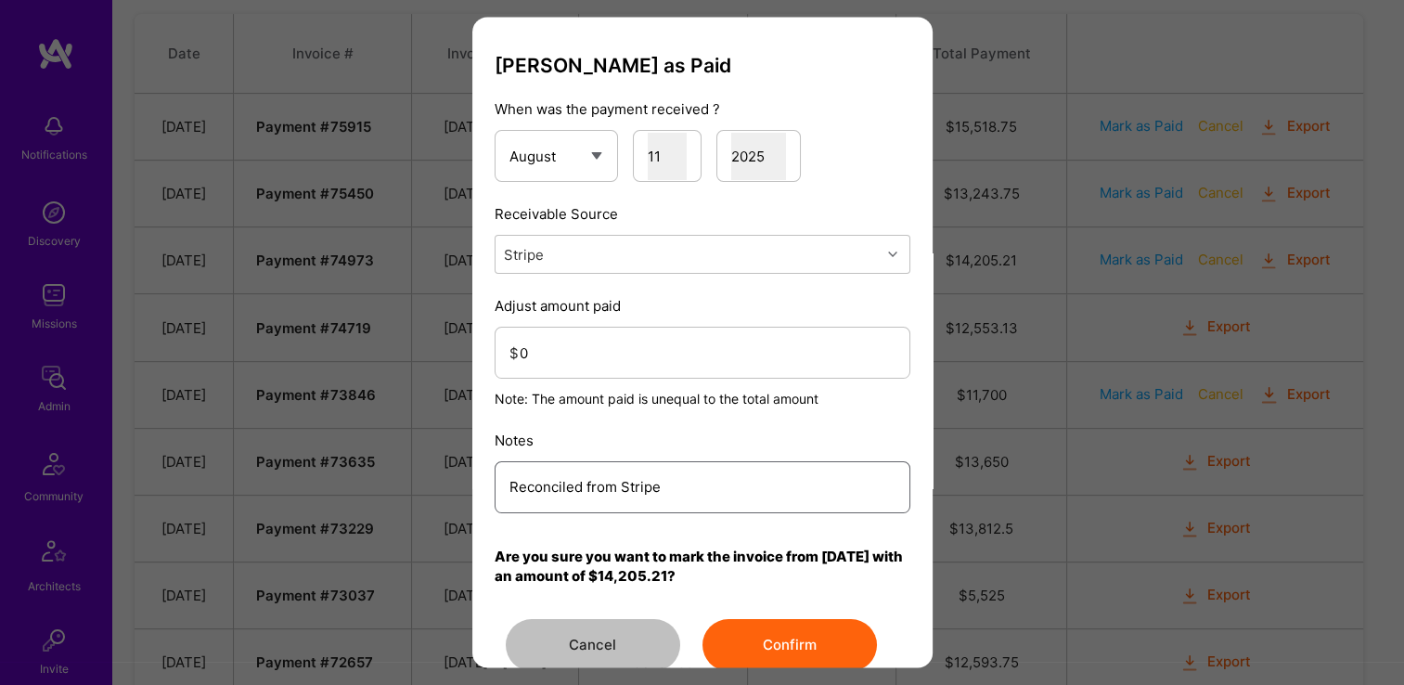
type input "Reconciled from Stripe"
click at [603, 351] on input "0" at bounding box center [708, 353] width 376 height 47
type input "14205.21"
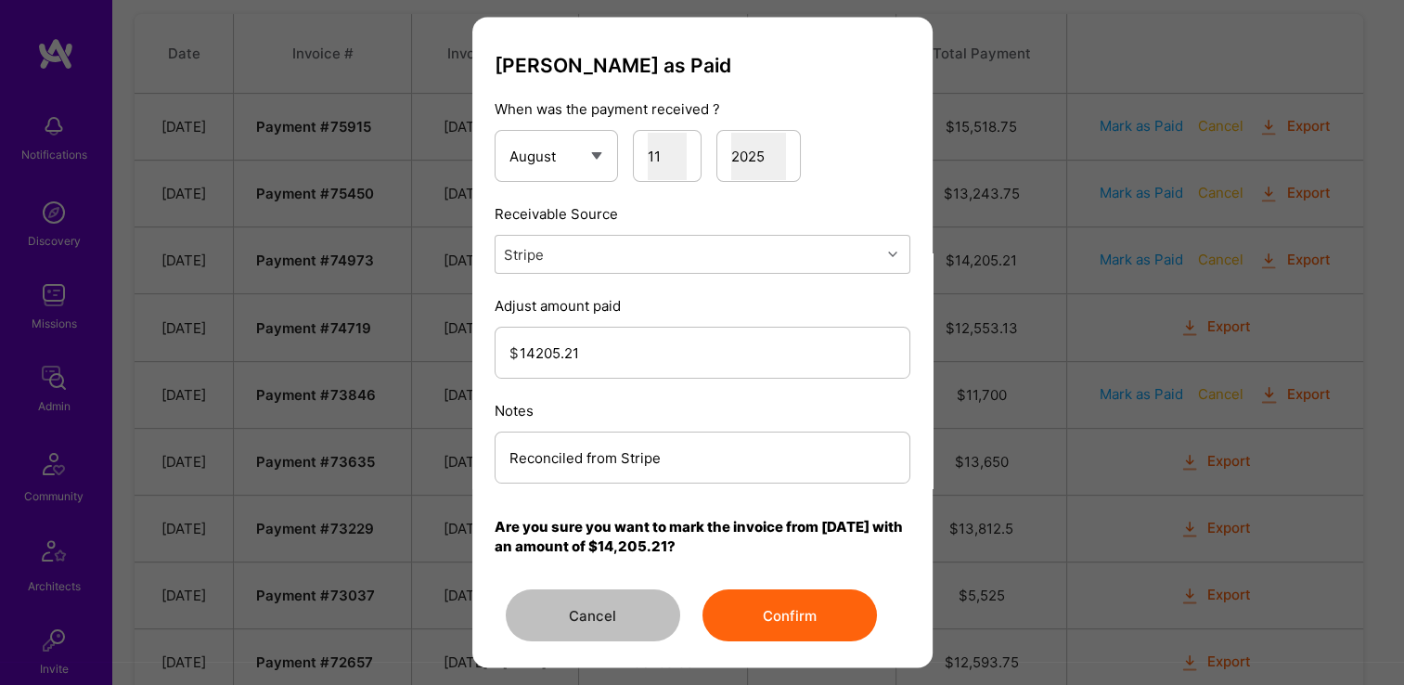
click at [743, 598] on button "Confirm" at bounding box center [790, 616] width 174 height 52
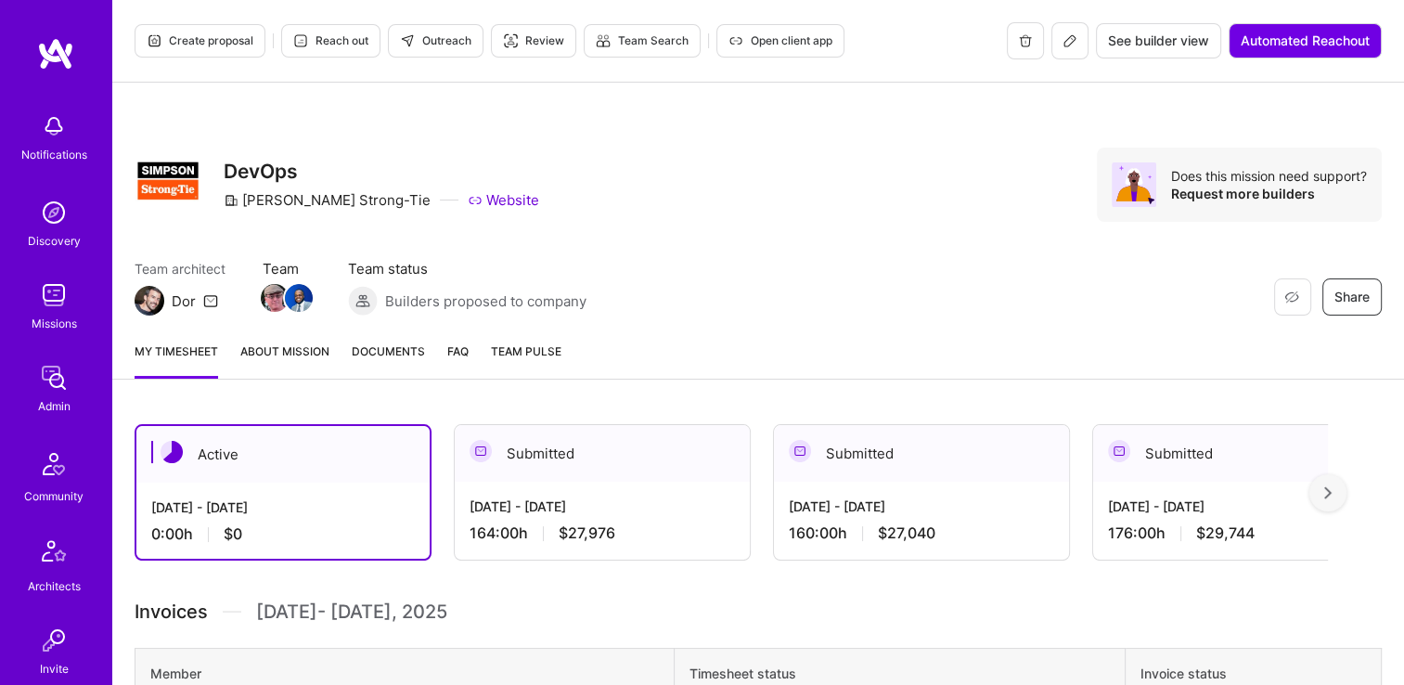
click at [386, 358] on span "Documents" at bounding box center [388, 351] width 73 height 19
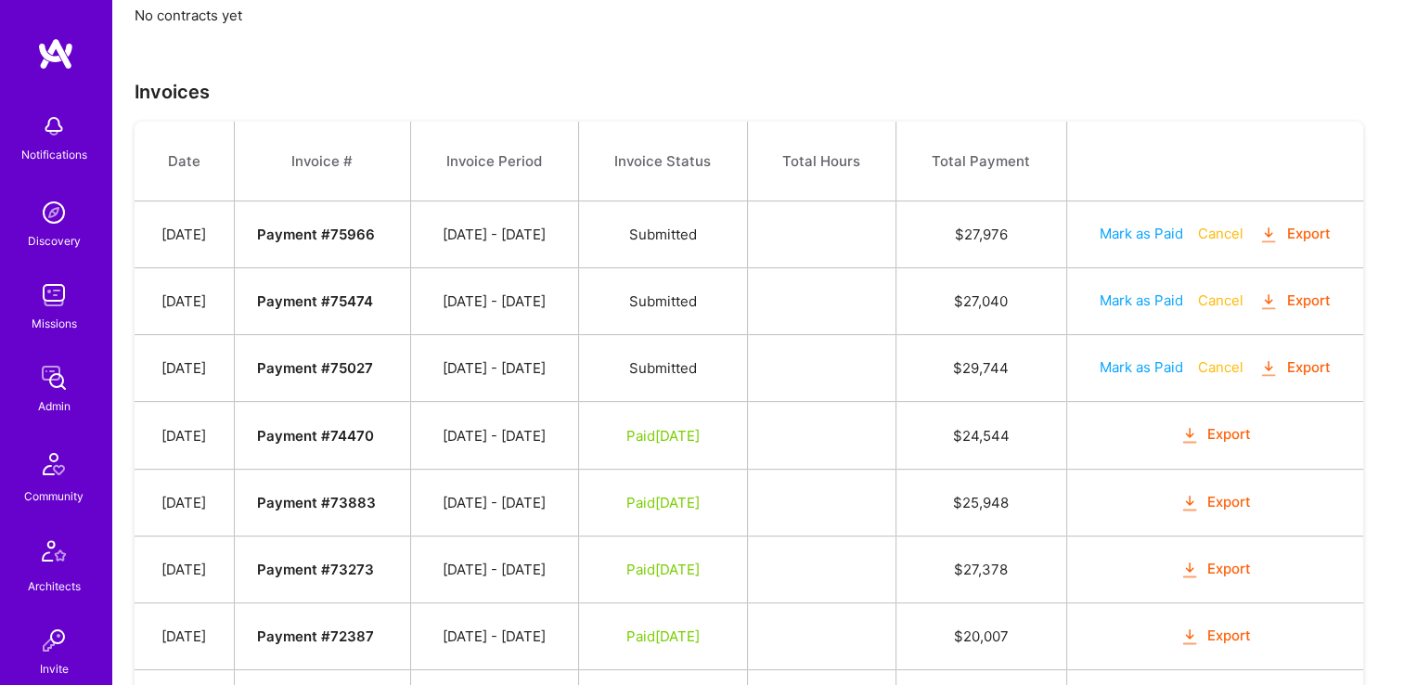
scroll to position [650, 0]
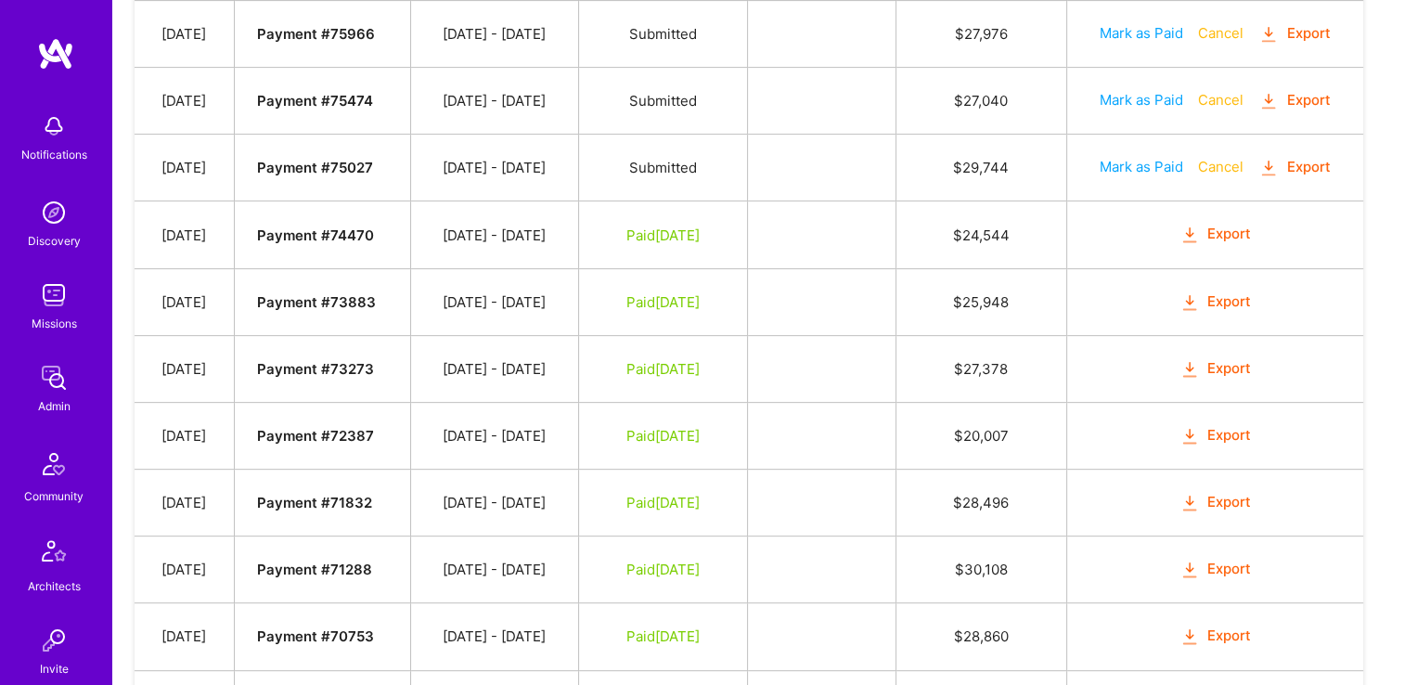
click at [1129, 161] on button "Mark as Paid" at bounding box center [1142, 166] width 84 height 19
select select "7"
select select "11"
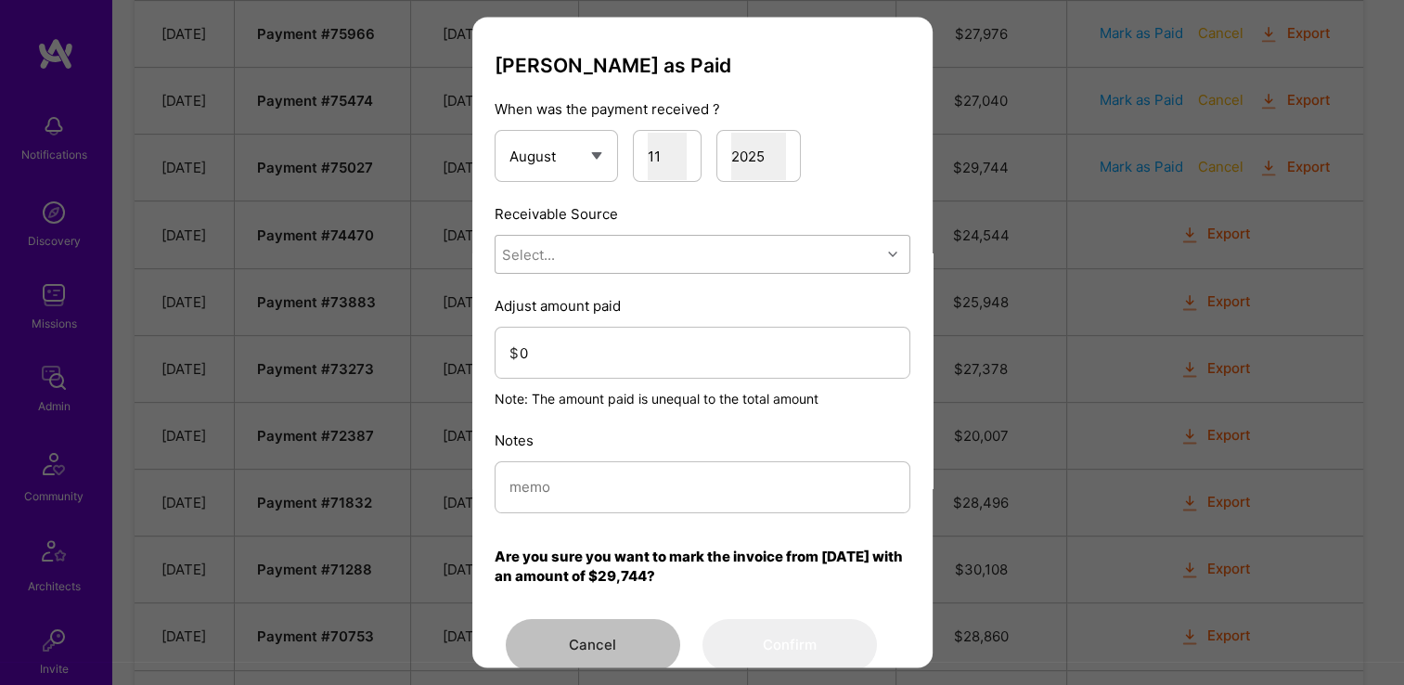
click at [666, 254] on div "Select..." at bounding box center [688, 255] width 385 height 37
click at [630, 375] on div "Stripe" at bounding box center [703, 372] width 416 height 34
click at [627, 492] on input "modal" at bounding box center [703, 487] width 386 height 47
paste input "Reconciled from Stripe"
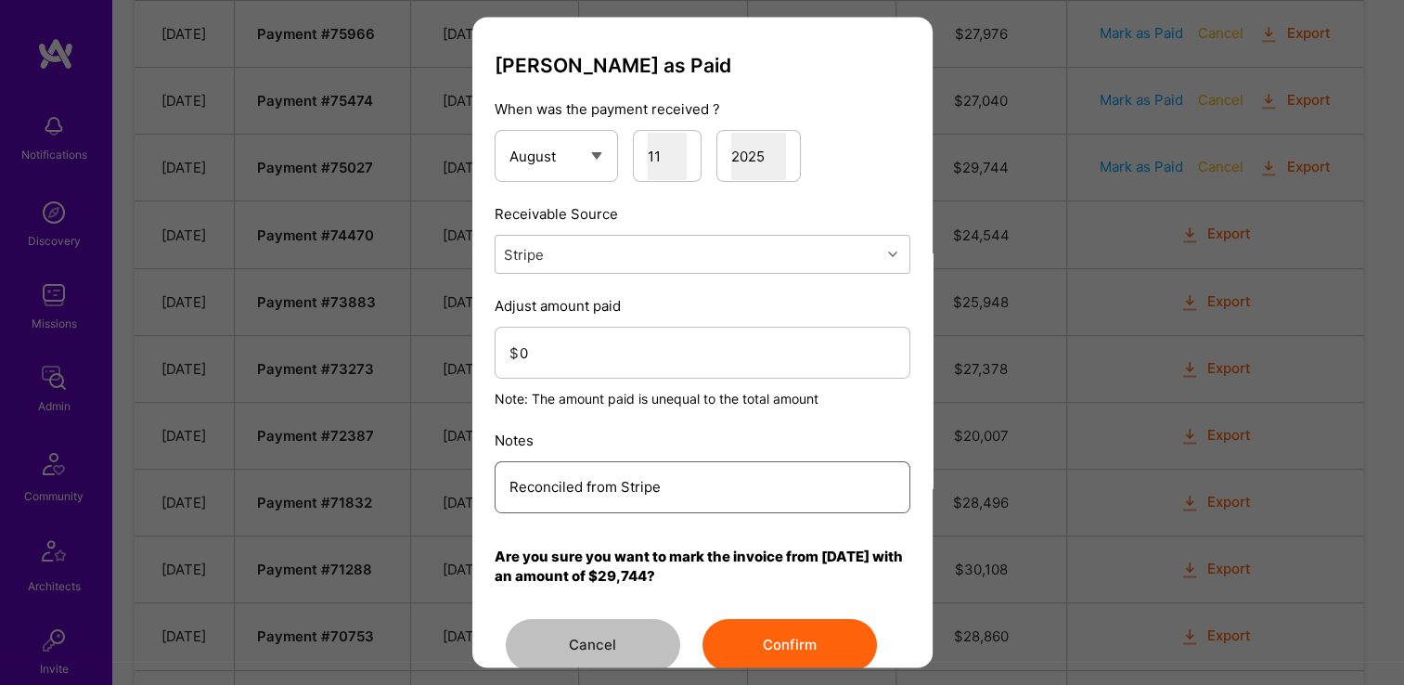
type input "Reconciled from Stripe"
click at [601, 362] on input "0" at bounding box center [708, 353] width 376 height 47
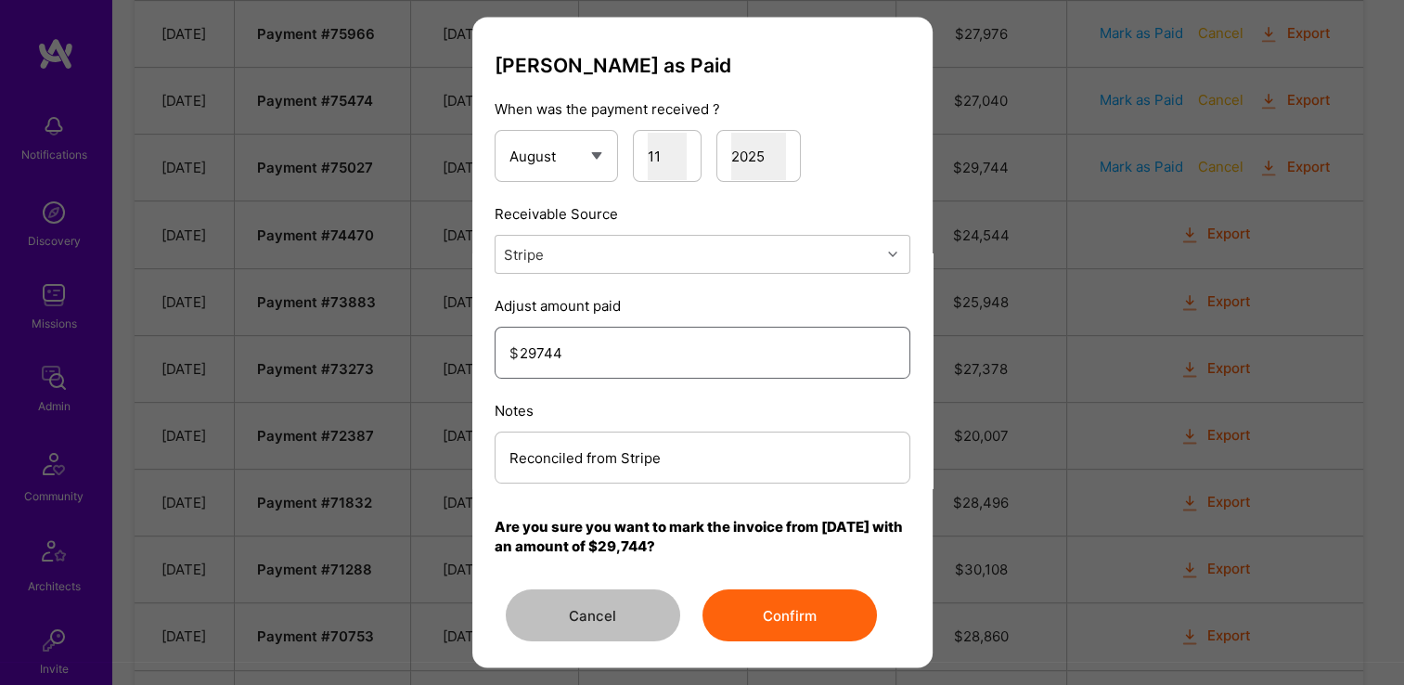
type input "29744"
click at [748, 601] on button "Confirm" at bounding box center [790, 616] width 174 height 52
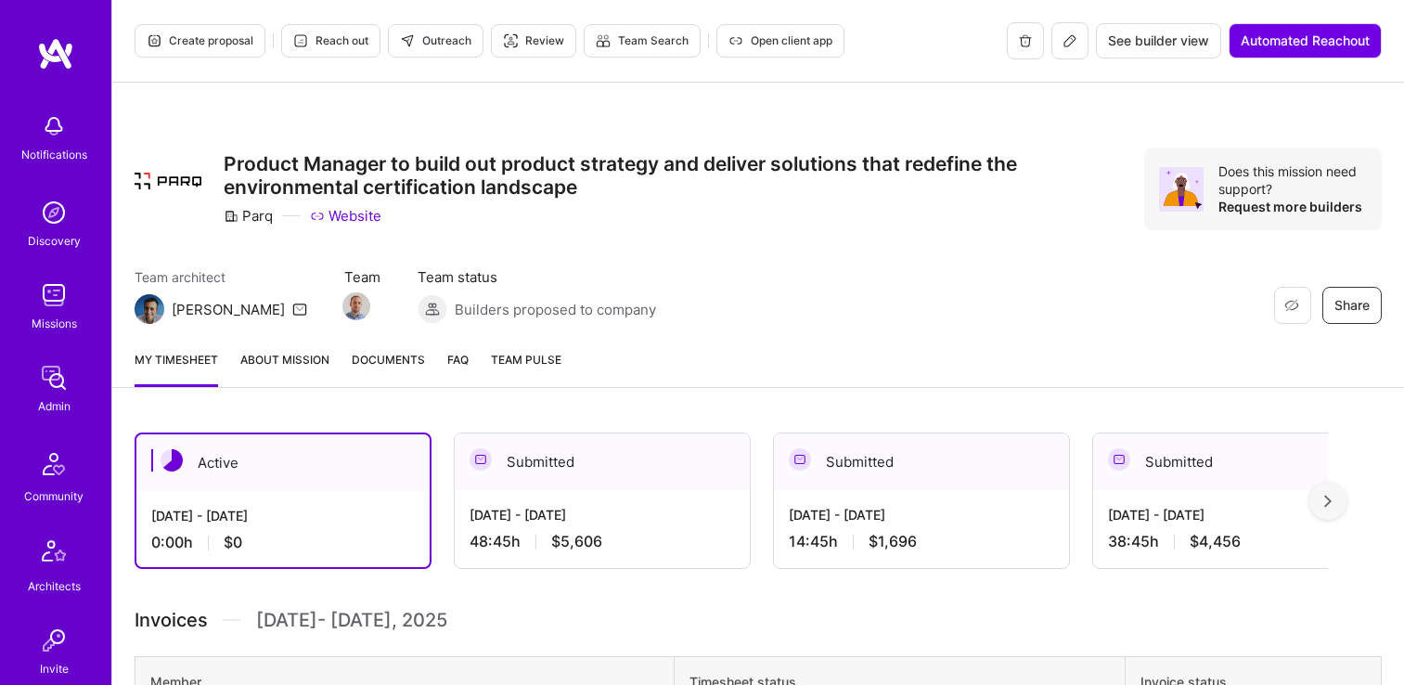
click at [414, 355] on span "Documents" at bounding box center [388, 359] width 73 height 19
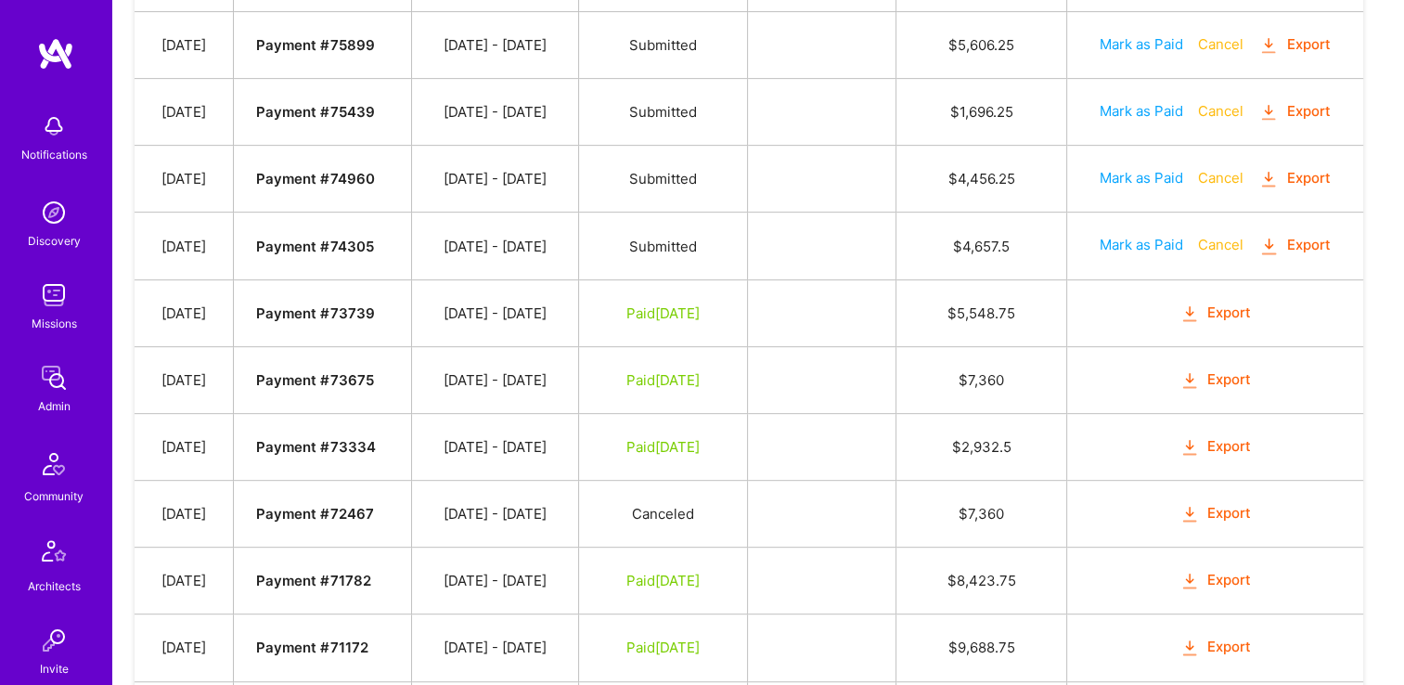
scroll to position [716, 0]
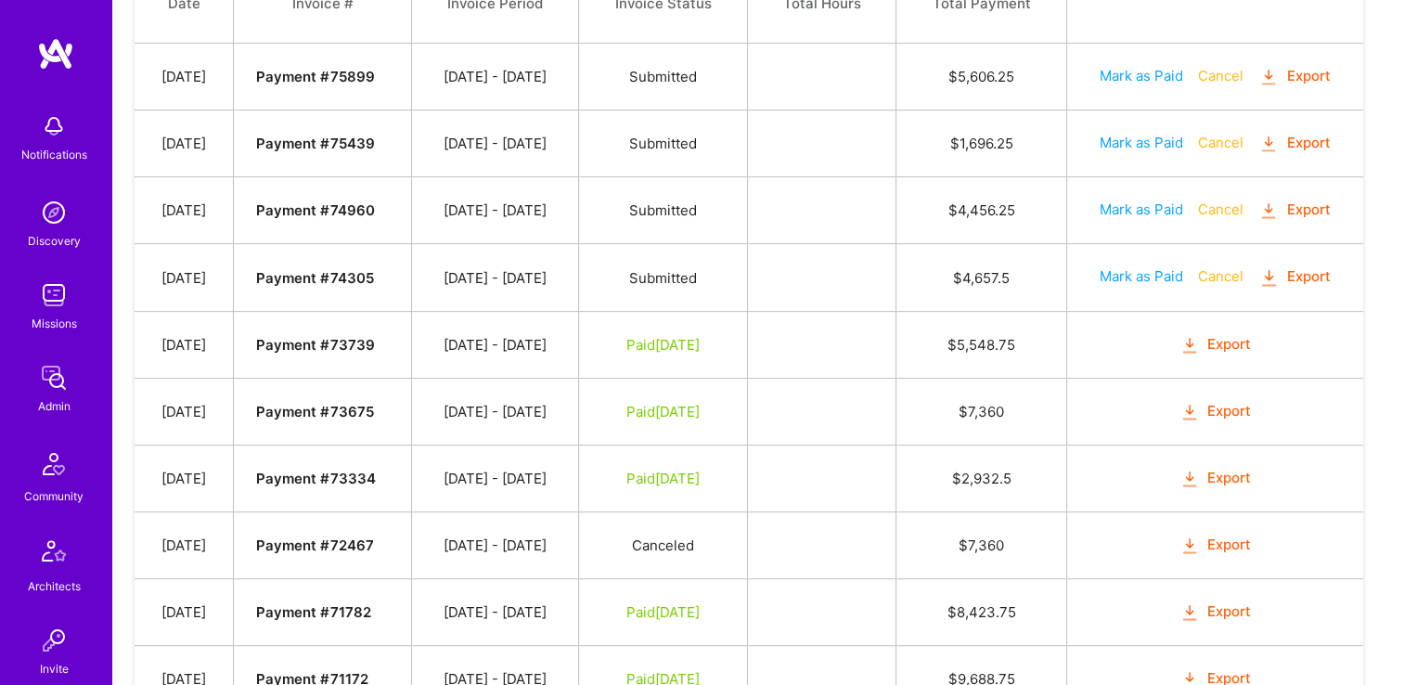
click at [1133, 274] on button "Mark as Paid" at bounding box center [1142, 275] width 84 height 19
select select "7"
select select "11"
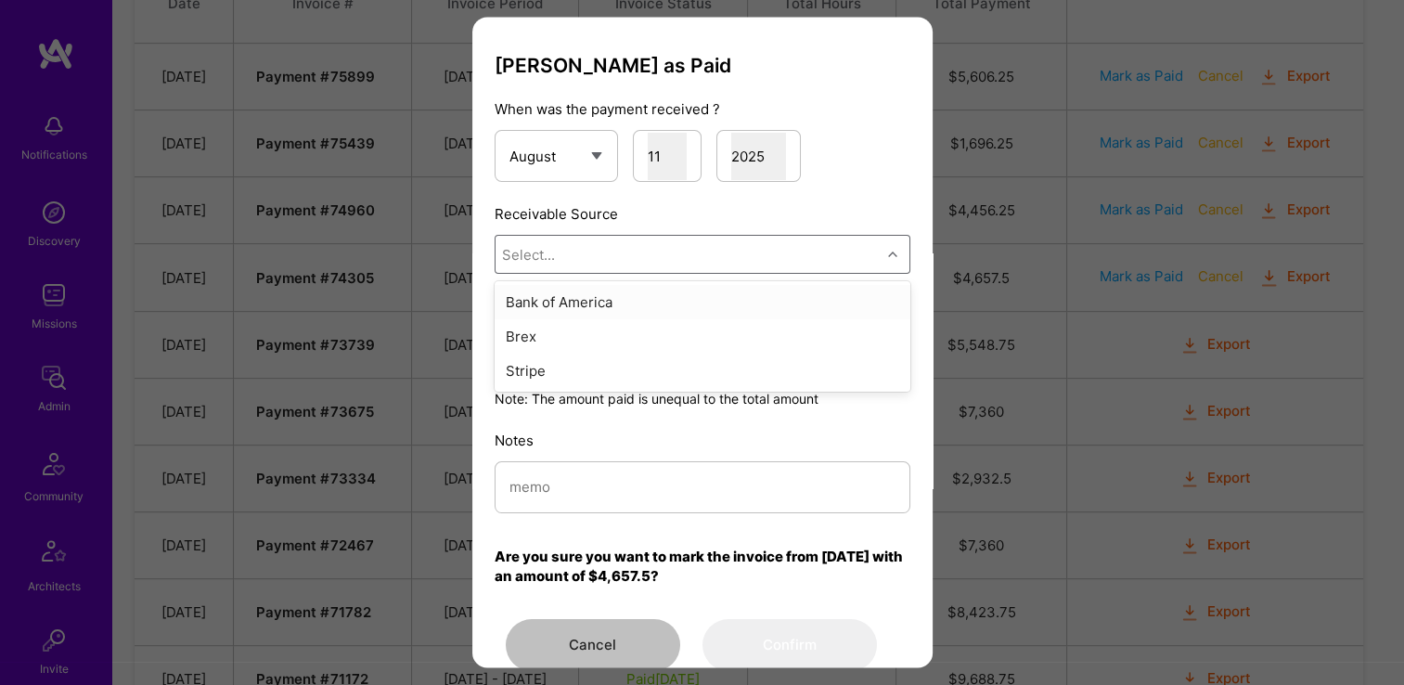
click at [642, 251] on div "Select..." at bounding box center [688, 255] width 385 height 37
click at [626, 359] on div "Stripe" at bounding box center [703, 372] width 416 height 34
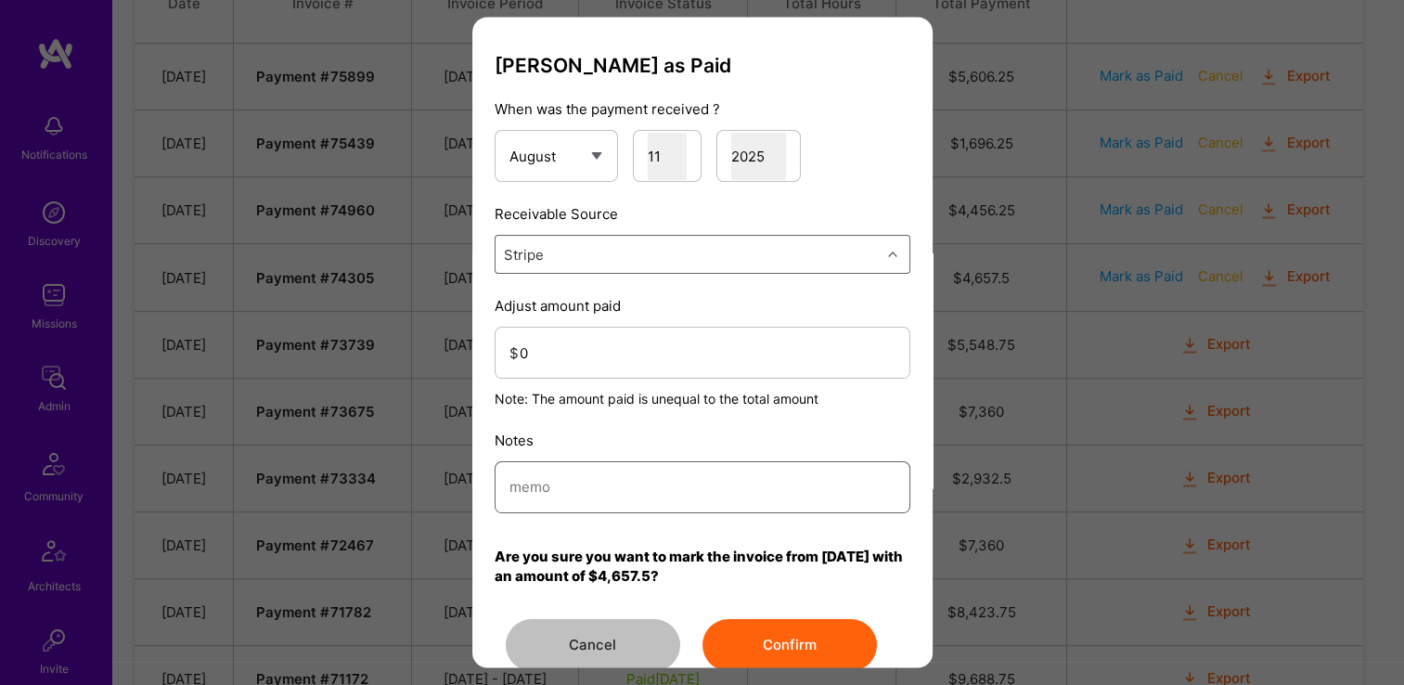
click at [619, 485] on input "modal" at bounding box center [703, 487] width 386 height 47
type input "Reconciled from Stripe"
click at [642, 356] on input "0" at bounding box center [708, 353] width 376 height 47
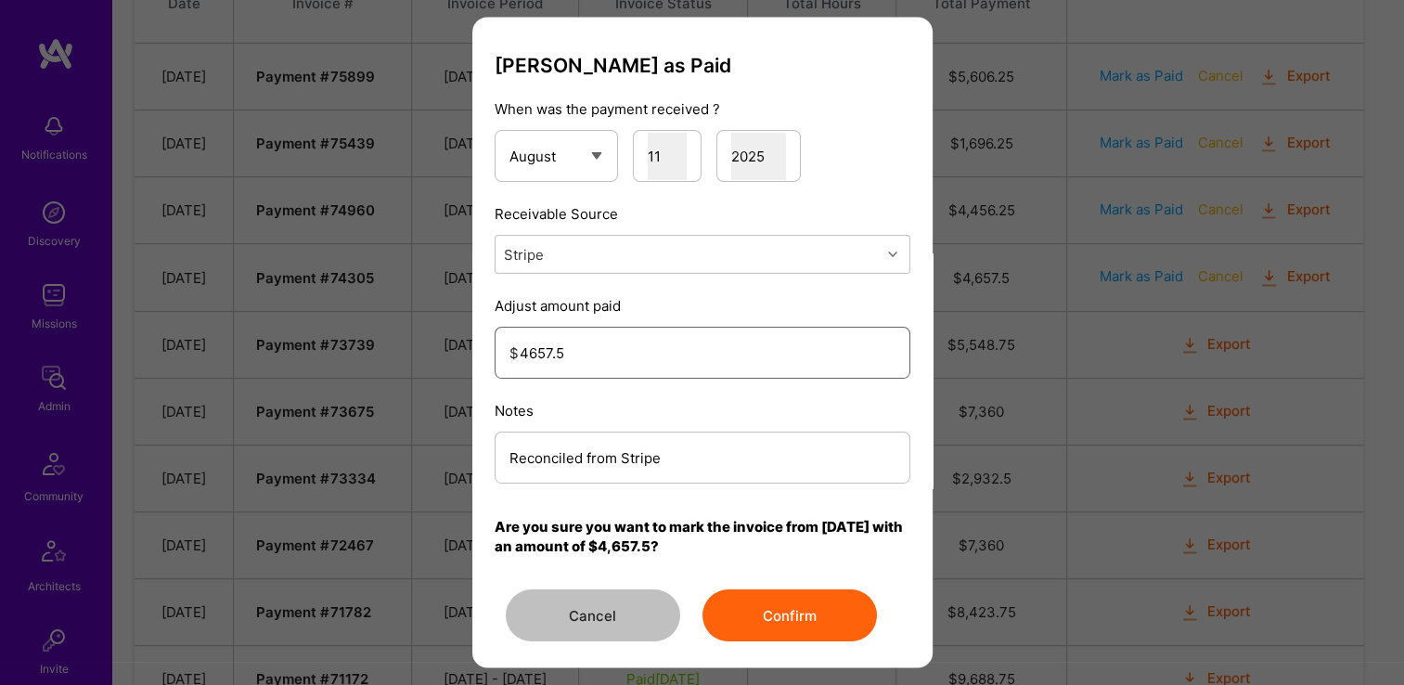
type input "4657.5"
click at [772, 612] on button "Confirm" at bounding box center [790, 616] width 174 height 52
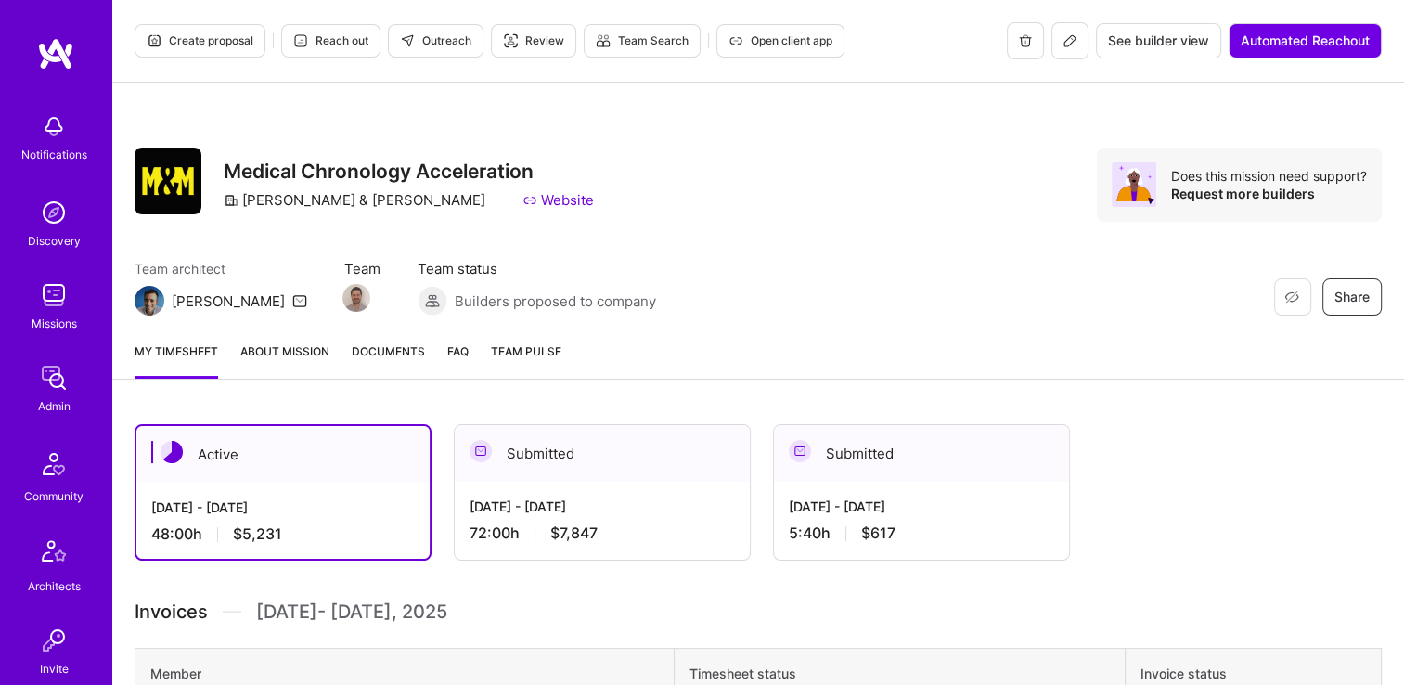
click at [408, 358] on span "Documents" at bounding box center [388, 351] width 73 height 19
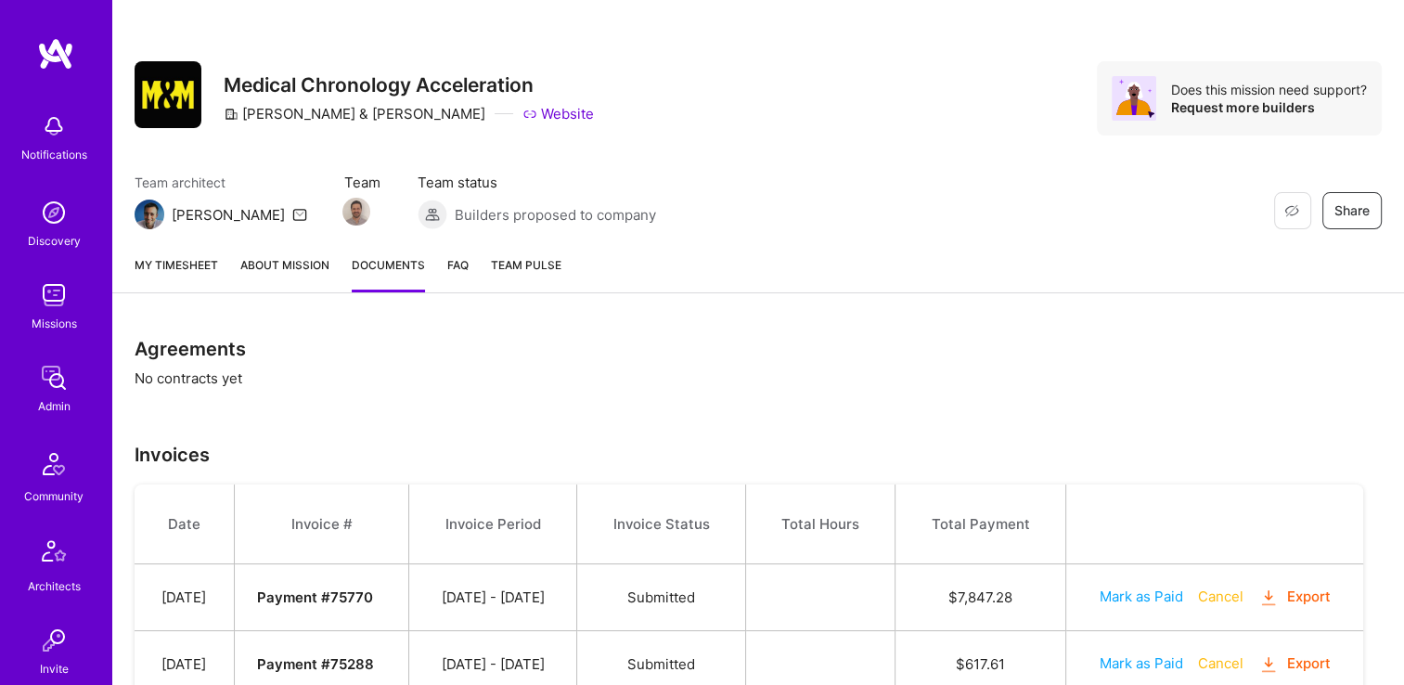
scroll to position [159, 0]
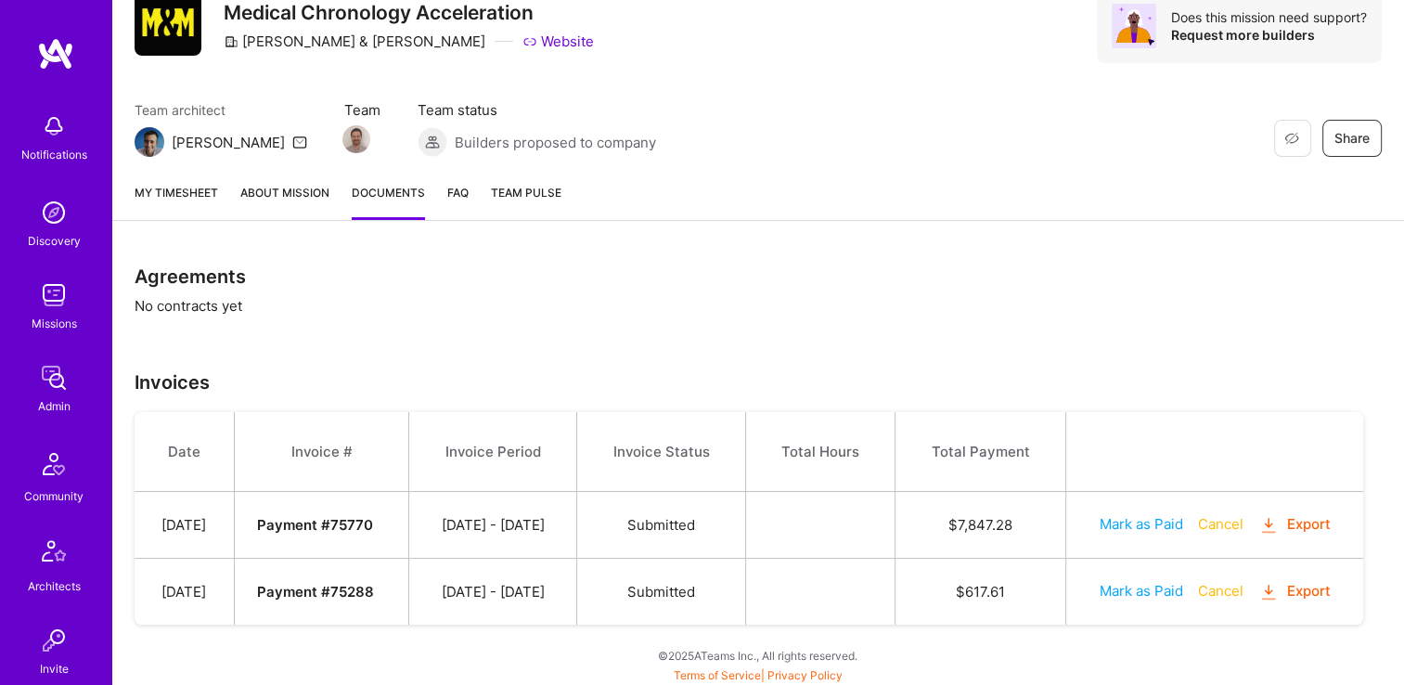
click at [1133, 587] on button "Mark as Paid" at bounding box center [1142, 590] width 84 height 19
select select "7"
select select "11"
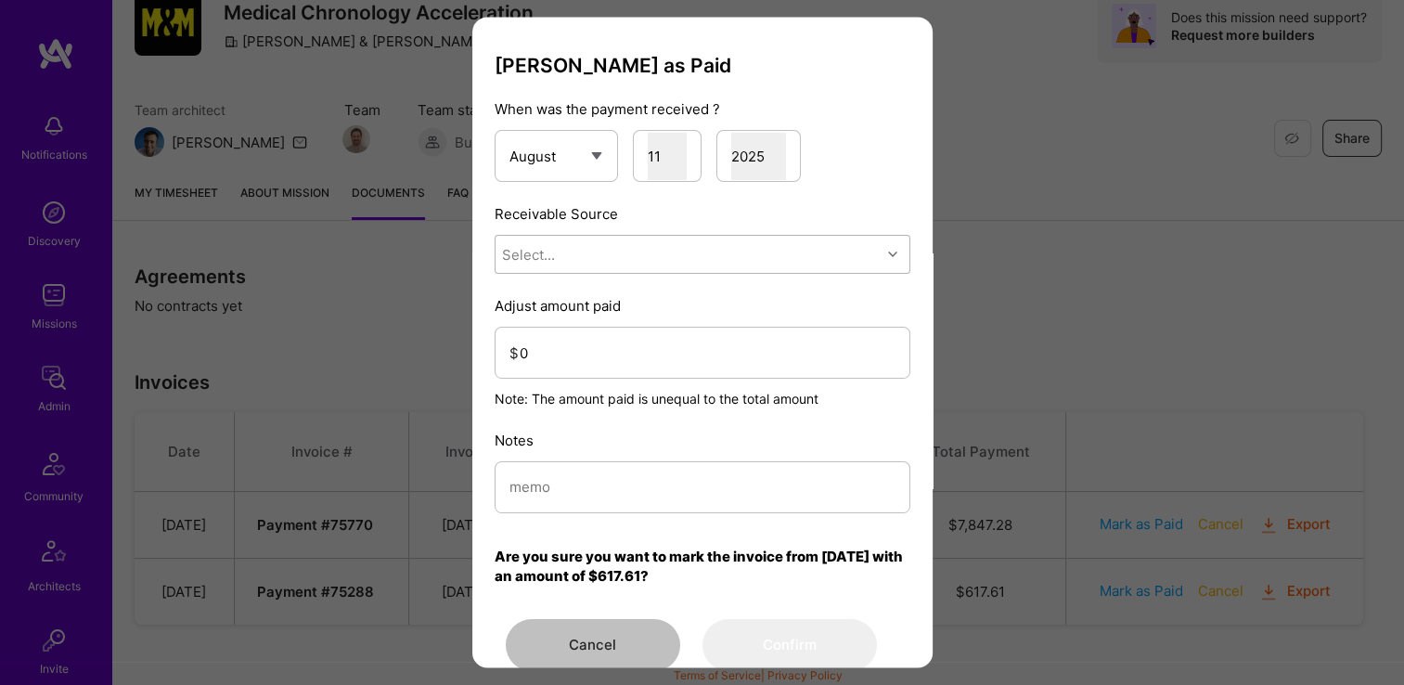
click at [571, 263] on div "Select..." at bounding box center [688, 255] width 385 height 37
click at [598, 367] on div "Stripe" at bounding box center [703, 372] width 416 height 34
click at [579, 472] on input "modal" at bounding box center [703, 487] width 386 height 47
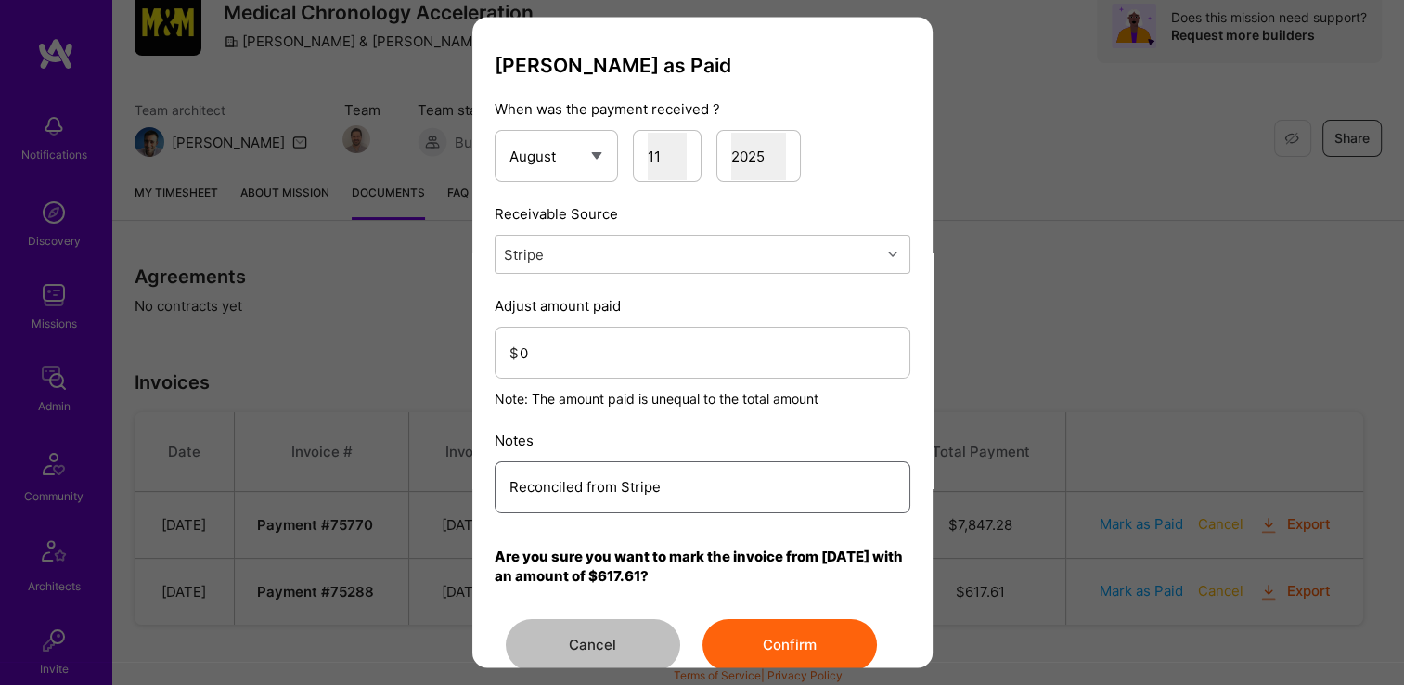
drag, startPoint x: 656, startPoint y: 491, endPoint x: 513, endPoint y: 485, distance: 143.1
click at [497, 483] on div "Reconciled from Stripe" at bounding box center [703, 487] width 416 height 52
type input "Reconciled from Stripe"
click at [564, 358] on input "0" at bounding box center [708, 353] width 376 height 47
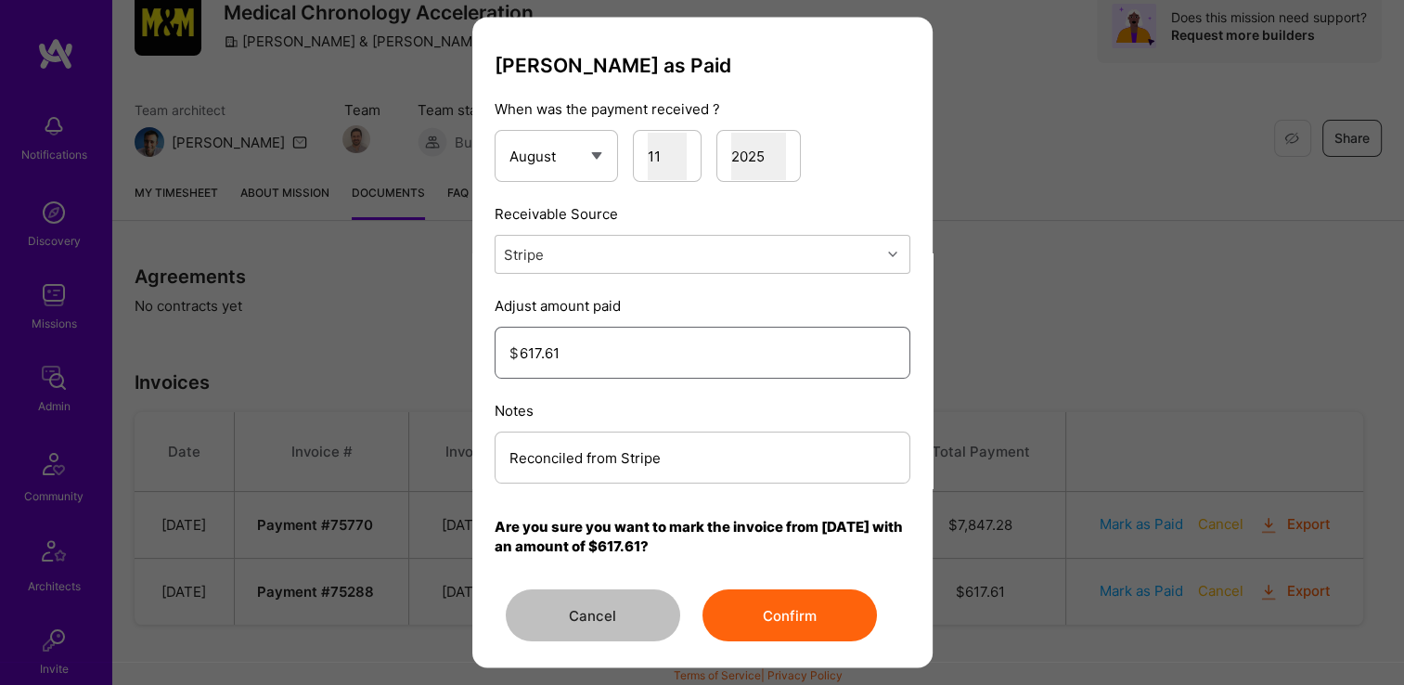
type input "617.61"
click at [769, 622] on button "Confirm" at bounding box center [790, 616] width 174 height 52
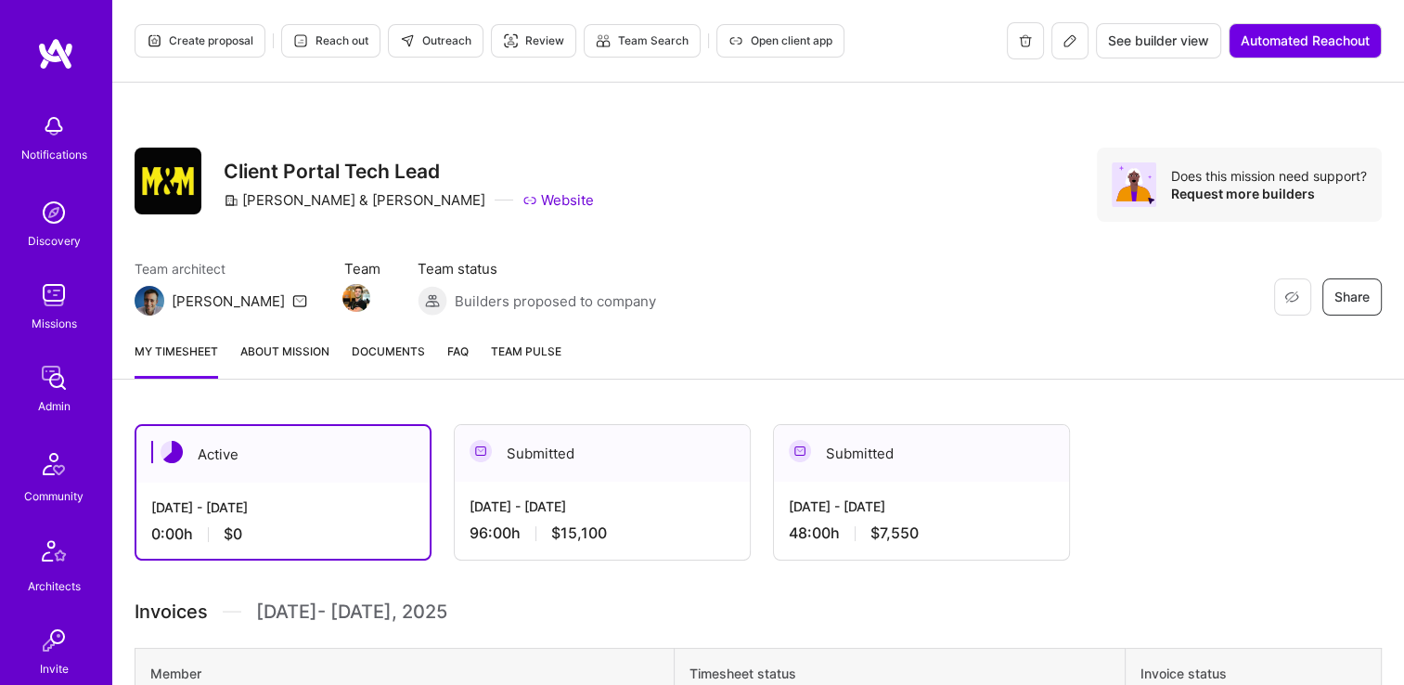
click at [389, 365] on link "Documents" at bounding box center [388, 360] width 73 height 37
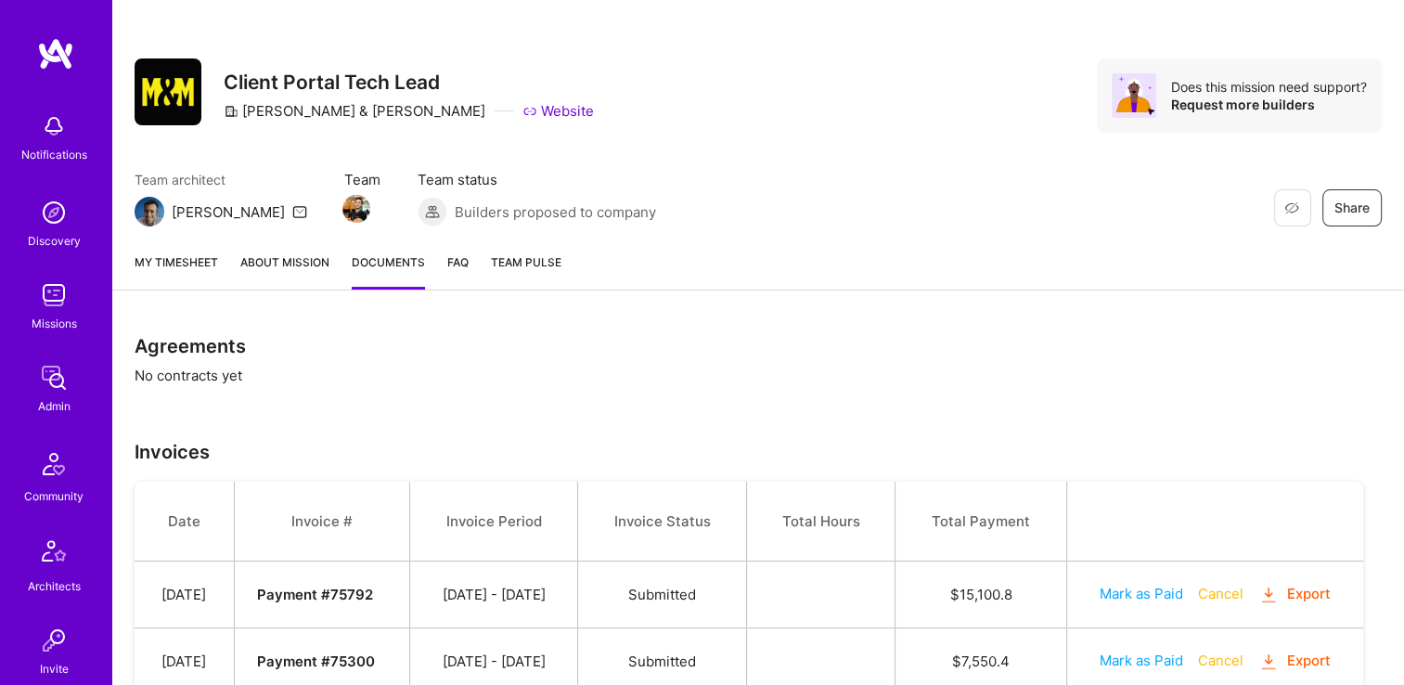
scroll to position [159, 0]
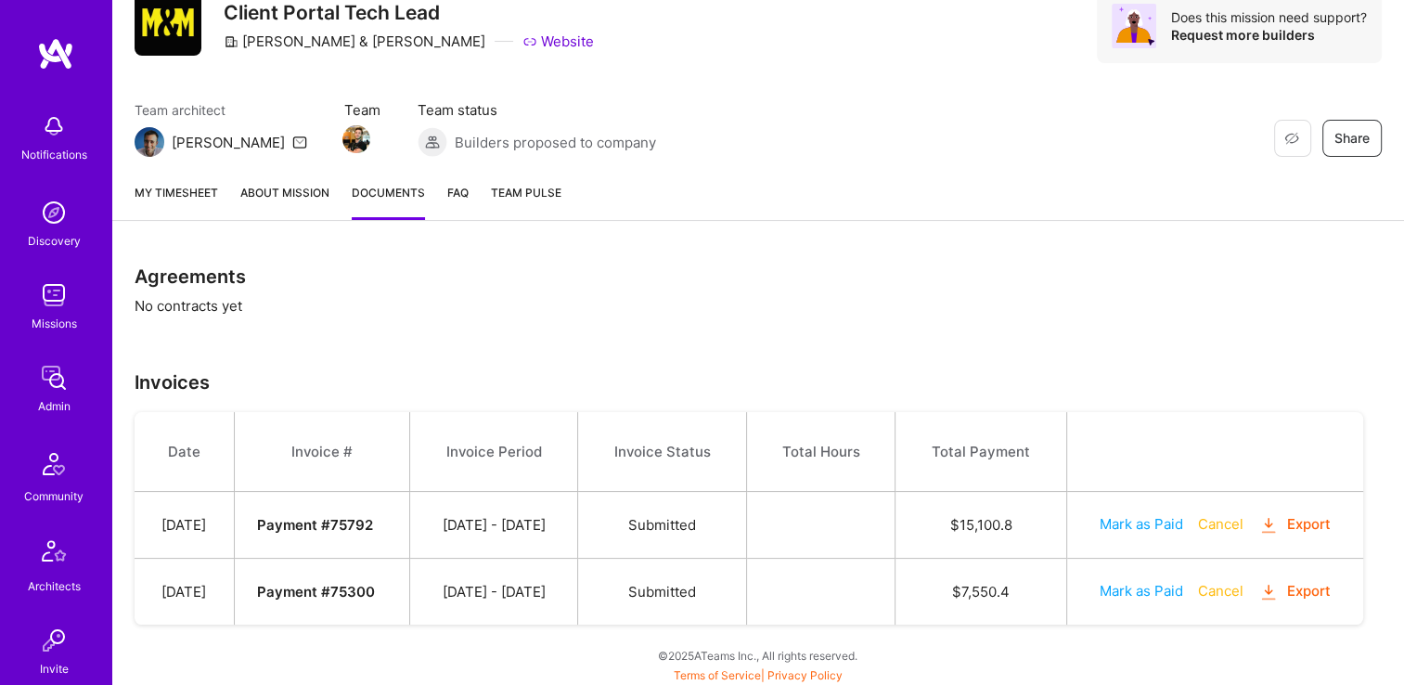
click at [1142, 591] on button "Mark as Paid" at bounding box center [1142, 590] width 84 height 19
select select "7"
select select "11"
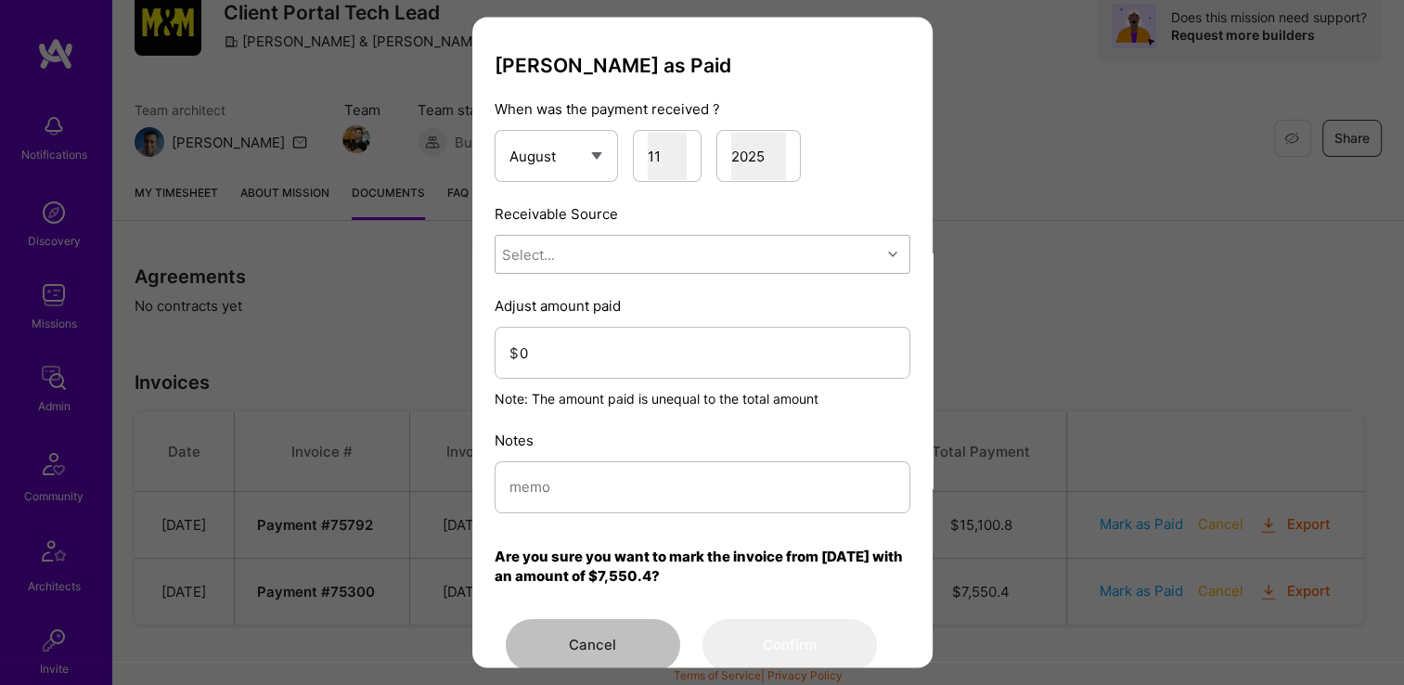
click at [573, 267] on div "Select..." at bounding box center [688, 255] width 385 height 37
click at [594, 365] on div "Stripe" at bounding box center [703, 372] width 416 height 34
click at [613, 491] on input "modal" at bounding box center [703, 487] width 386 height 47
paste input "Reconciled from Stripe"
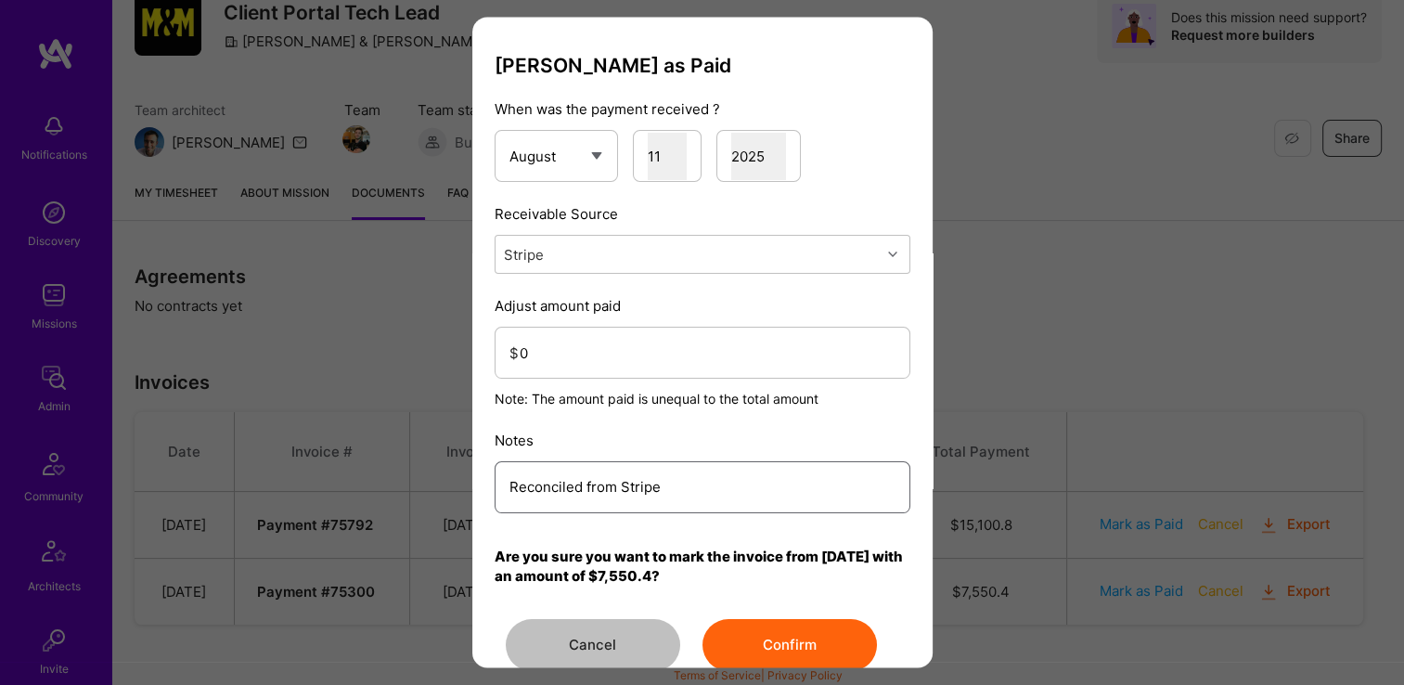
type input "Reconciled from Stripe"
click at [559, 368] on input "0" at bounding box center [708, 353] width 376 height 47
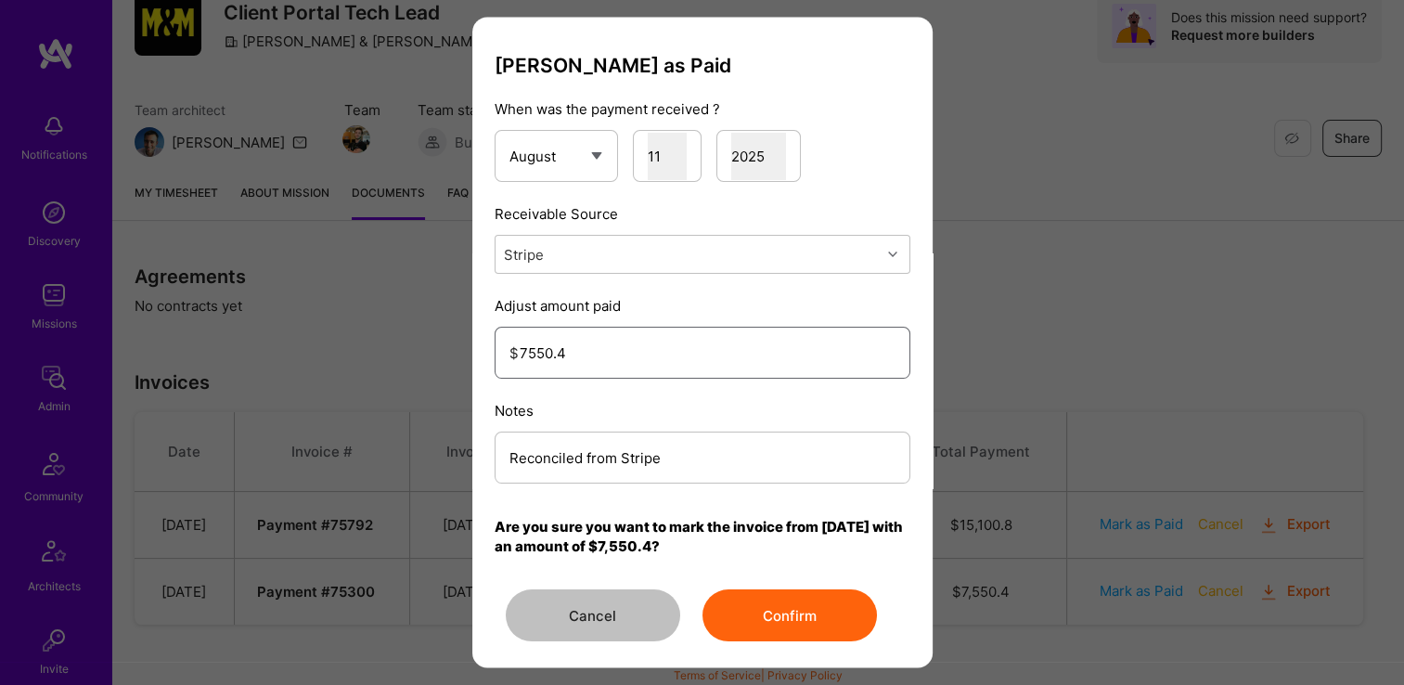
type input "7550.4"
click at [733, 607] on button "Confirm" at bounding box center [790, 616] width 174 height 52
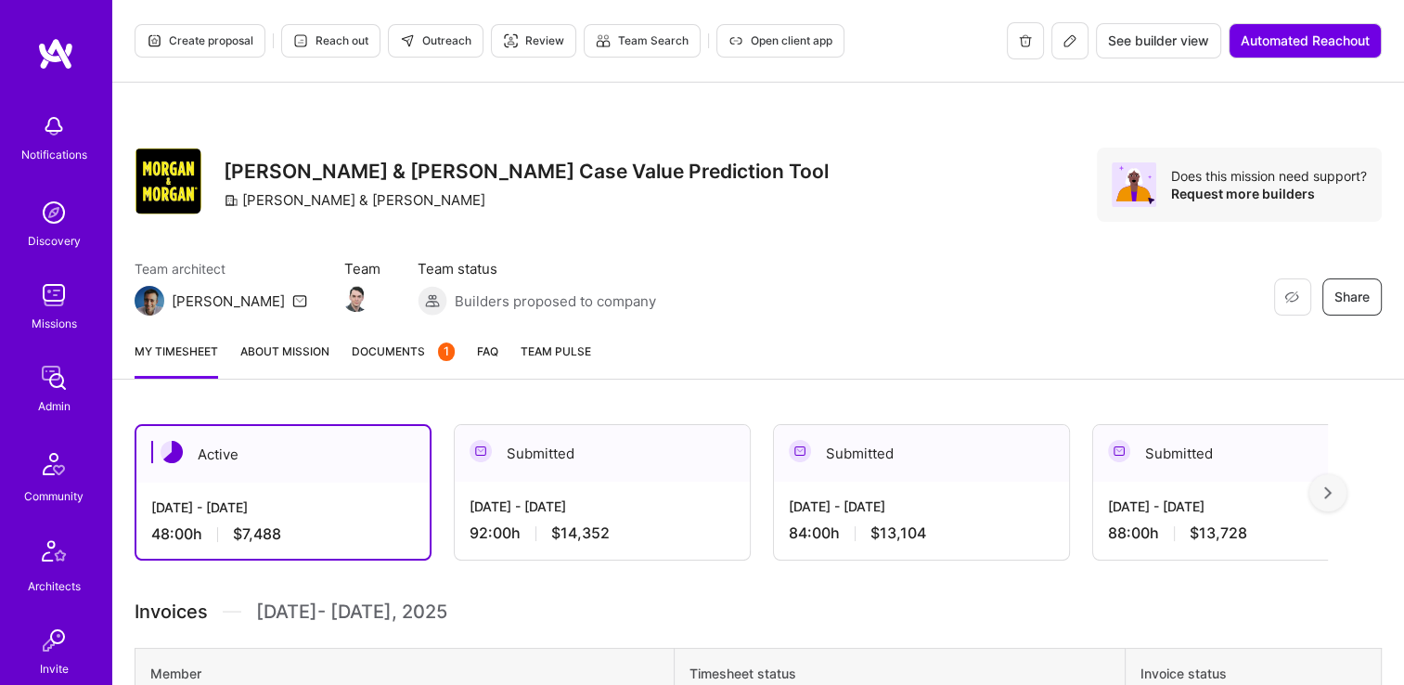
click at [399, 351] on span "Documents 1" at bounding box center [403, 351] width 103 height 19
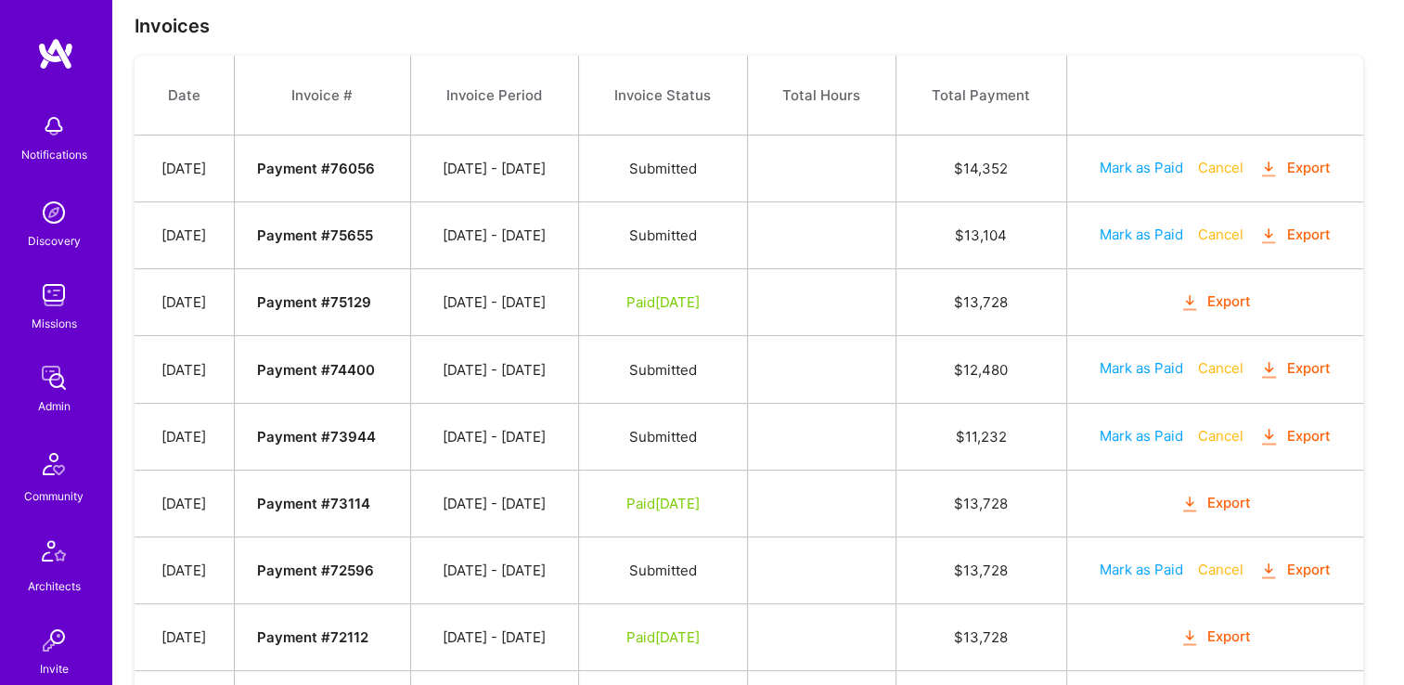
scroll to position [523, 0]
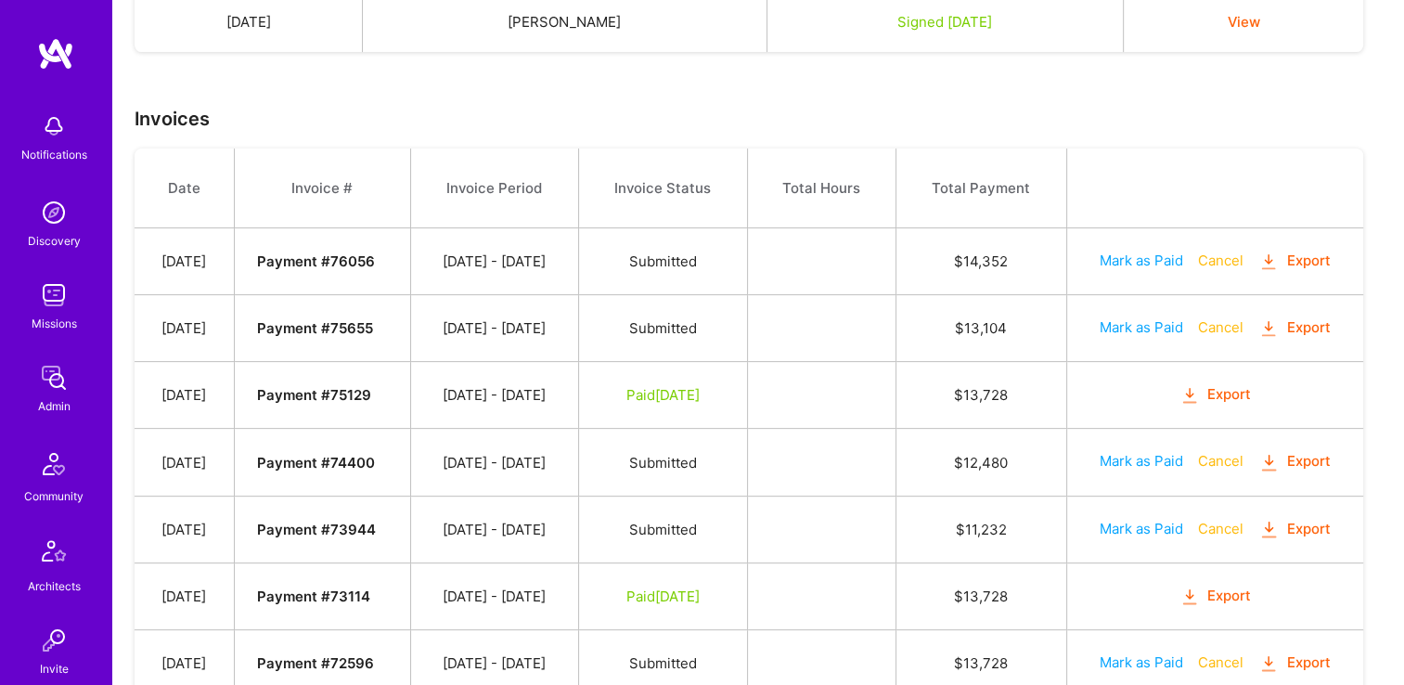
click at [1118, 328] on button "Mark as Paid" at bounding box center [1142, 326] width 84 height 19
select select "7"
select select "11"
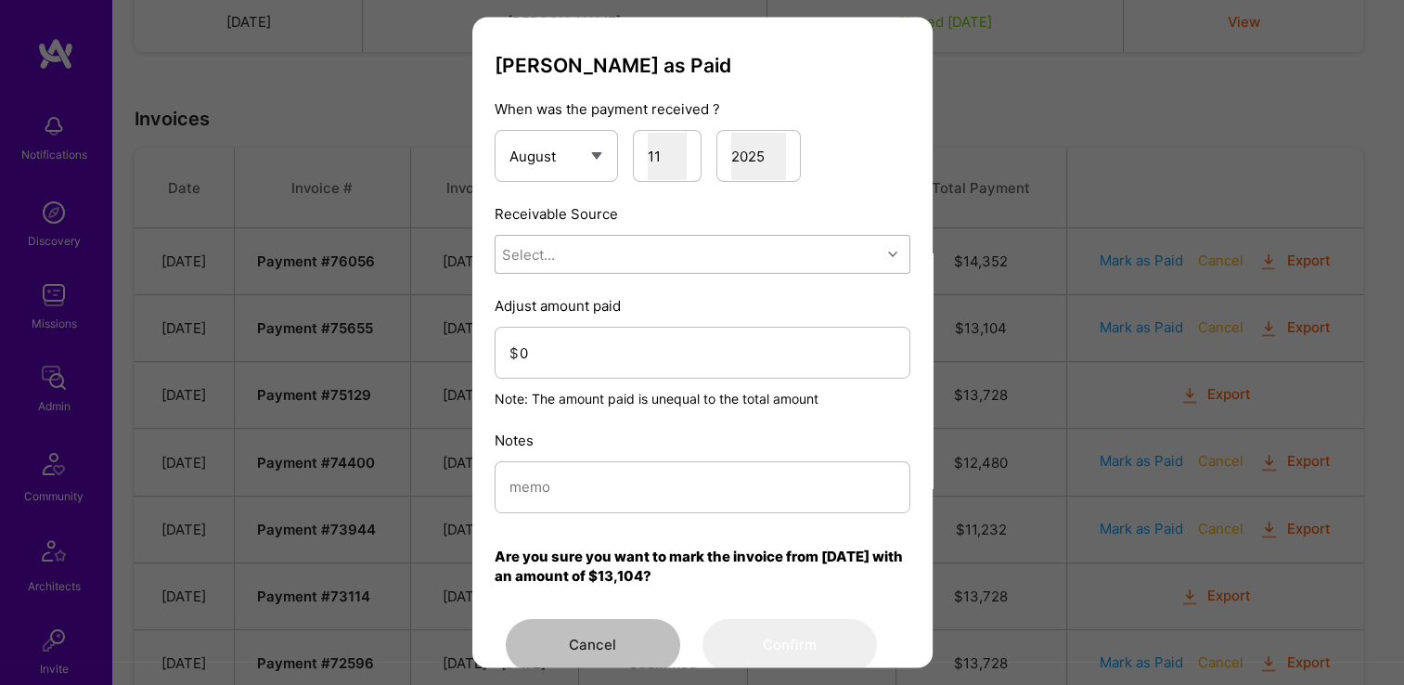
click at [605, 270] on div "Select..." at bounding box center [688, 255] width 385 height 37
click at [612, 371] on div "Stripe" at bounding box center [703, 372] width 416 height 34
click at [581, 366] on input "0" at bounding box center [708, 353] width 376 height 47
click at [578, 499] on input "modal" at bounding box center [703, 487] width 386 height 47
paste input "Reconciled from Stripe"
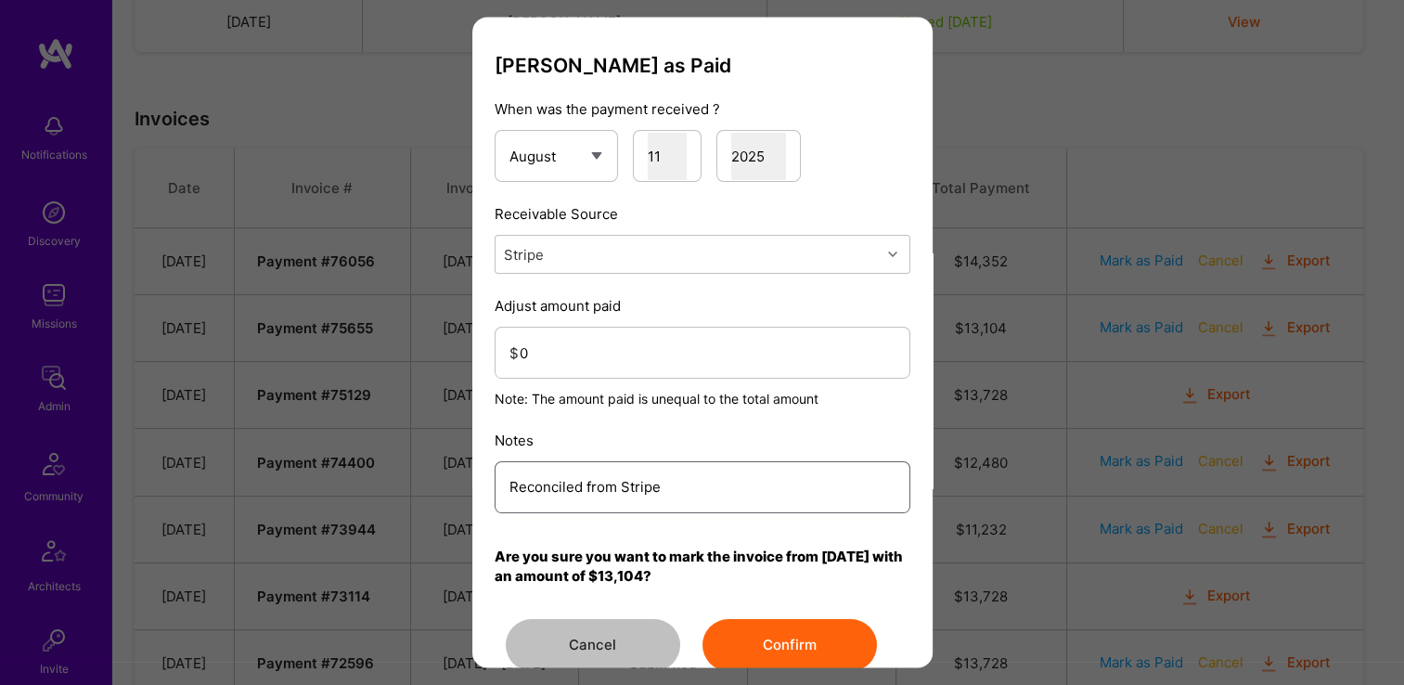
type input "Reconciled from Stripe"
click at [554, 357] on input "0" at bounding box center [708, 353] width 376 height 47
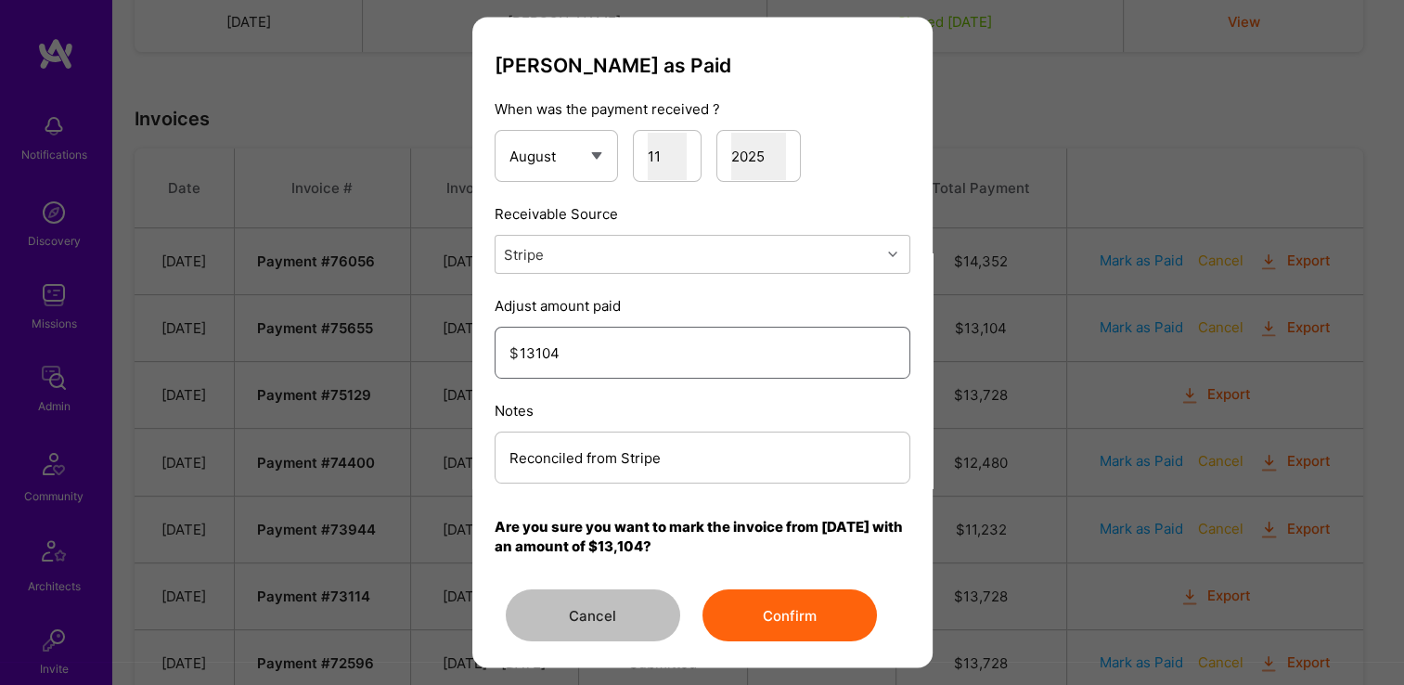
type input "13104"
click at [812, 626] on button "Confirm" at bounding box center [790, 616] width 174 height 52
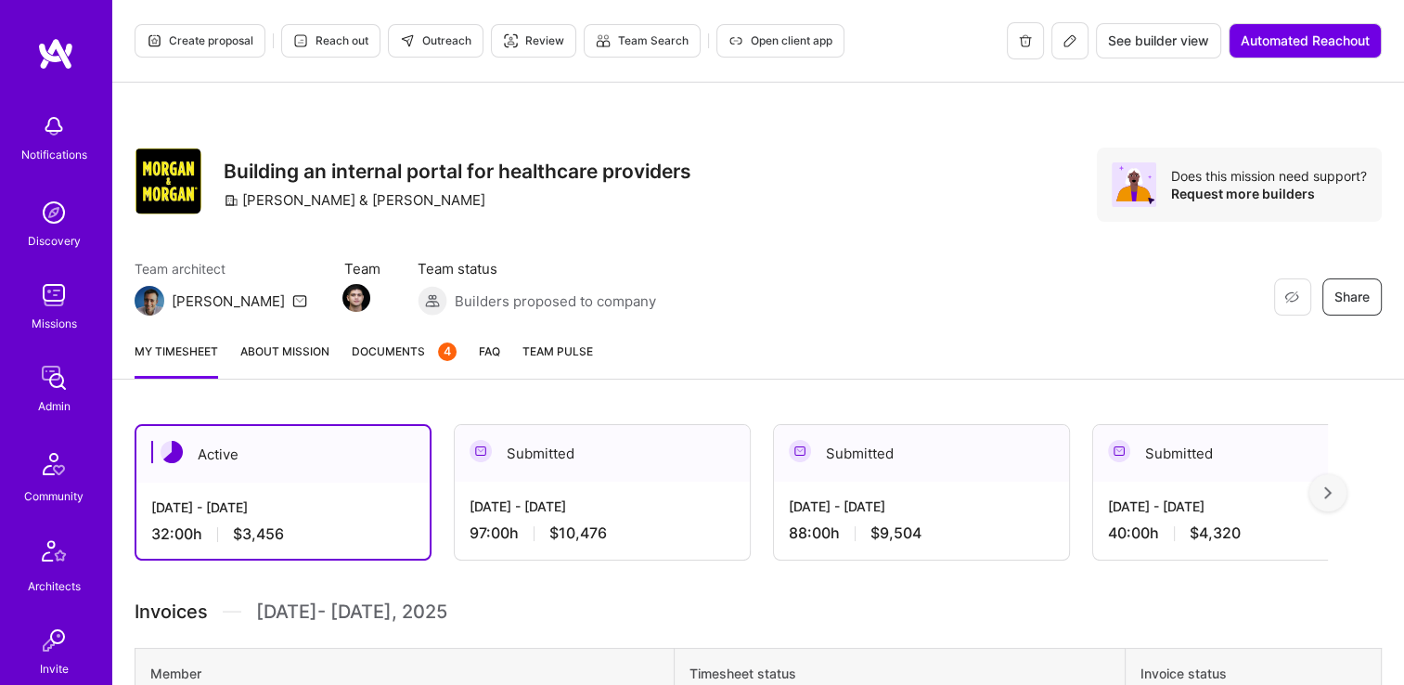
click at [400, 352] on span "Documents 4" at bounding box center [404, 351] width 105 height 19
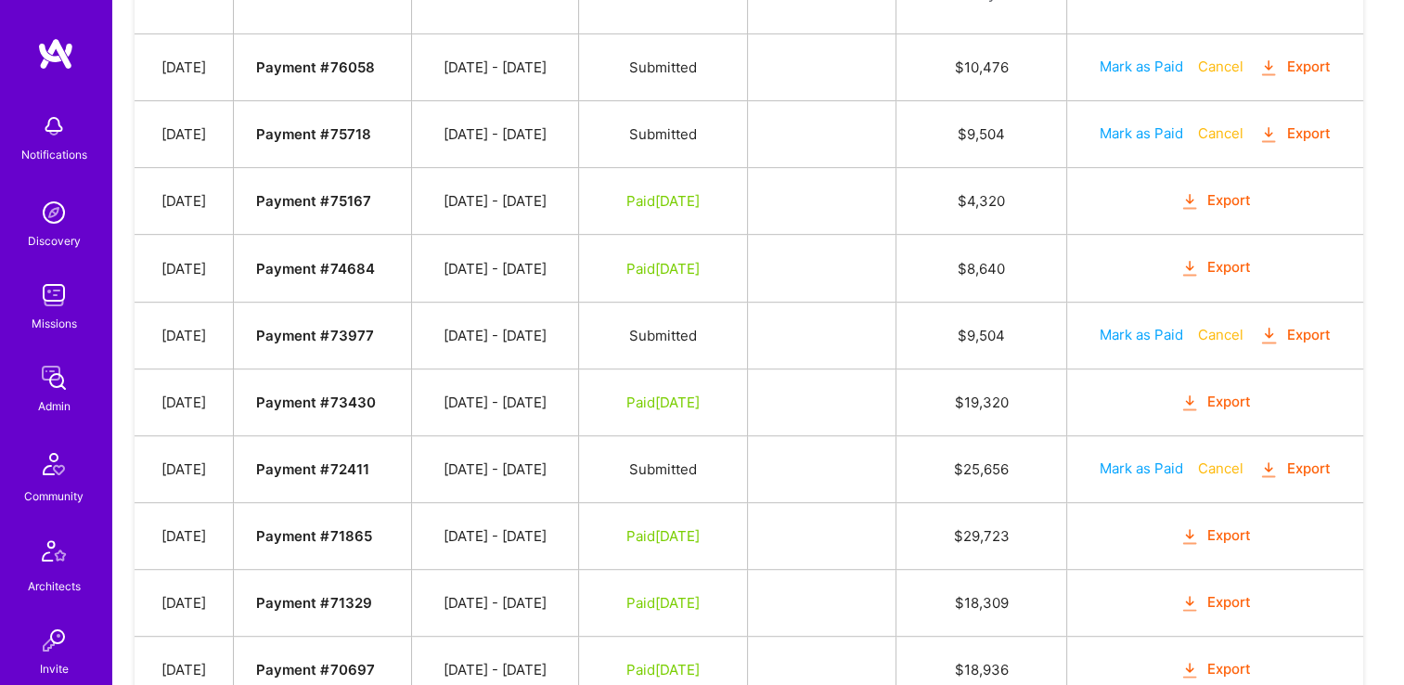
scroll to position [835, 0]
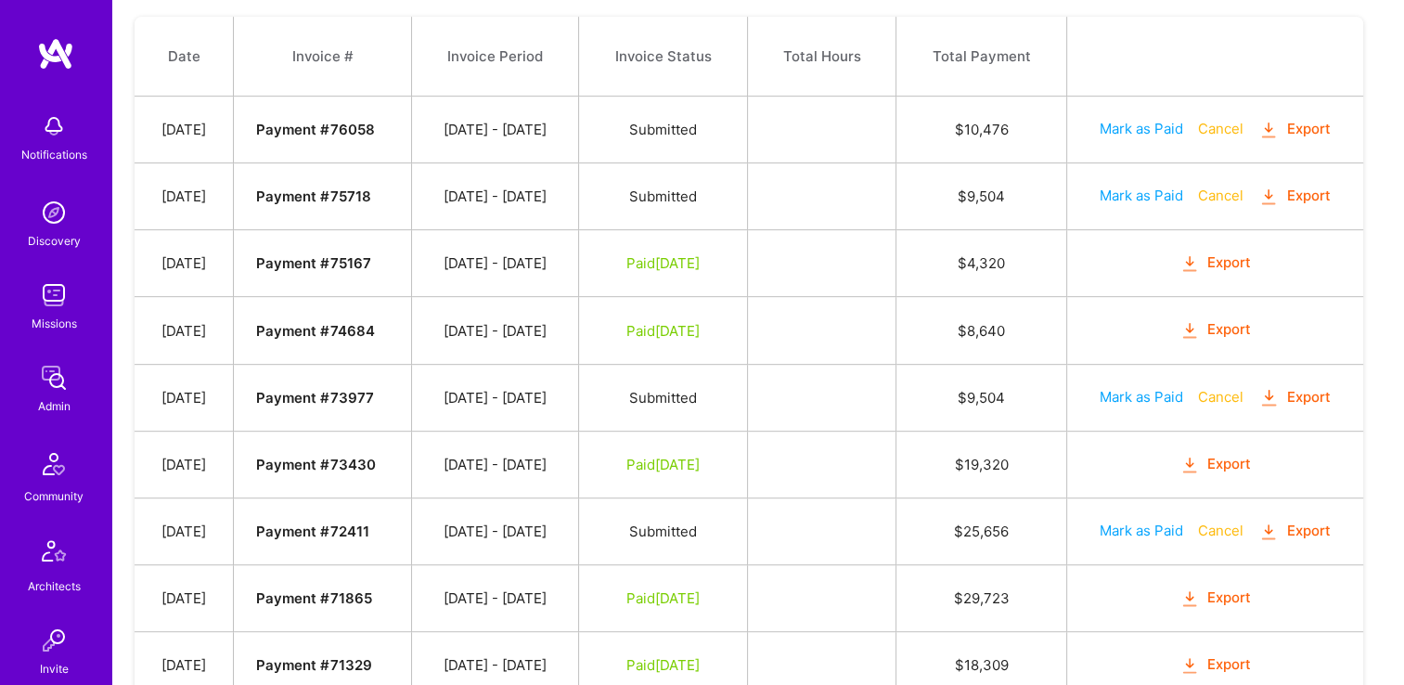
click at [1146, 188] on button "Mark as Paid" at bounding box center [1142, 195] width 84 height 19
select select "7"
select select "11"
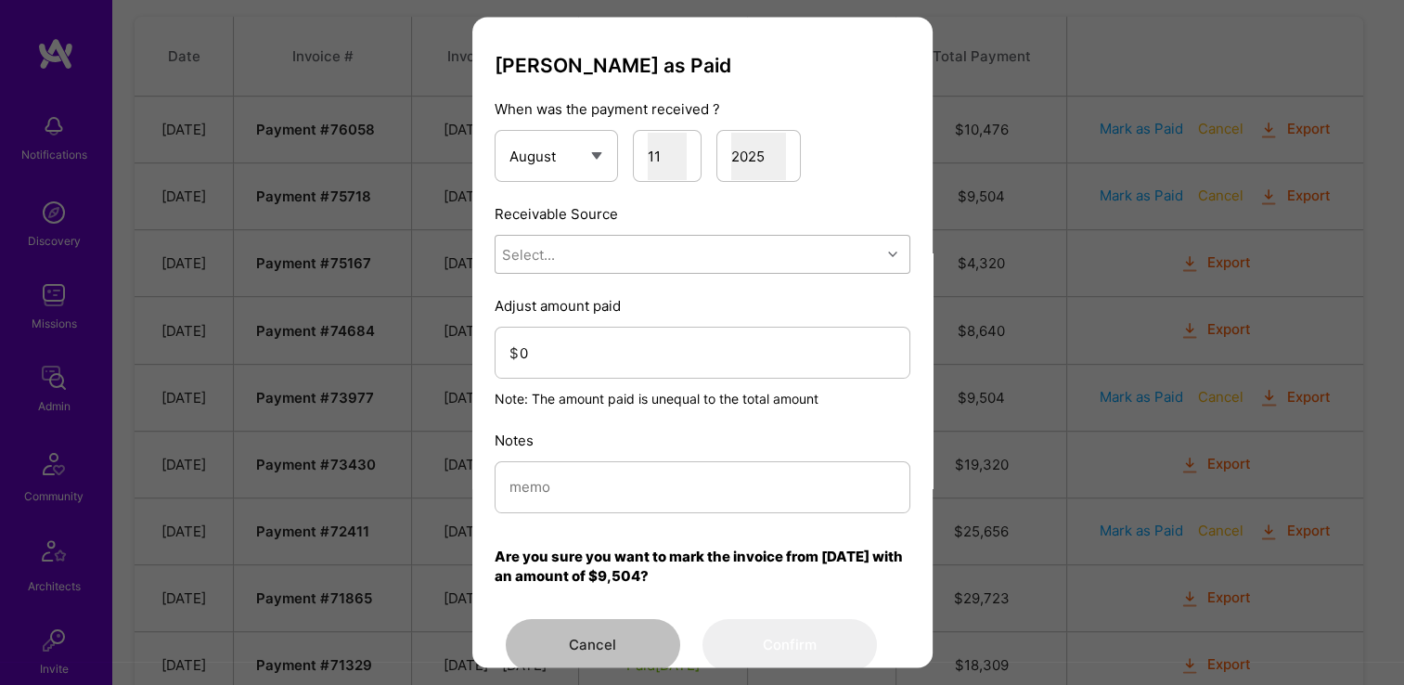
click at [599, 264] on div "Select..." at bounding box center [688, 255] width 385 height 37
click at [590, 371] on div "Stripe" at bounding box center [703, 372] width 416 height 34
click at [572, 354] on input "0" at bounding box center [708, 353] width 376 height 47
drag, startPoint x: 570, startPoint y: 354, endPoint x: 543, endPoint y: 470, distance: 119.1
click at [545, 469] on input "modal" at bounding box center [703, 487] width 386 height 47
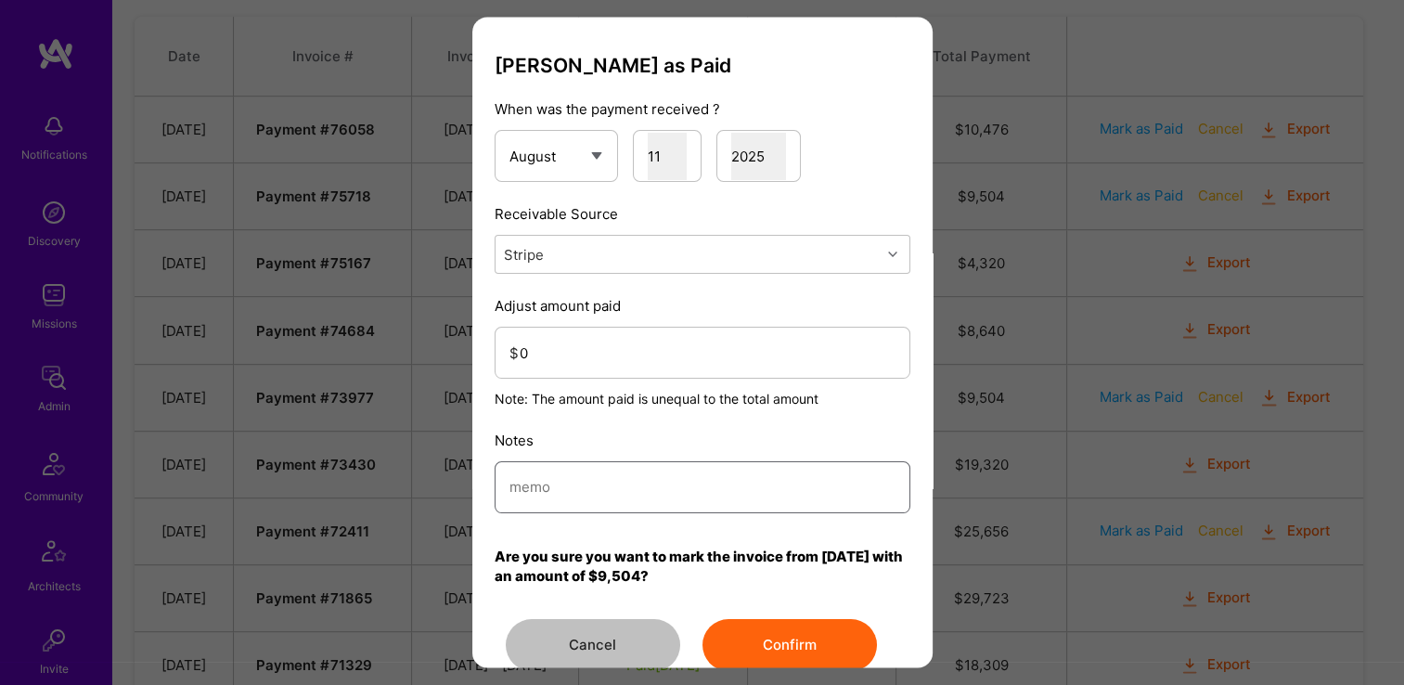
paste input "Reconciled from Stripe"
type input "Reconciled from Stripe"
click at [584, 363] on input "0" at bounding box center [708, 353] width 376 height 47
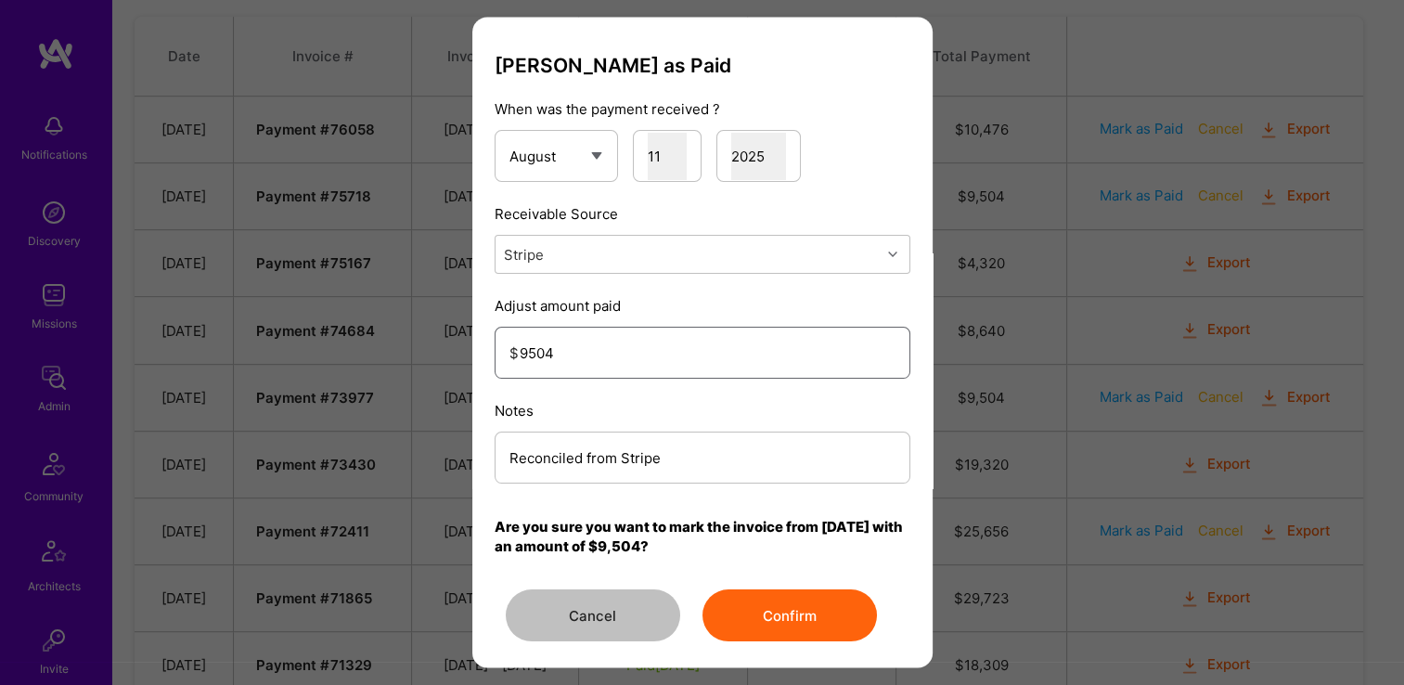
type input "9504"
click at [803, 610] on button "Confirm" at bounding box center [790, 616] width 174 height 52
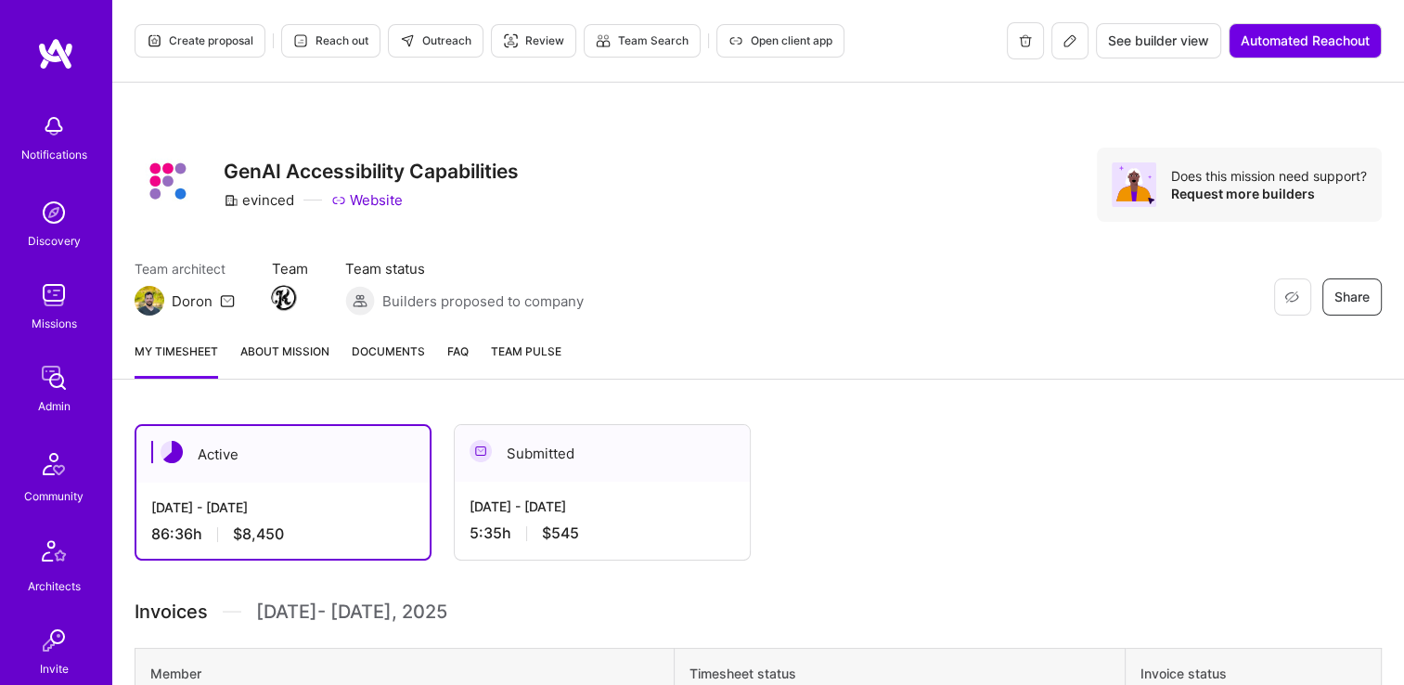
click at [390, 349] on span "Documents" at bounding box center [388, 351] width 73 height 19
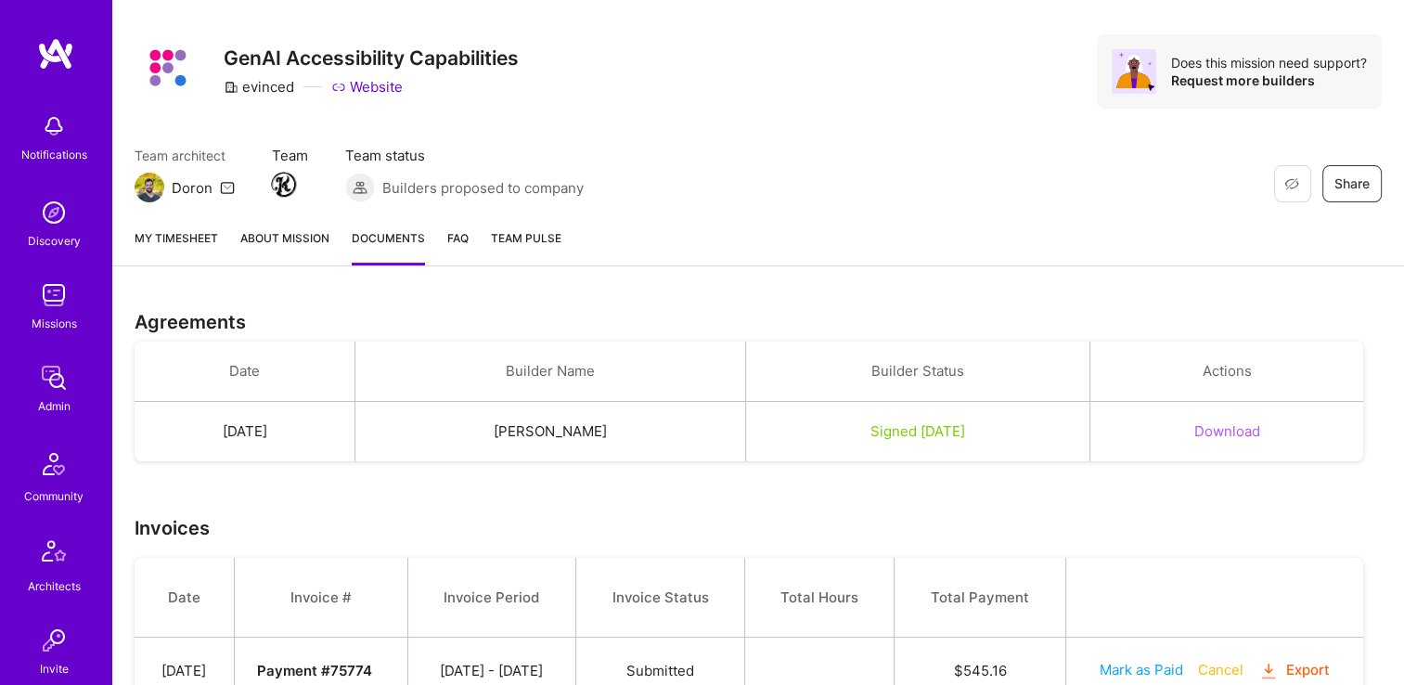
scroll to position [193, 0]
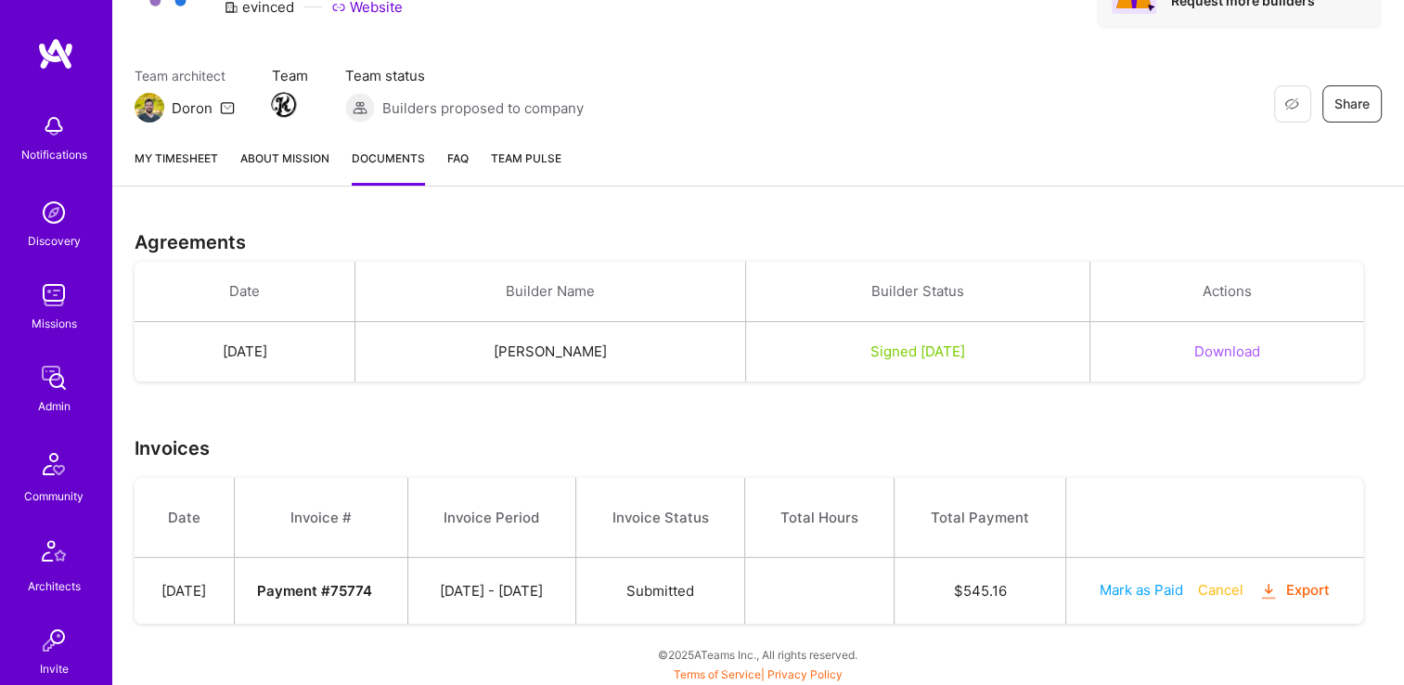
click at [1166, 592] on button "Mark as Paid" at bounding box center [1142, 589] width 84 height 19
select select "7"
select select "11"
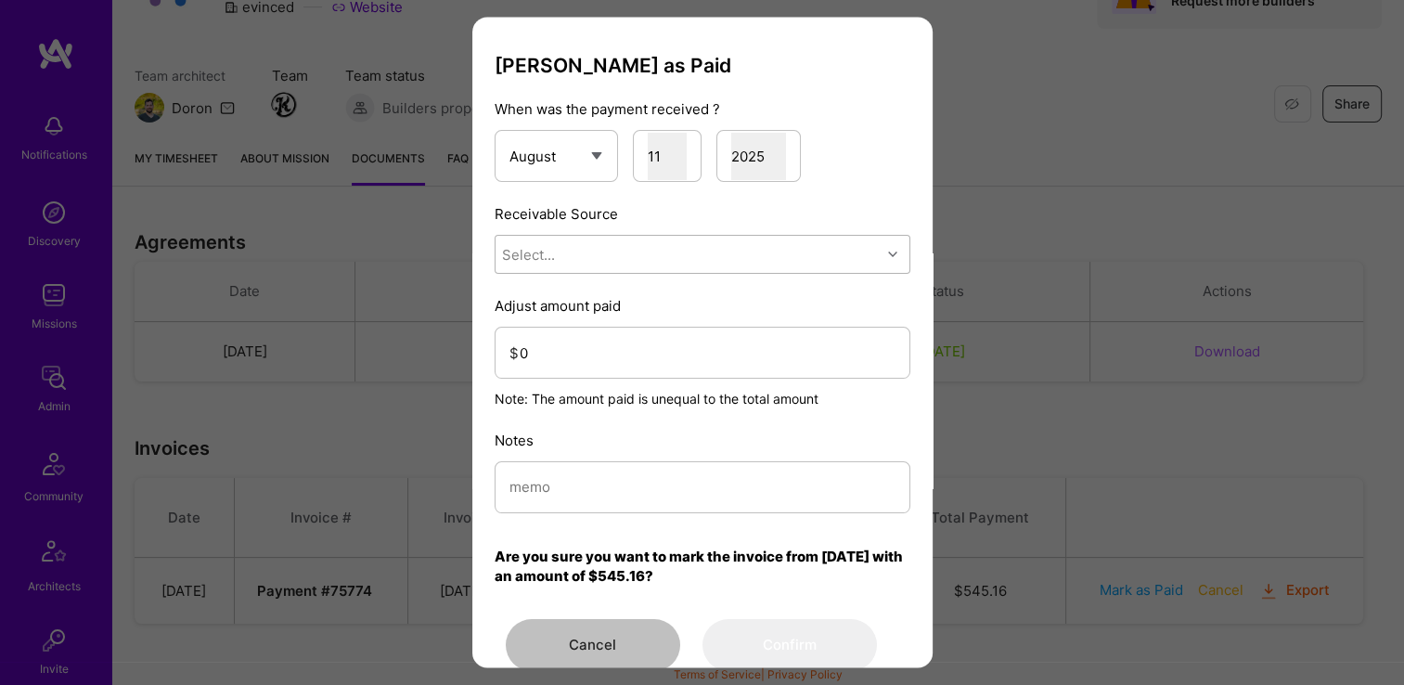
click at [566, 261] on div "Select..." at bounding box center [688, 255] width 385 height 37
click at [573, 358] on div "Stripe" at bounding box center [703, 372] width 416 height 34
click at [578, 450] on div "Notes" at bounding box center [703, 472] width 416 height 83
click at [579, 485] on input "modal" at bounding box center [703, 487] width 386 height 47
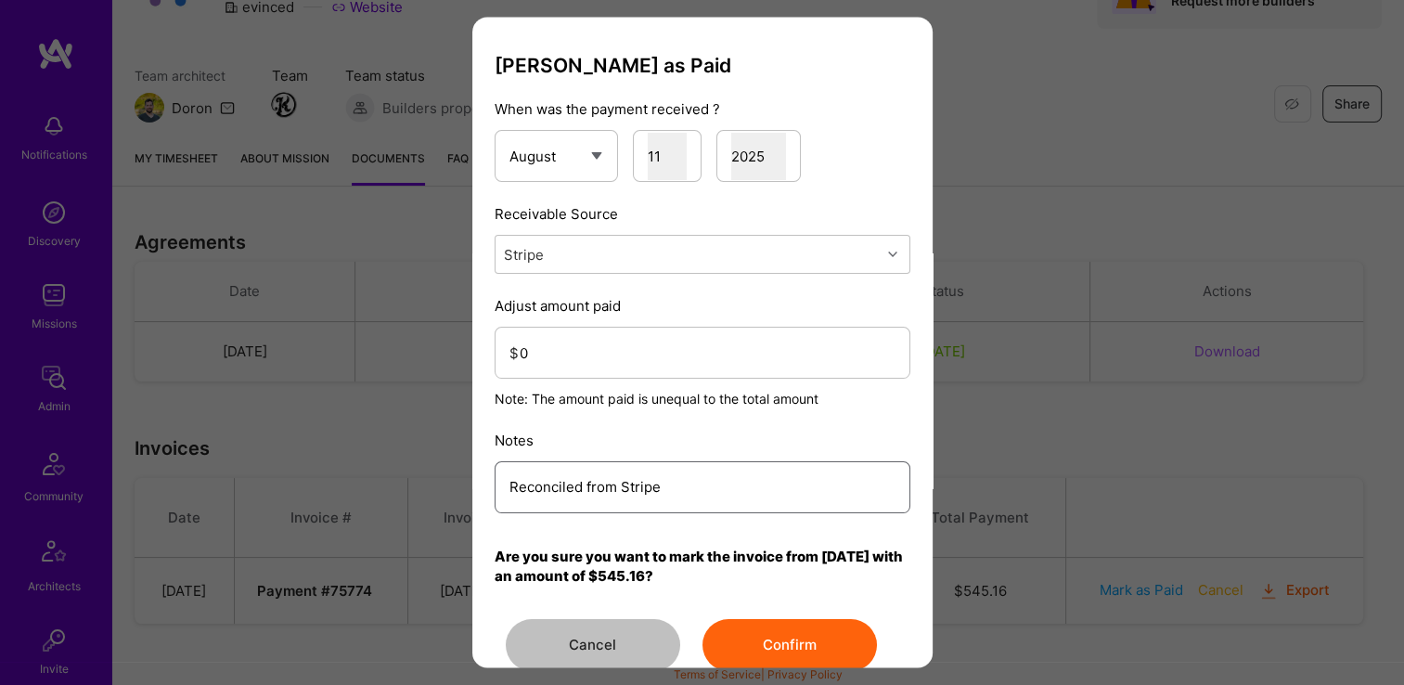
type input "Reconciled from Stripe"
click at [598, 372] on div "Adjust amount paid $ 0 Note: The amount paid is unequal to the total amount" at bounding box center [703, 353] width 416 height 112
click at [594, 368] on input "0" at bounding box center [708, 353] width 376 height 47
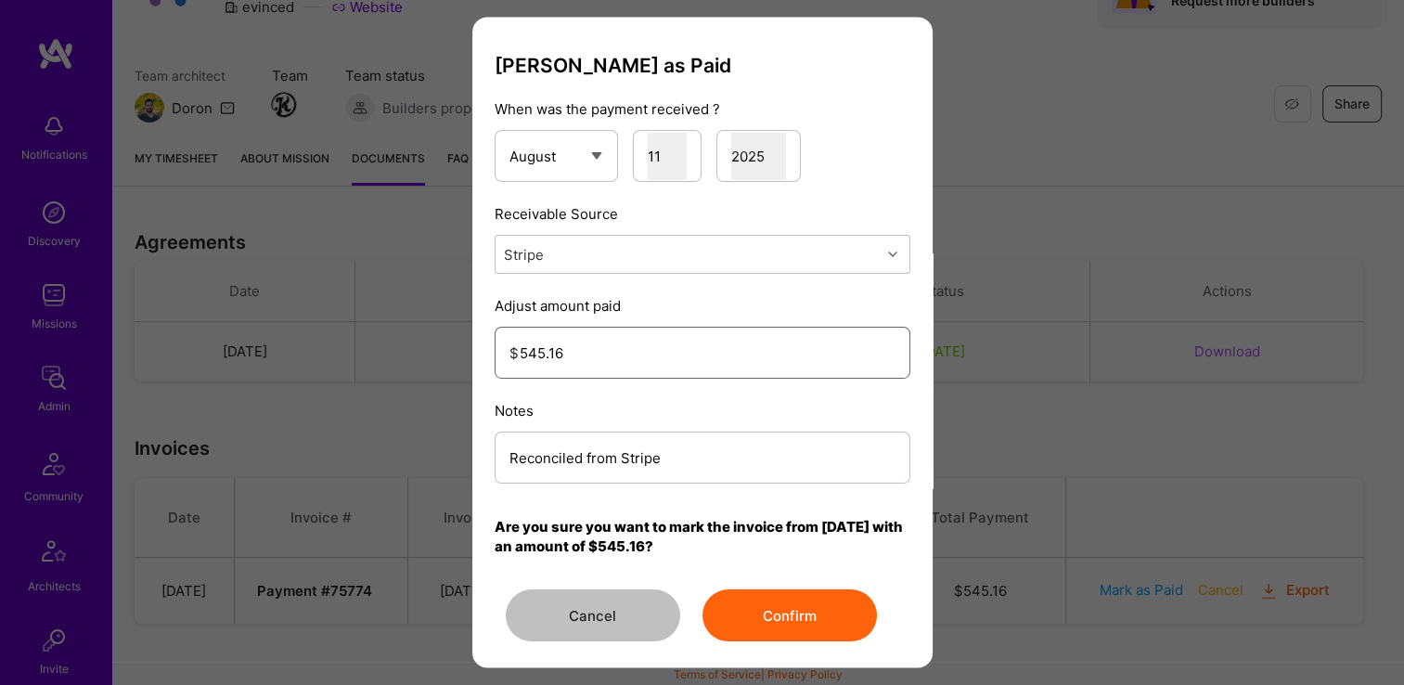
type input "545.16"
click at [799, 611] on button "Confirm" at bounding box center [790, 616] width 174 height 52
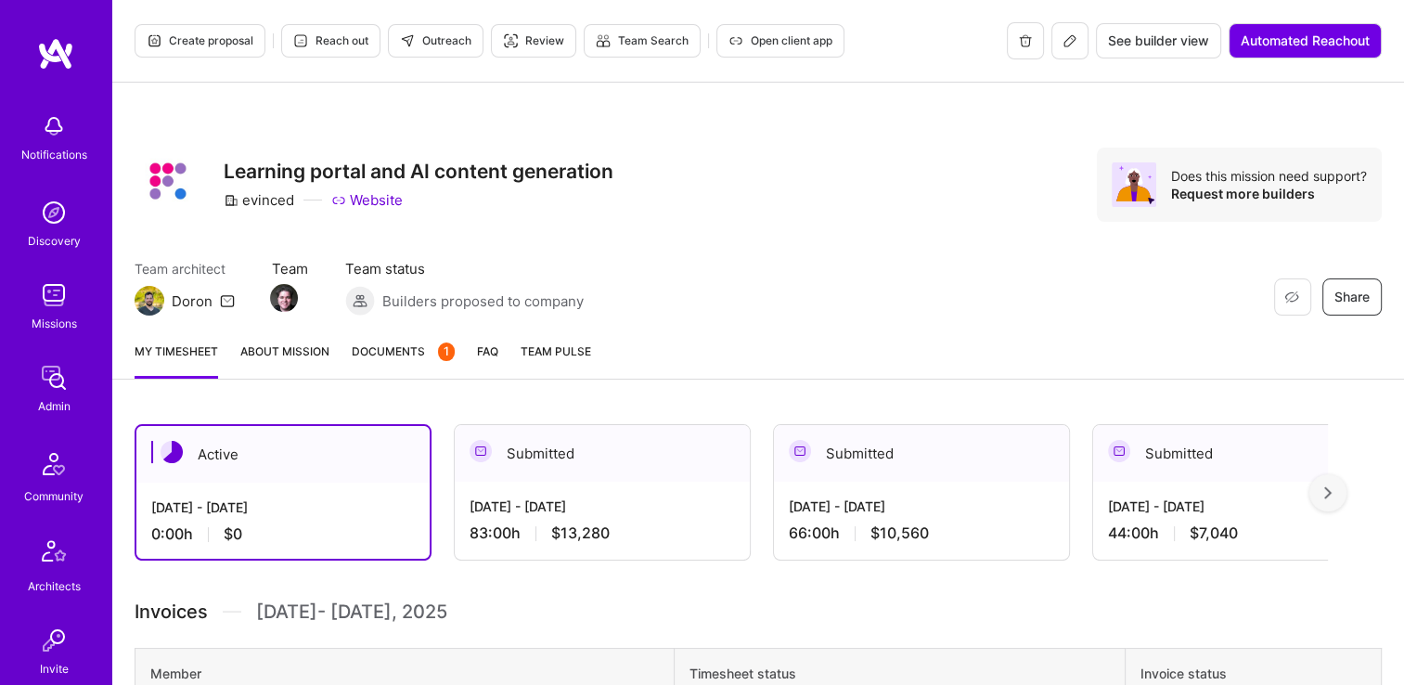
click at [394, 372] on link "Documents 1" at bounding box center [403, 360] width 103 height 37
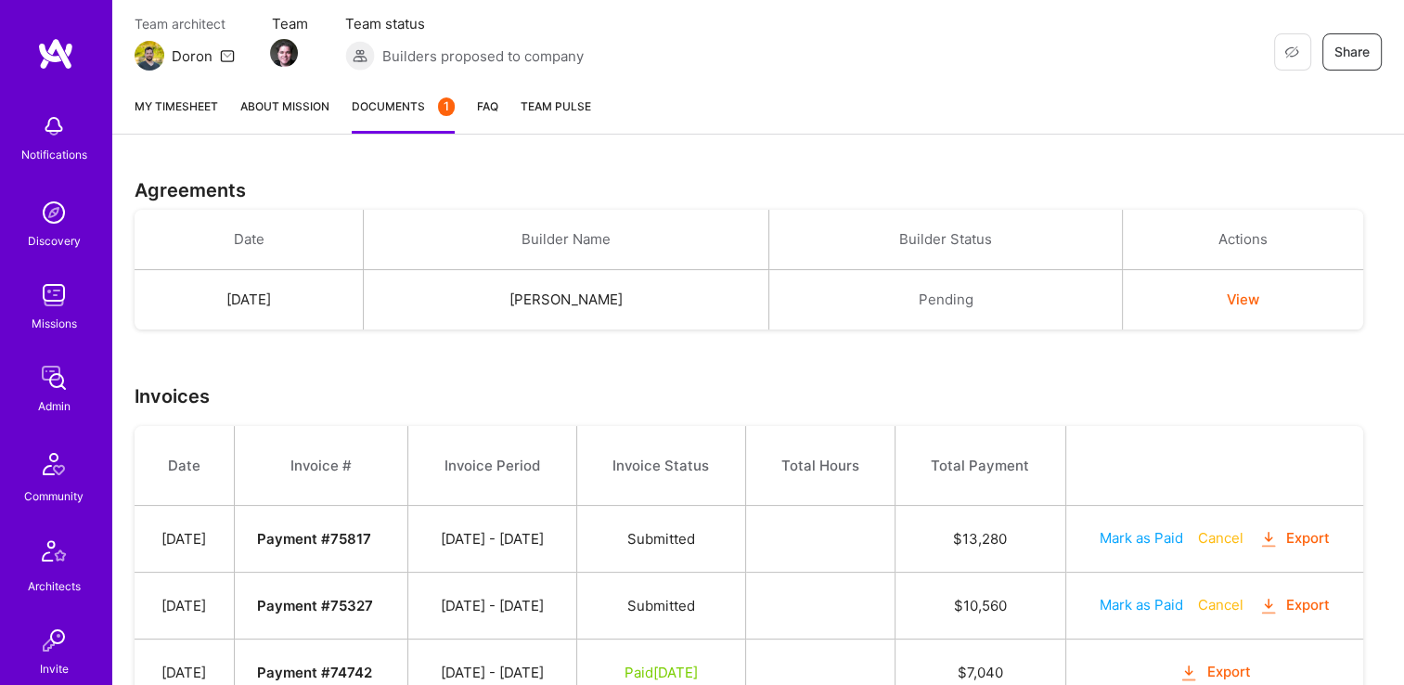
scroll to position [326, 0]
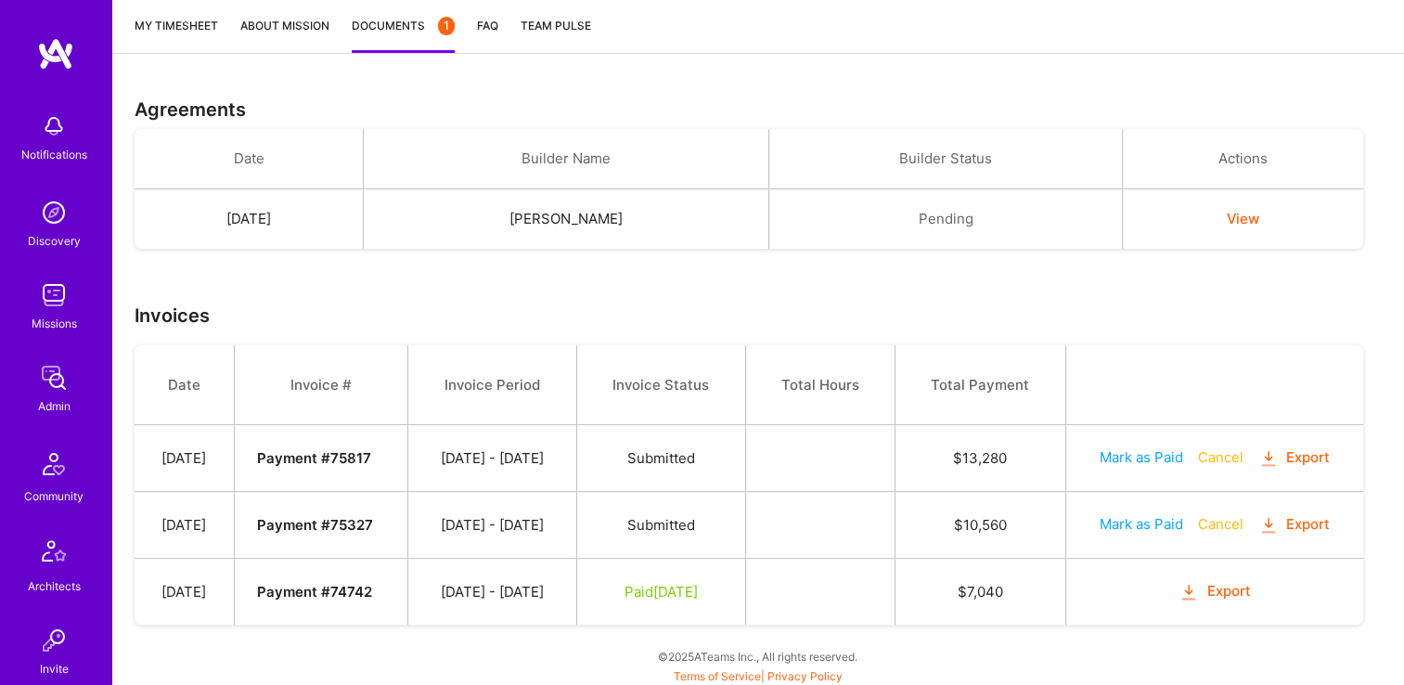
click at [1154, 523] on button "Mark as Paid" at bounding box center [1142, 523] width 84 height 19
select select "7"
select select "11"
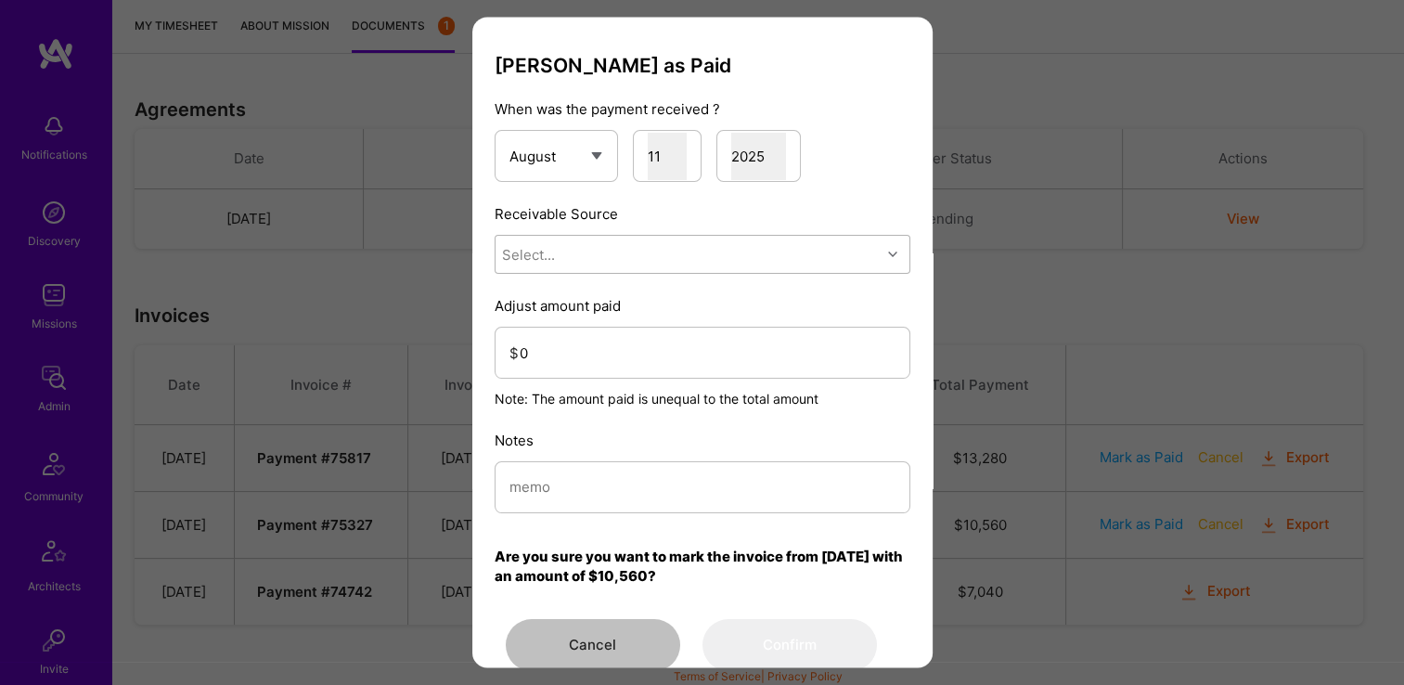
click at [653, 257] on div "Select..." at bounding box center [688, 255] width 385 height 37
click at [661, 374] on div "Stripe" at bounding box center [703, 372] width 416 height 34
click at [627, 495] on input "modal" at bounding box center [703, 487] width 386 height 47
paste input "Evinced: AI-Agents Accessibility Solution"
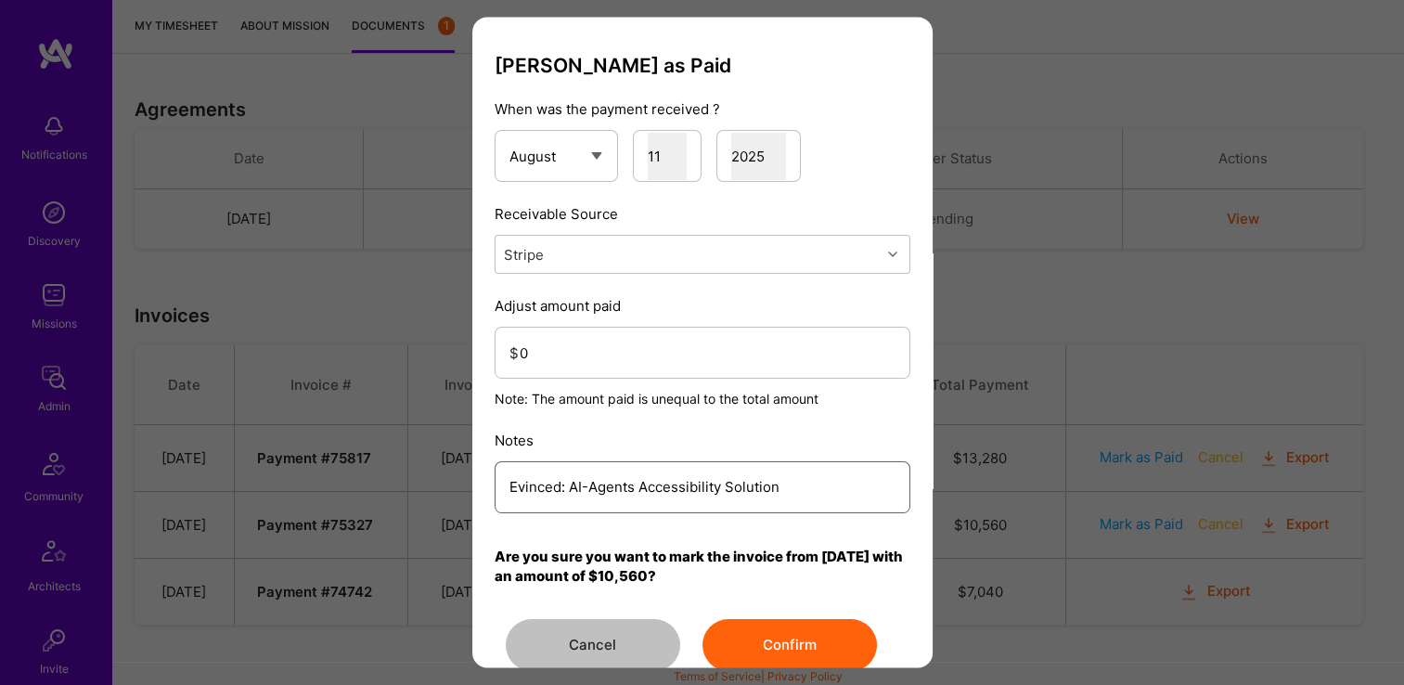
type input "Evinced: AI-Agents Accessibility Solution"
click at [685, 354] on input "0" at bounding box center [708, 353] width 376 height 47
drag, startPoint x: 821, startPoint y: 490, endPoint x: 366, endPoint y: 415, distance: 461.0
click at [308, 481] on div "Mark Invoice as Paid When was the payment received ? January February March Apr…" at bounding box center [702, 342] width 1404 height 685
type input "Reconciled from Stripe"
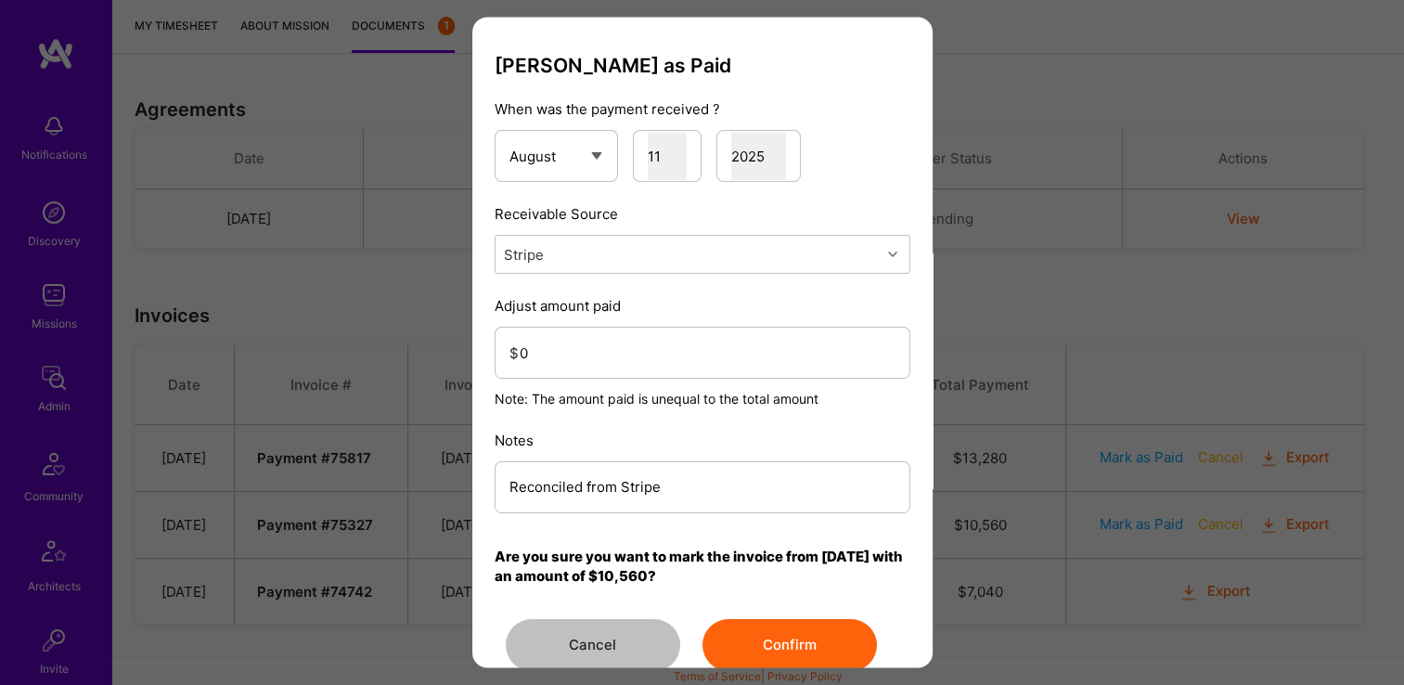
drag, startPoint x: 606, startPoint y: 376, endPoint x: 601, endPoint y: 364, distance: 12.9
click at [605, 375] on div "$ 0" at bounding box center [703, 354] width 416 height 52
click at [601, 363] on input "0" at bounding box center [708, 353] width 376 height 47
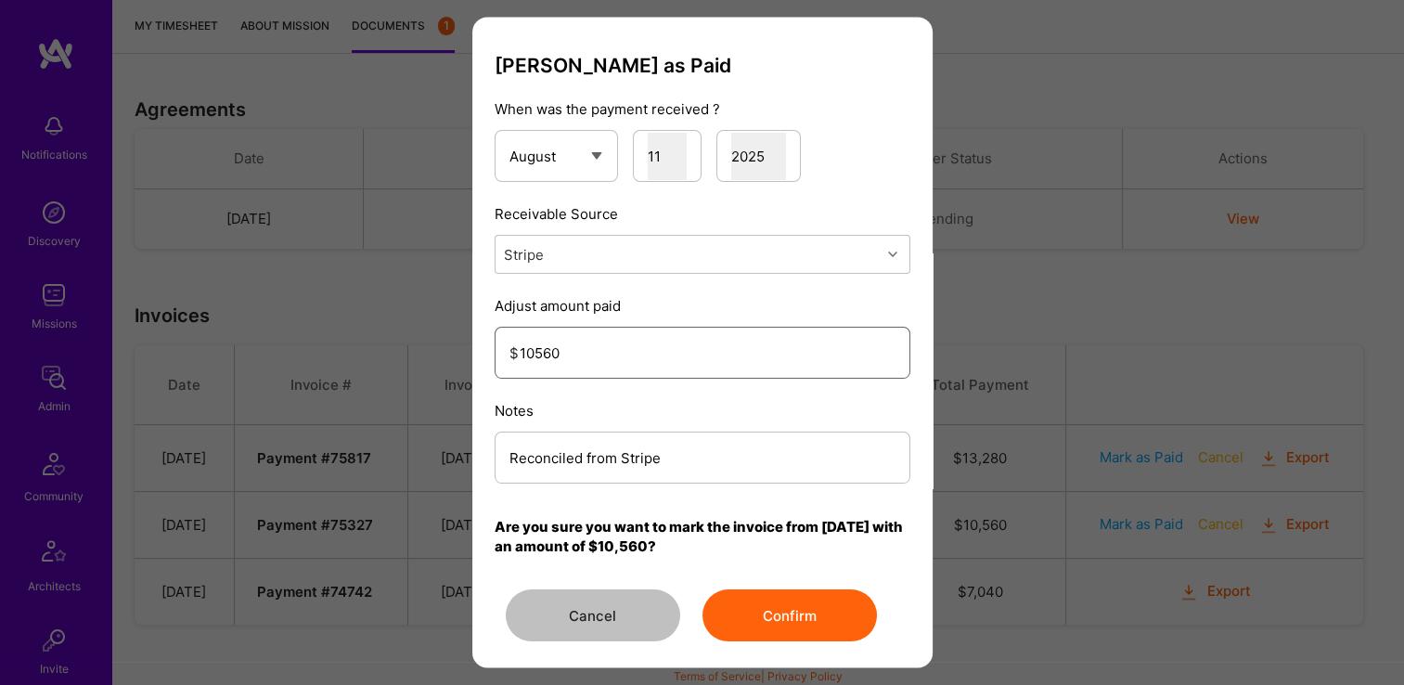
type input "10560"
click at [579, 629] on button "Cancel" at bounding box center [593, 616] width 174 height 52
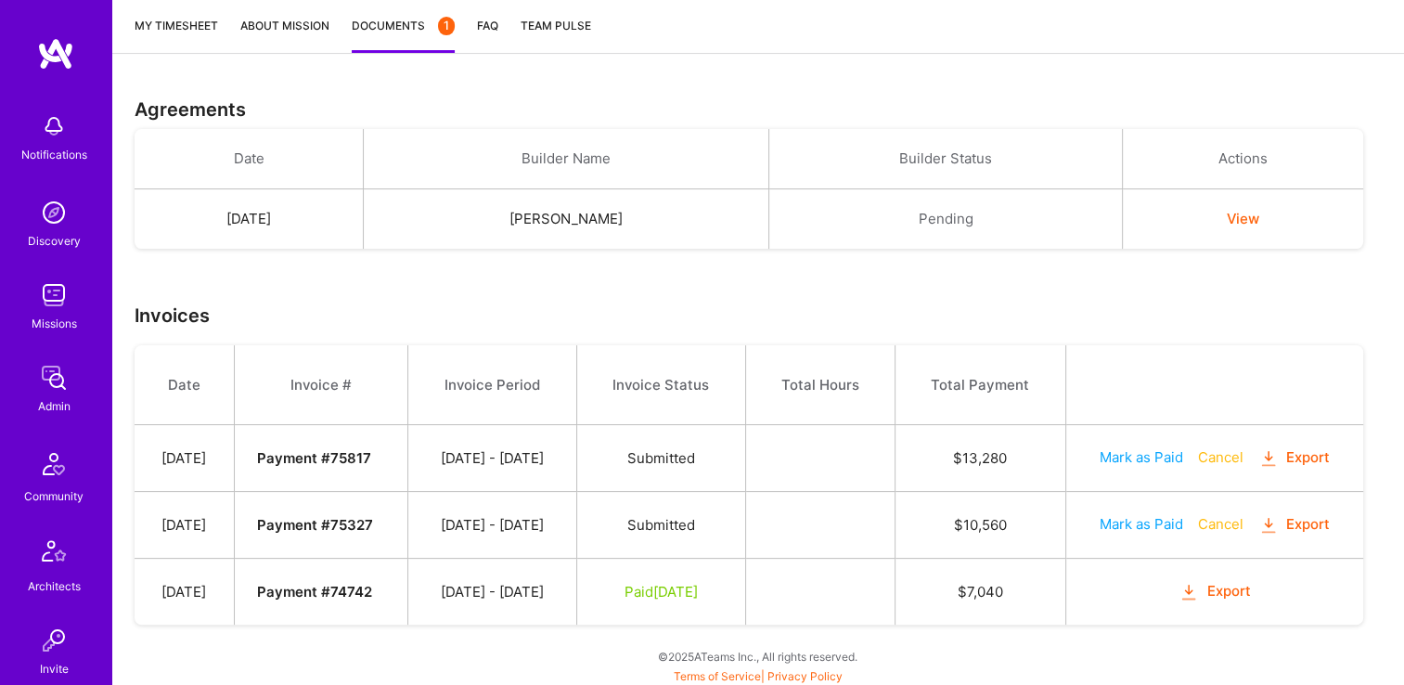
click at [1152, 458] on button "Mark as Paid" at bounding box center [1142, 456] width 84 height 19
select select "7"
select select "11"
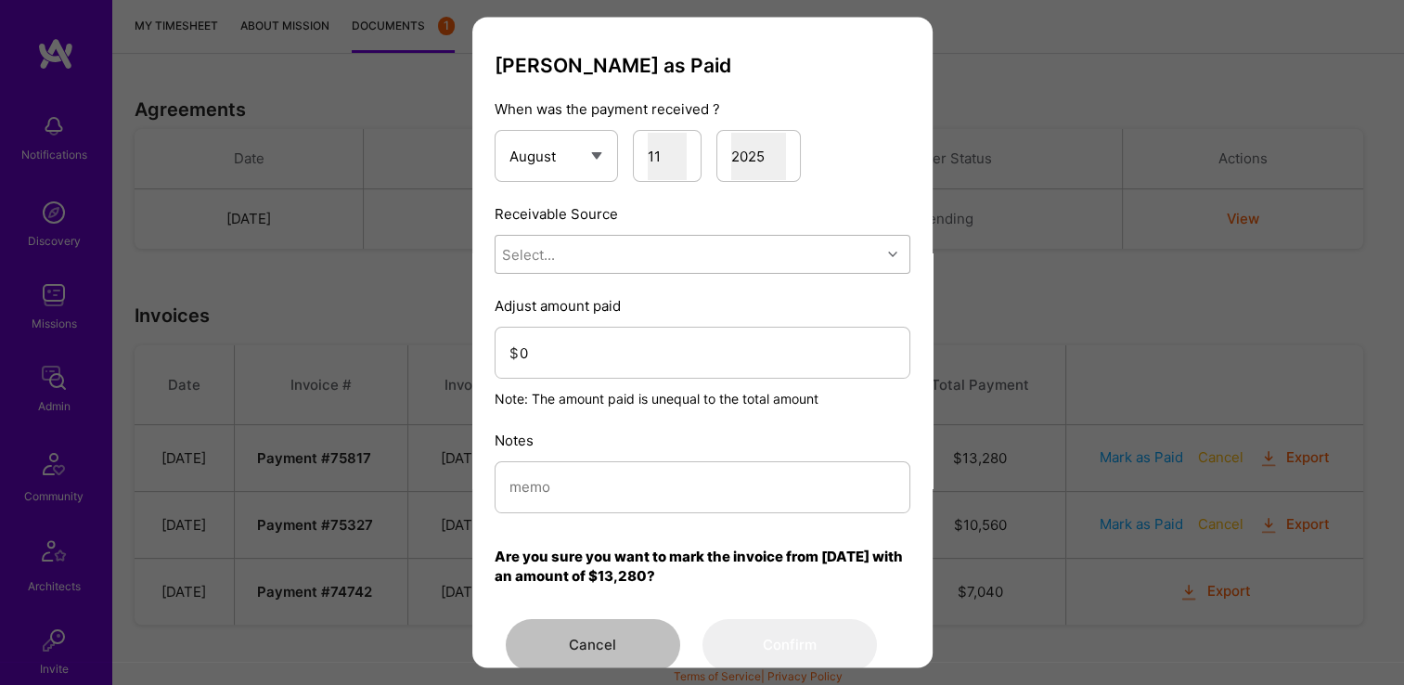
drag, startPoint x: 645, startPoint y: 288, endPoint x: 635, endPoint y: 265, distance: 24.5
click at [645, 287] on div "Mark Invoice as Paid When was the payment received ? January February March Apr…" at bounding box center [703, 362] width 416 height 617
click at [635, 262] on div "Select..." at bounding box center [688, 255] width 385 height 37
click at [621, 366] on div "Stripe" at bounding box center [703, 372] width 416 height 34
click at [566, 328] on div "$ 0" at bounding box center [703, 354] width 416 height 52
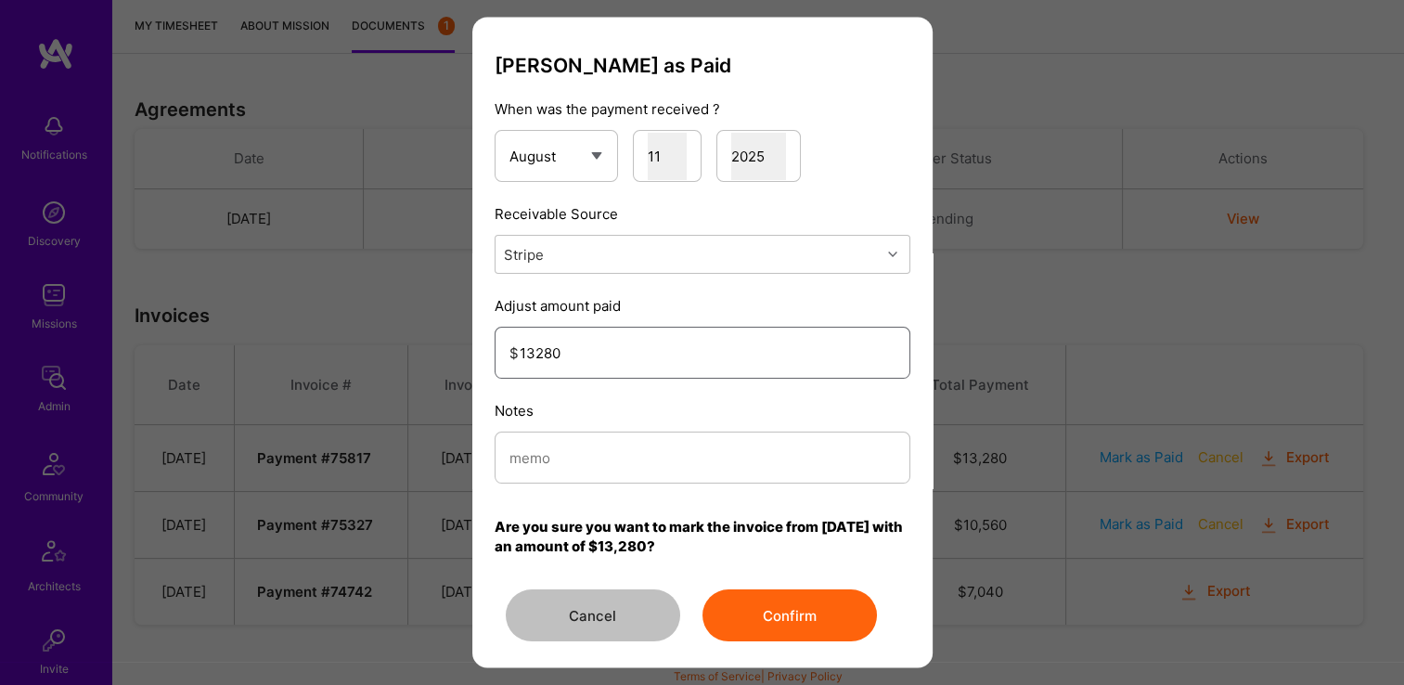
type input "13280"
click at [584, 456] on input "modal" at bounding box center [703, 457] width 386 height 47
type input "Reconciled from Stripe"
click at [771, 603] on button "Confirm" at bounding box center [790, 616] width 174 height 52
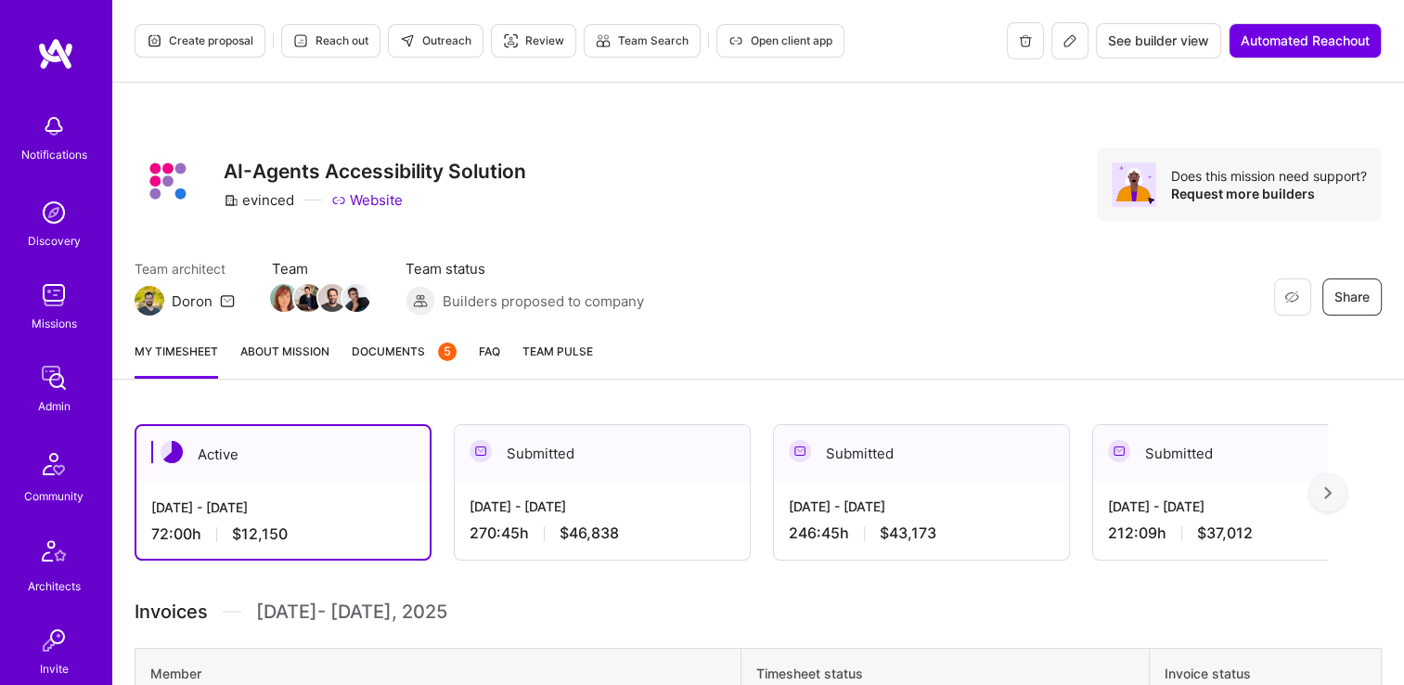
click at [405, 369] on link "Documents 5" at bounding box center [404, 360] width 105 height 37
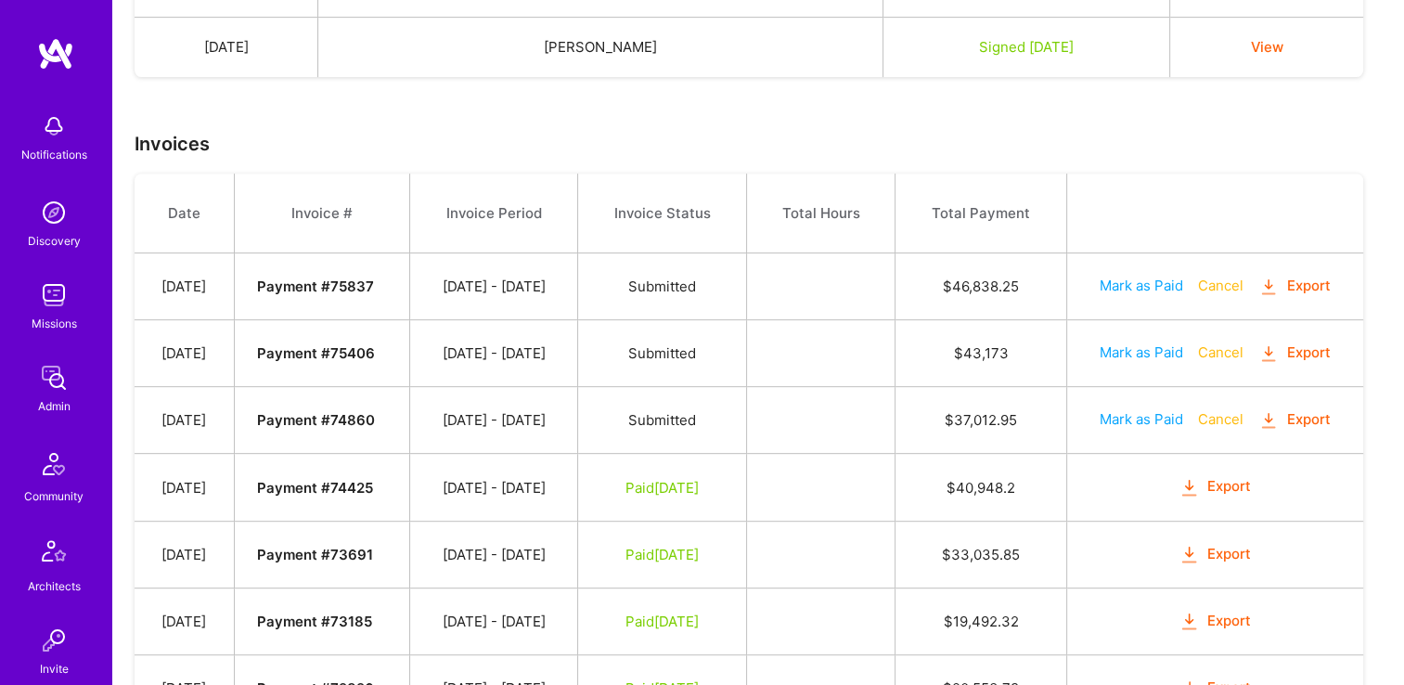
scroll to position [738, 0]
click at [1155, 281] on button "Mark as Paid" at bounding box center [1142, 286] width 84 height 19
select select "7"
select select "11"
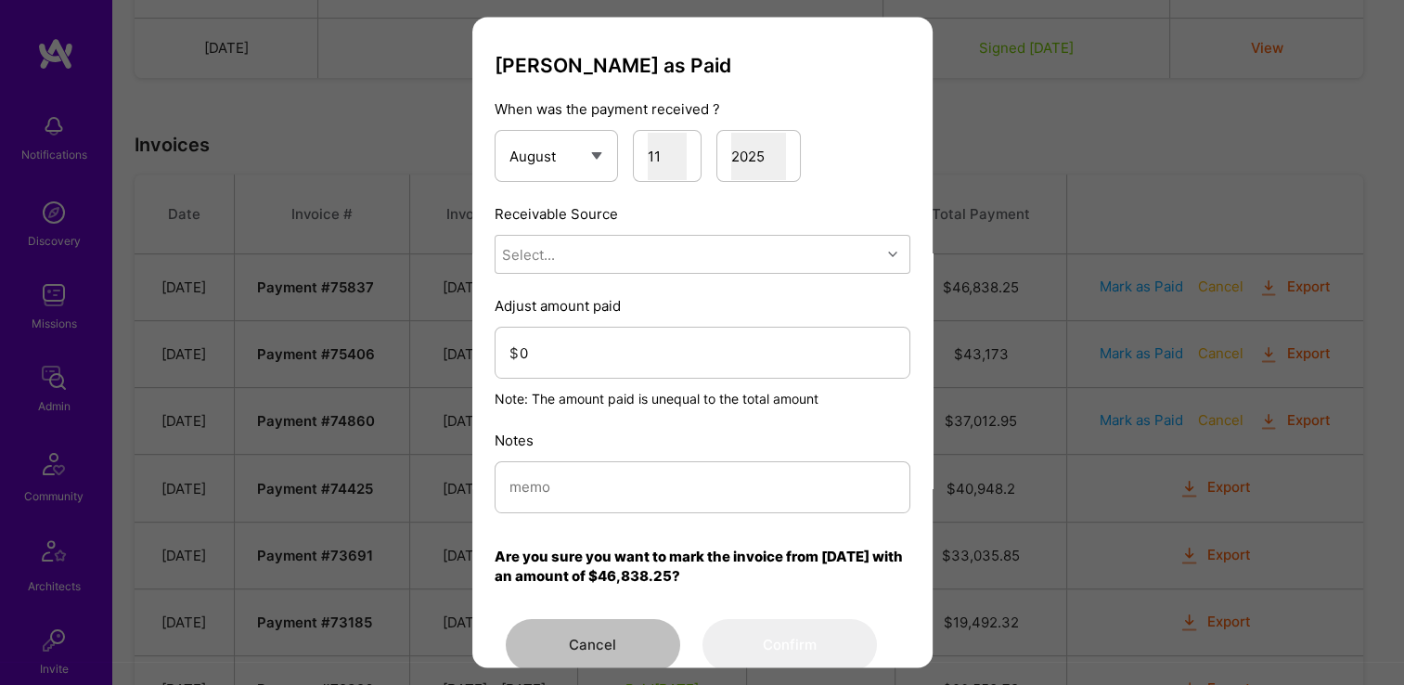
click at [620, 272] on div "Select..." at bounding box center [688, 255] width 385 height 37
click at [575, 382] on div "Stripe" at bounding box center [703, 372] width 416 height 34
drag, startPoint x: 614, startPoint y: 523, endPoint x: 605, endPoint y: 499, distance: 25.5
click at [611, 523] on div "[PERSON_NAME] as Paid When was the payment received ? January February March Ap…" at bounding box center [703, 362] width 416 height 617
click at [602, 495] on input "modal" at bounding box center [703, 487] width 386 height 47
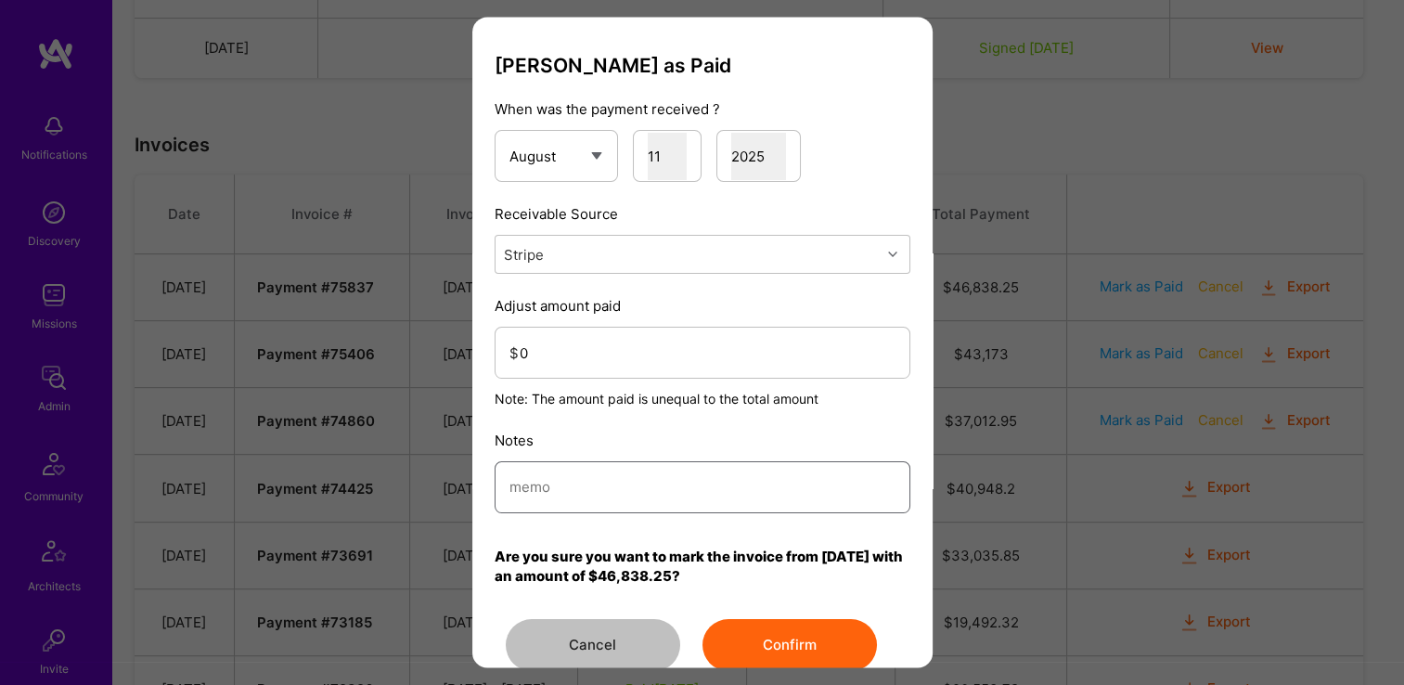
paste input "Reconciled from Stripe"
type input "Reconciled from Stripe"
click at [598, 349] on input "0" at bounding box center [708, 353] width 376 height 47
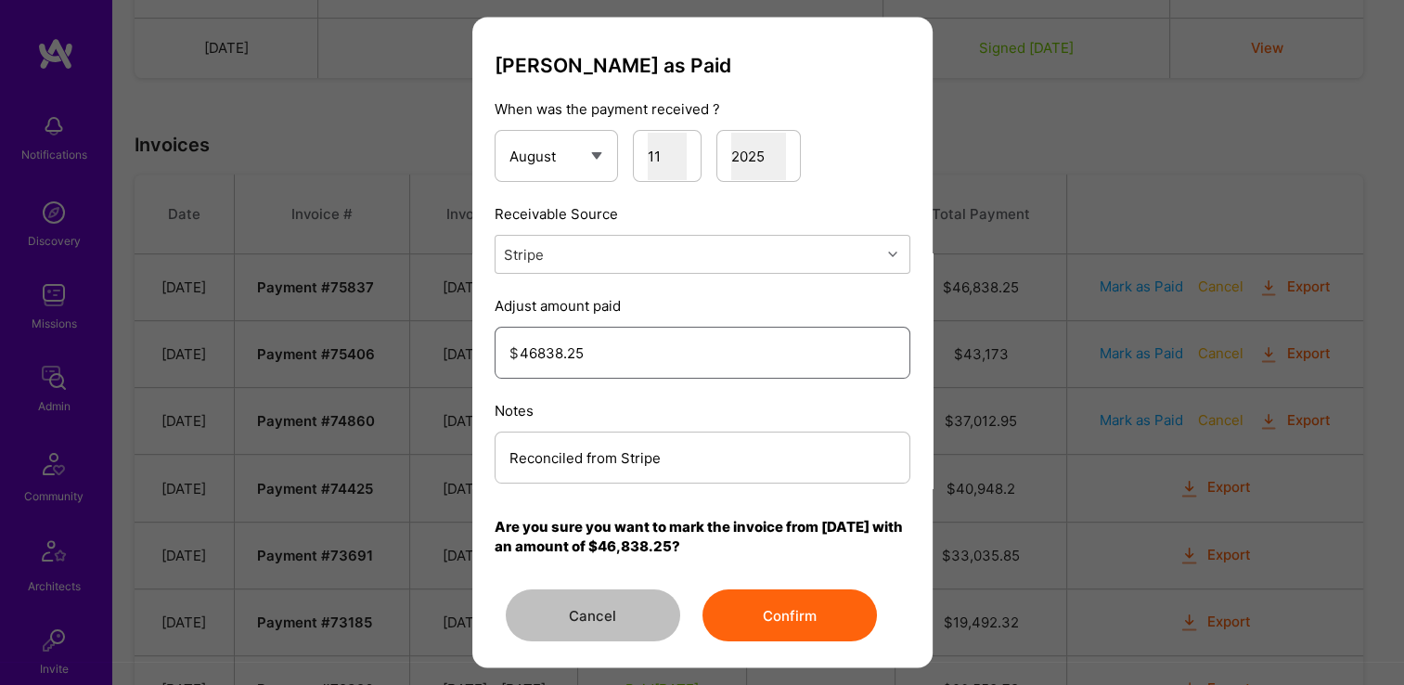
type input "46838.25"
click at [765, 600] on button "Confirm" at bounding box center [790, 616] width 174 height 52
